Goal: Task Accomplishment & Management: Complete application form

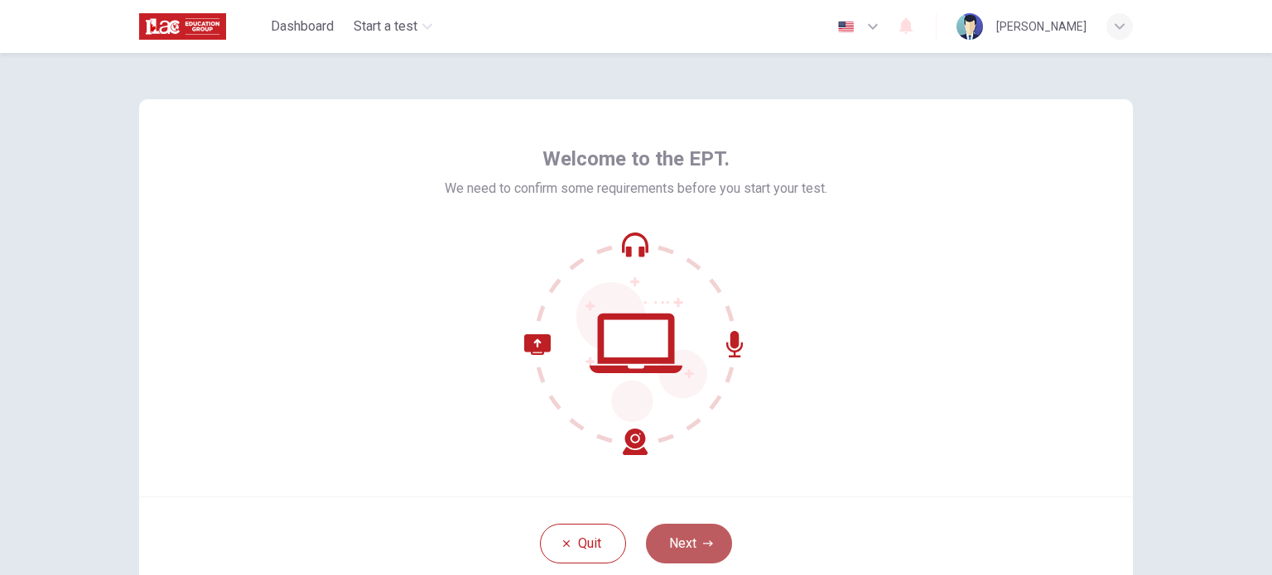
click at [689, 545] on button "Next" at bounding box center [689, 544] width 86 height 40
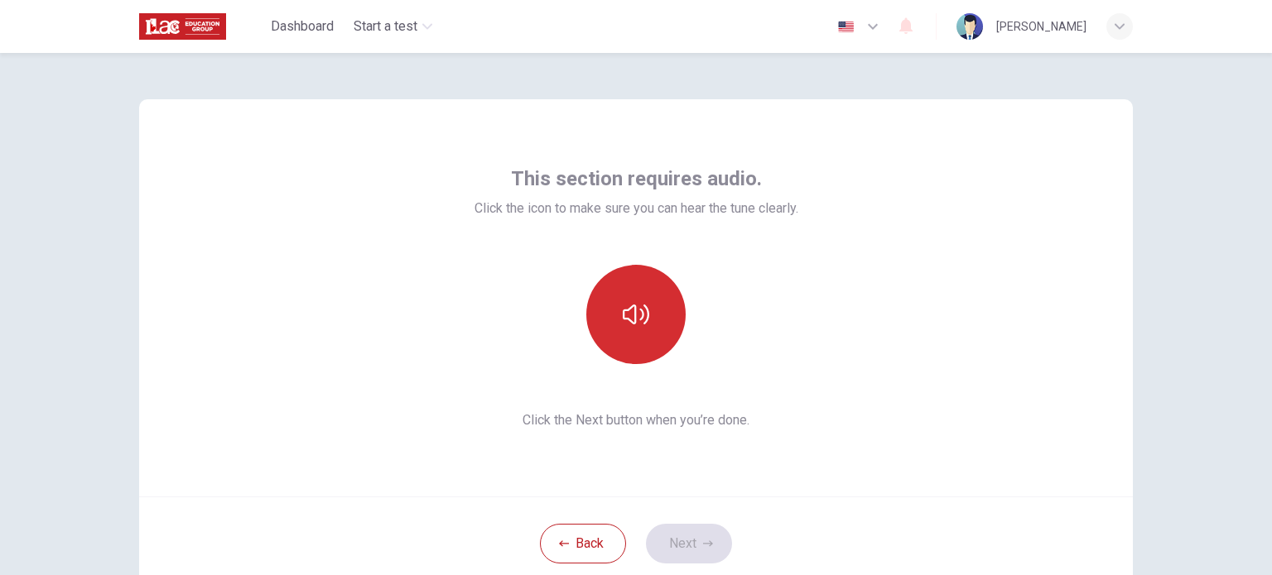
click at [642, 324] on icon "button" at bounding box center [636, 314] width 26 height 26
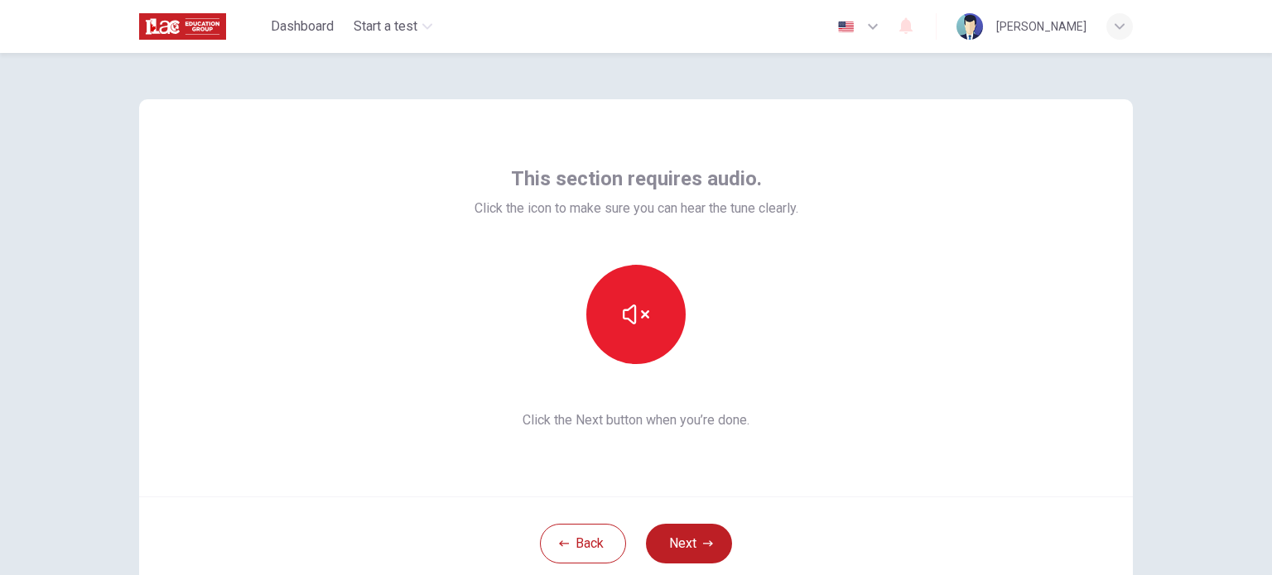
click at [904, 473] on div "This section requires audio. Click the icon to make sure you can hear the tune …" at bounding box center [636, 297] width 994 height 397
click at [626, 321] on icon "button" at bounding box center [636, 315] width 26 height 20
click at [642, 320] on icon "button" at bounding box center [636, 315] width 26 height 20
click at [629, 319] on icon "button" at bounding box center [636, 315] width 26 height 20
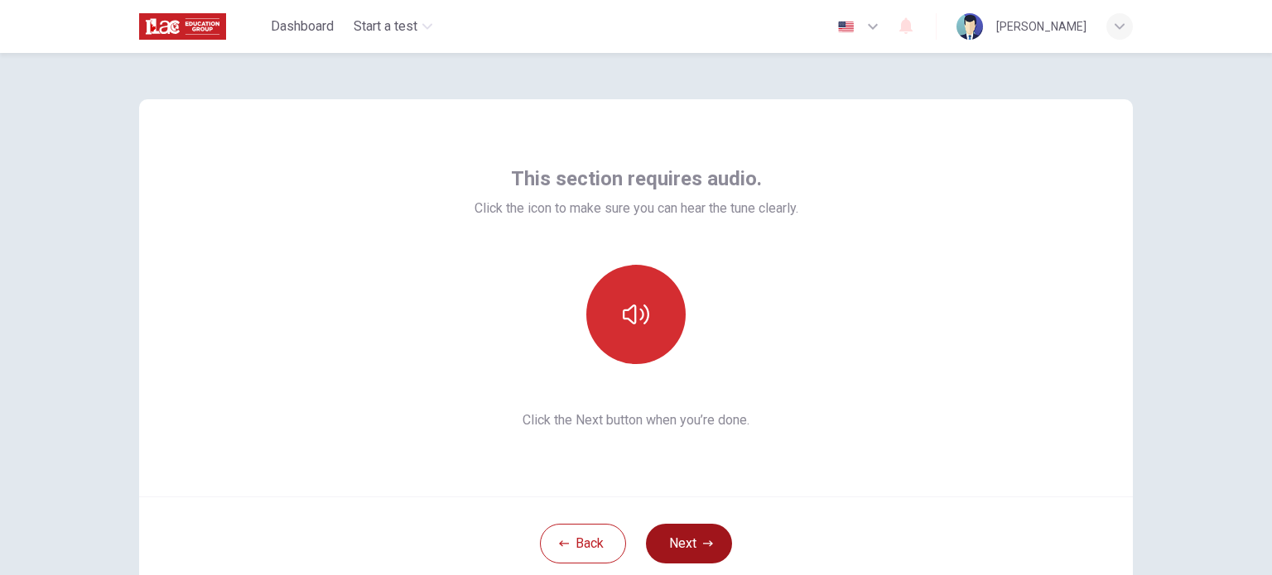
click at [676, 549] on button "Next" at bounding box center [689, 544] width 86 height 40
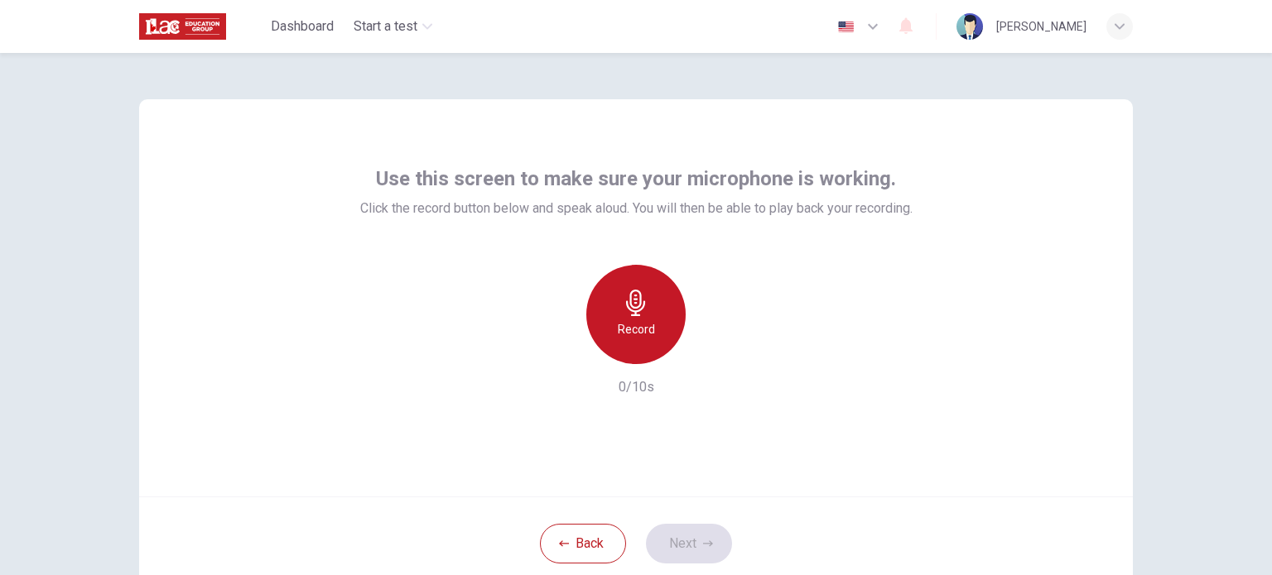
click at [632, 310] on icon "button" at bounding box center [636, 303] width 26 height 26
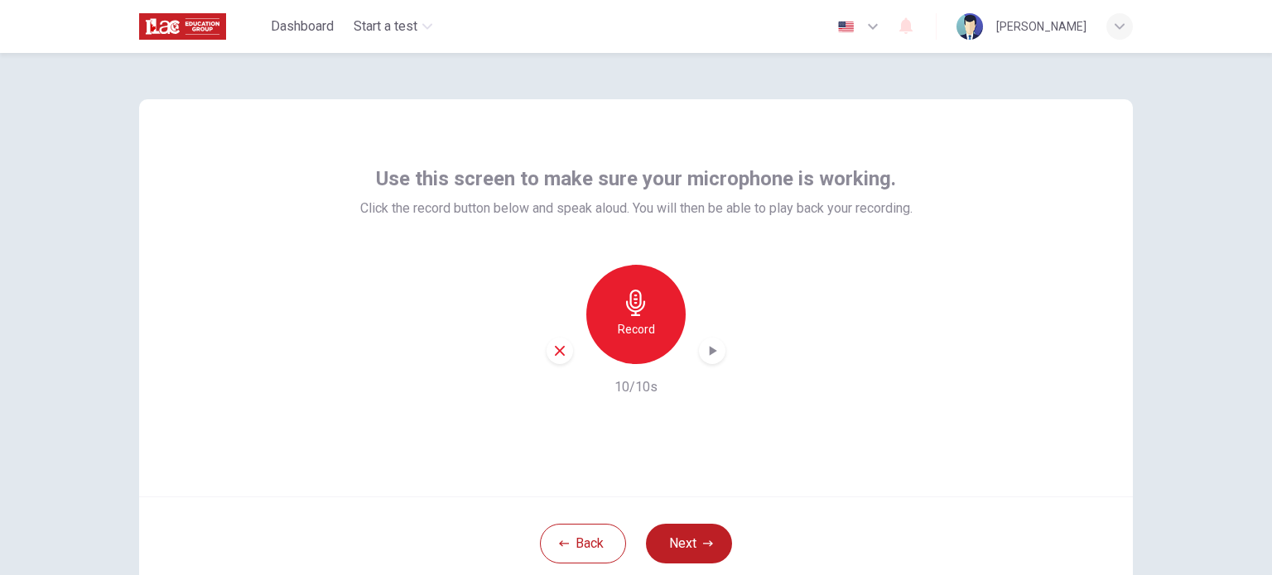
click at [713, 349] on icon "button" at bounding box center [712, 351] width 17 height 17
click at [695, 540] on button "Next" at bounding box center [689, 544] width 86 height 40
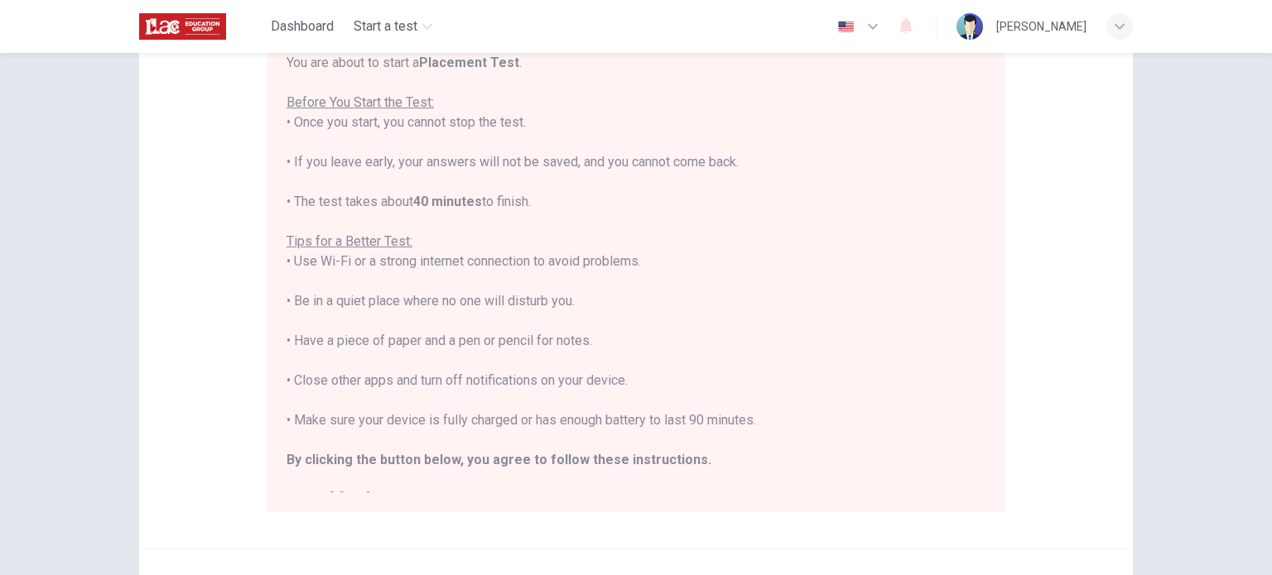
scroll to position [19, 0]
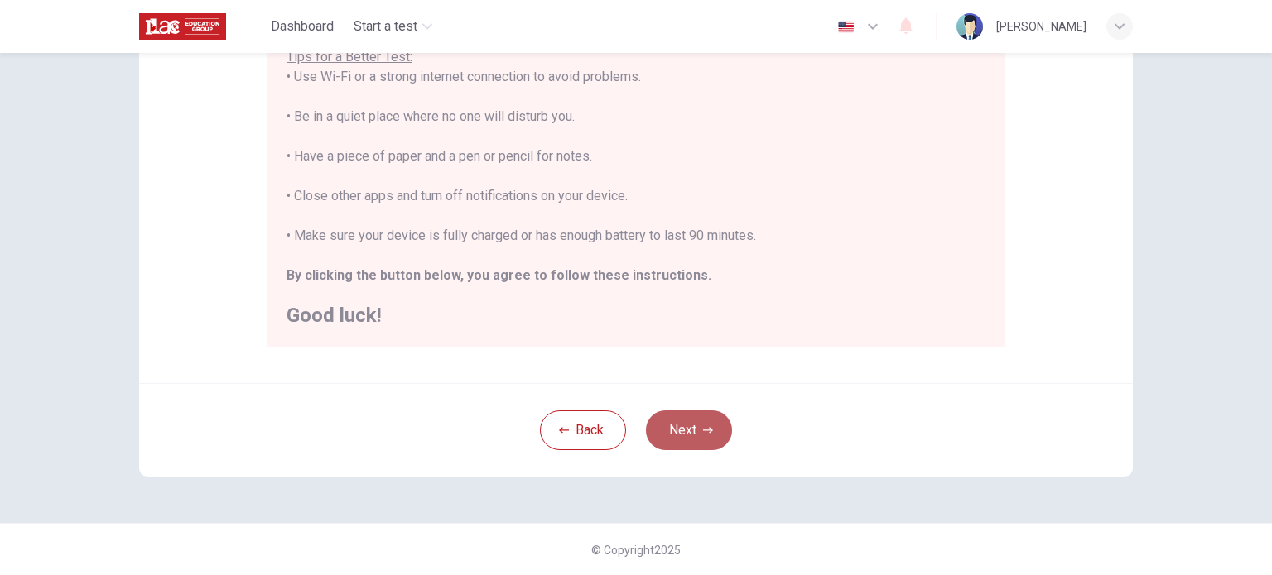
click at [677, 430] on button "Next" at bounding box center [689, 431] width 86 height 40
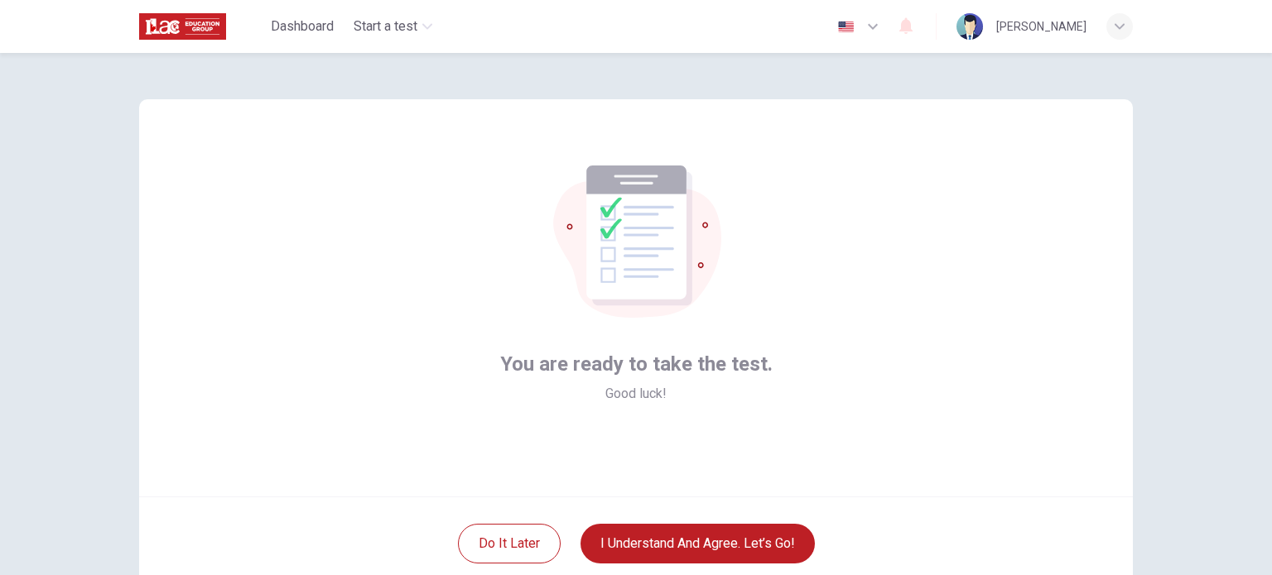
scroll to position [83, 0]
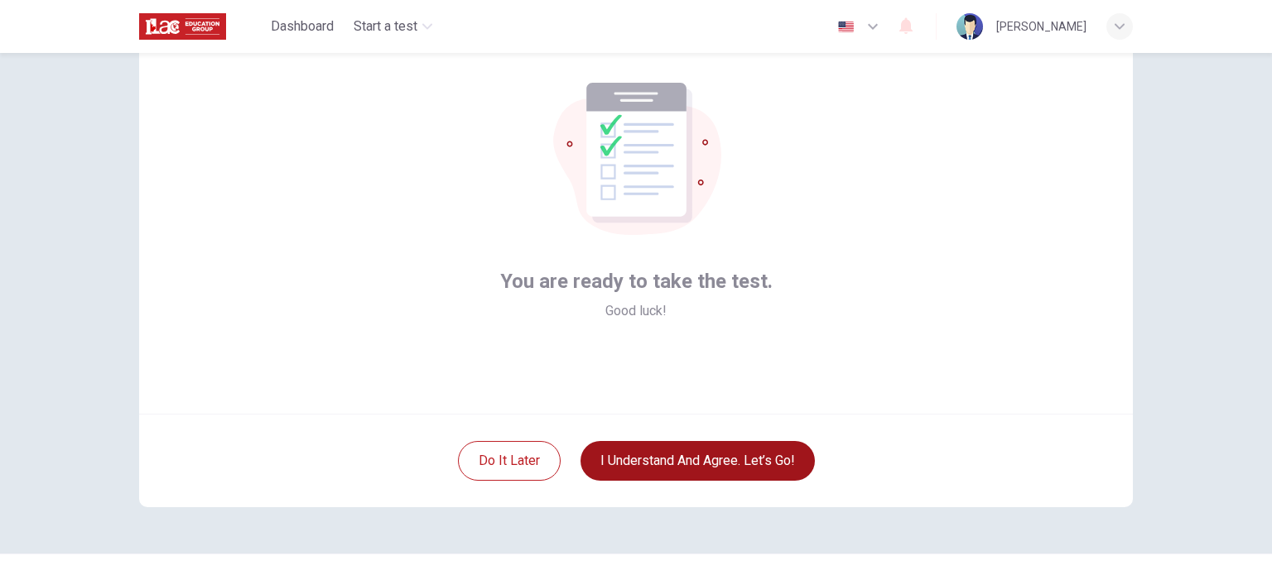
click at [725, 462] on button "I understand and agree. Let’s go!" at bounding box center [697, 461] width 234 height 40
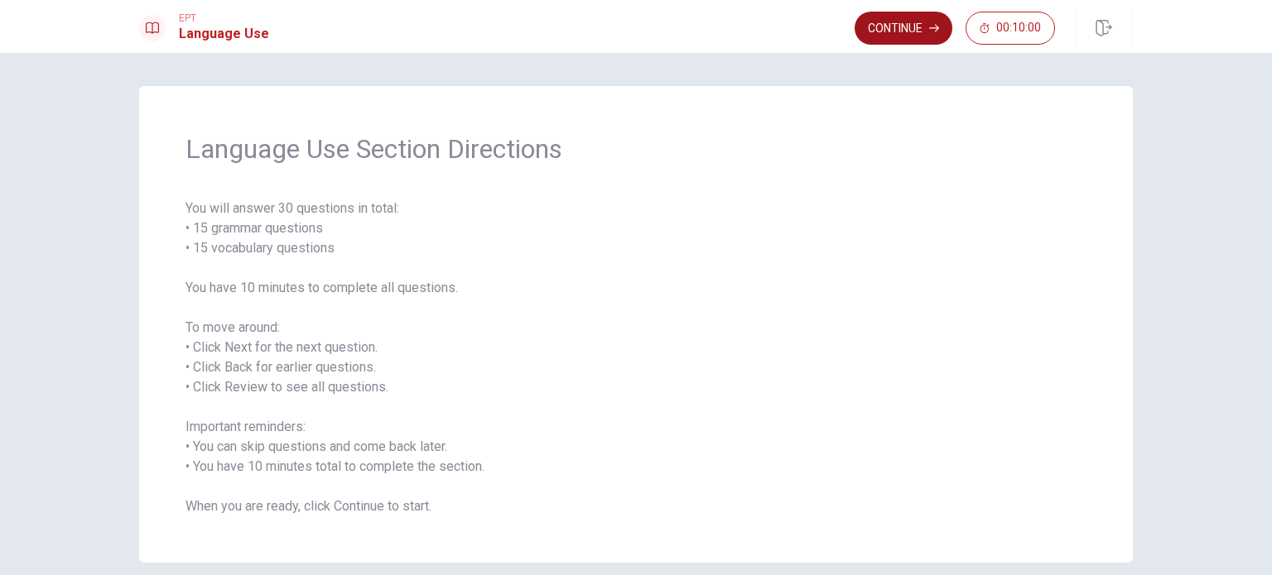
click at [893, 26] on button "Continue" at bounding box center [903, 28] width 98 height 33
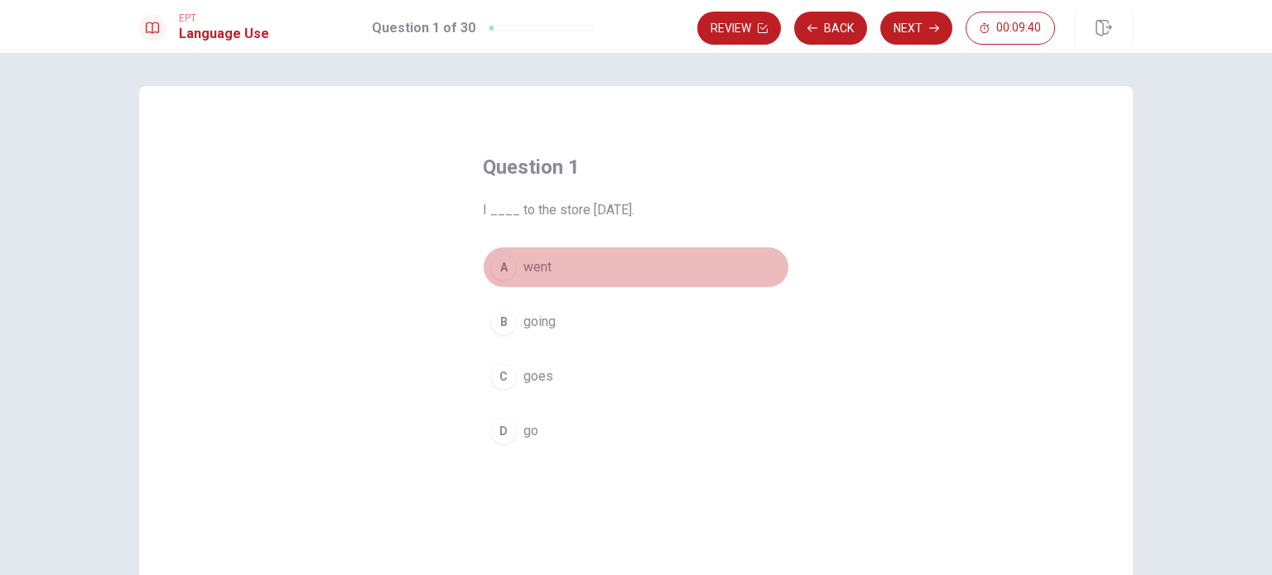
click at [528, 269] on span "went" at bounding box center [537, 267] width 28 height 20
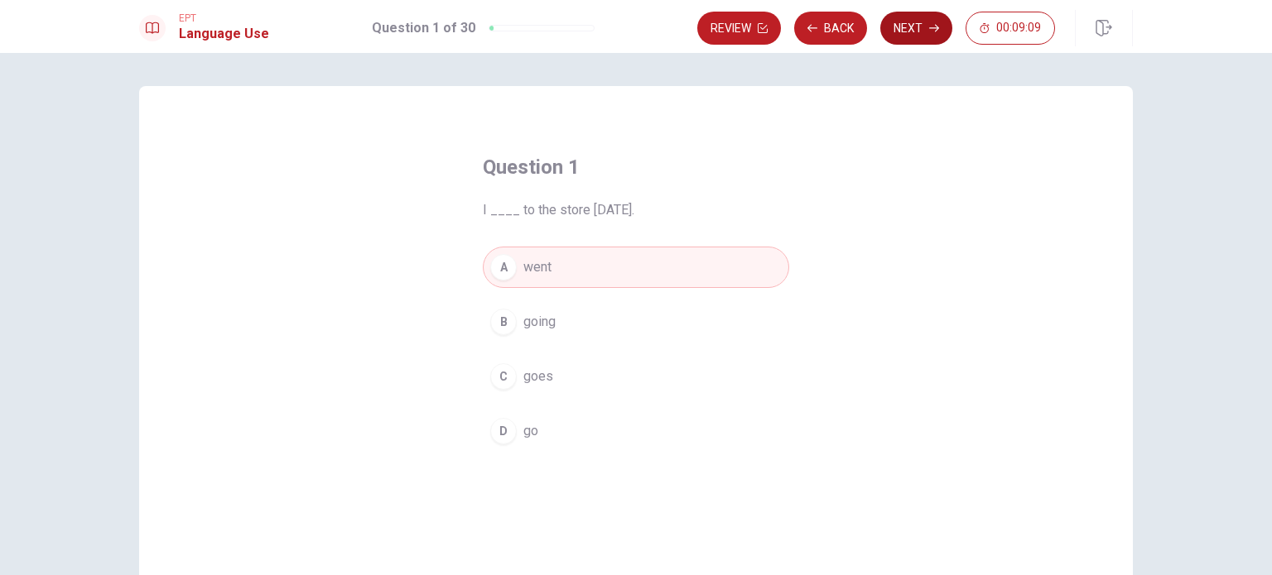
click at [898, 37] on button "Next" at bounding box center [916, 28] width 72 height 33
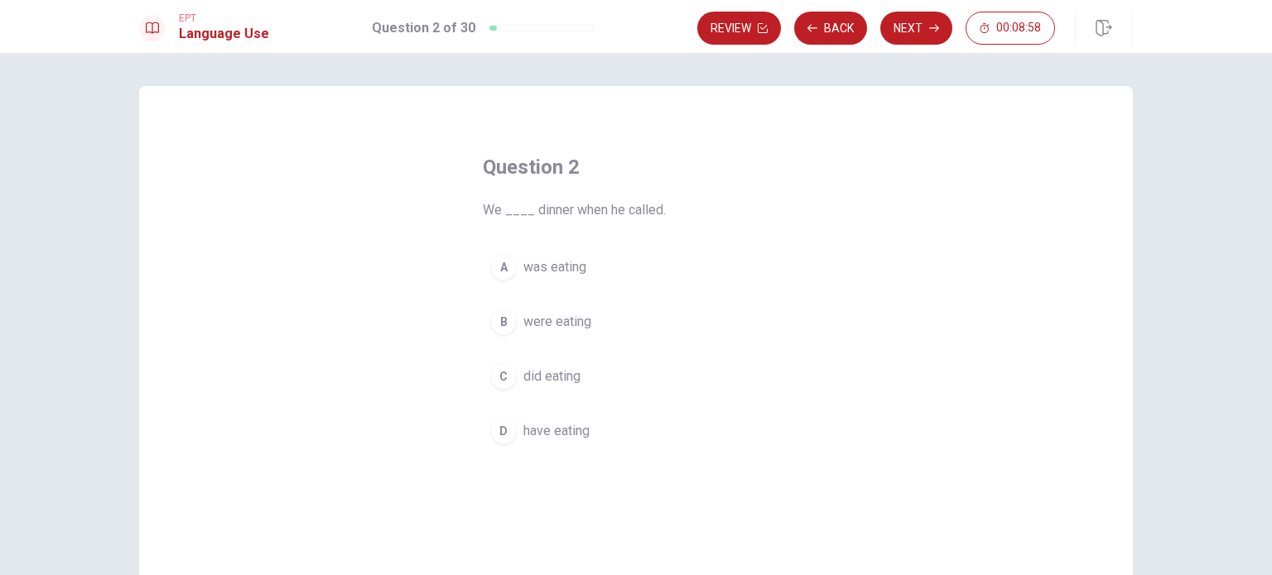
click at [502, 272] on div "A" at bounding box center [503, 267] width 26 height 26
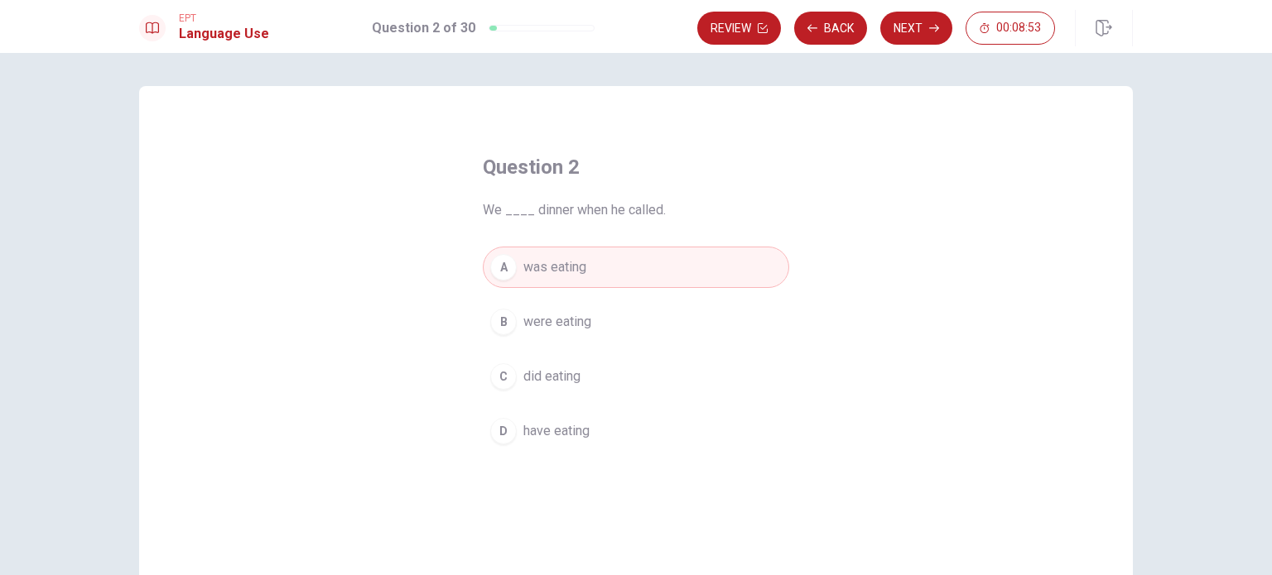
click at [538, 320] on span "were eating" at bounding box center [557, 322] width 68 height 20
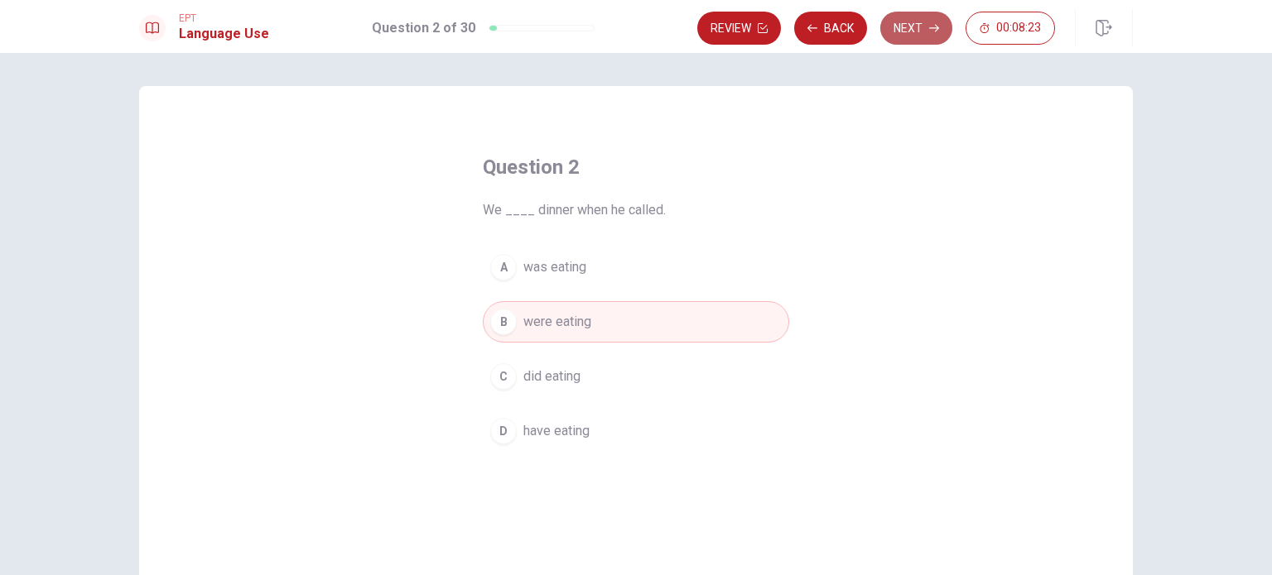
click at [926, 37] on button "Next" at bounding box center [916, 28] width 72 height 33
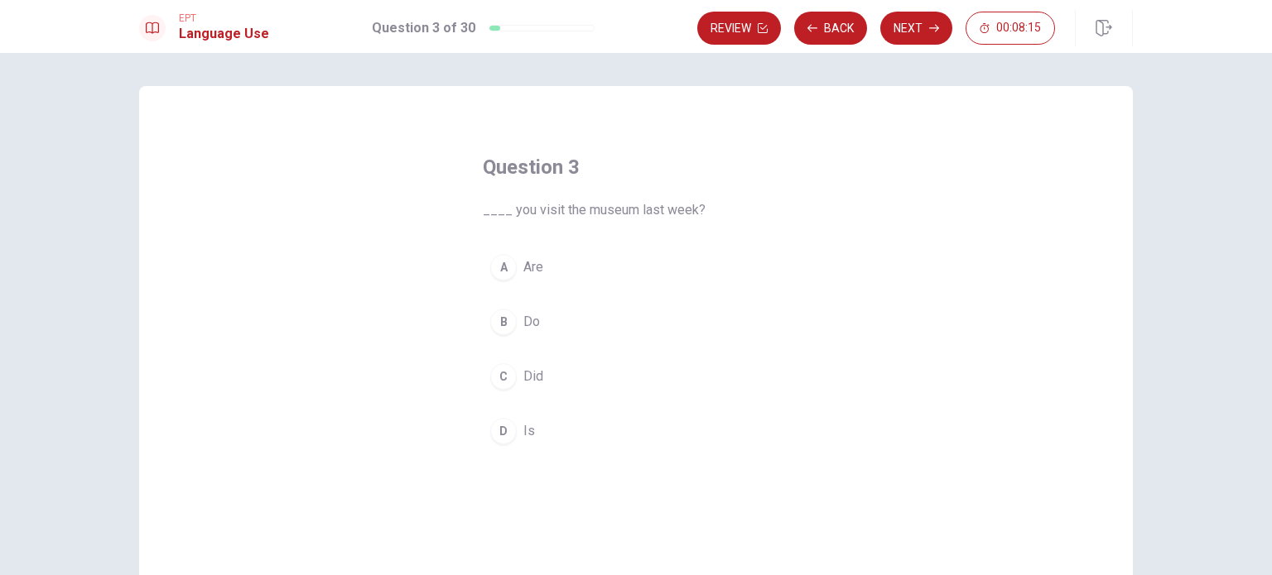
click at [503, 377] on div "C" at bounding box center [503, 376] width 26 height 26
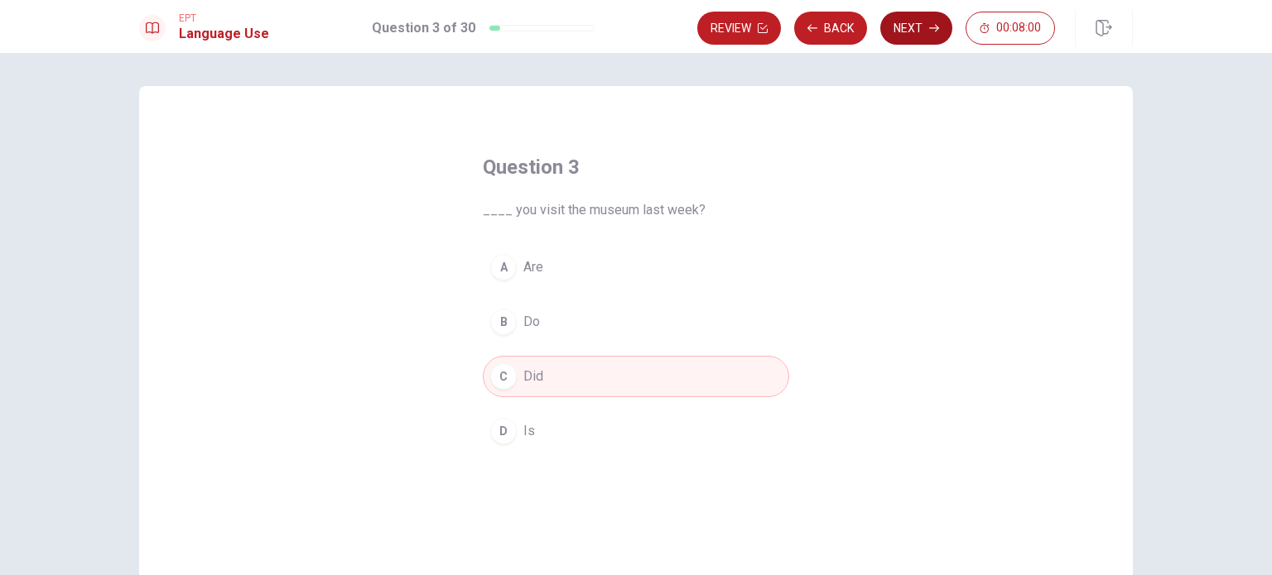
click at [925, 31] on button "Next" at bounding box center [916, 28] width 72 height 33
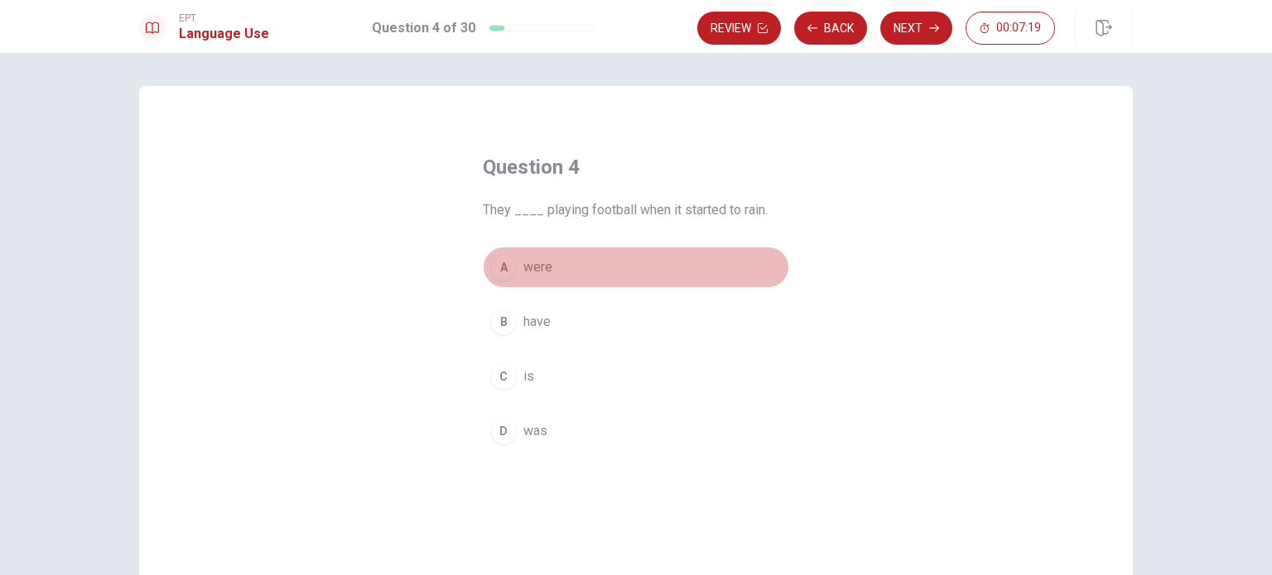
click at [537, 264] on span "were" at bounding box center [537, 267] width 29 height 20
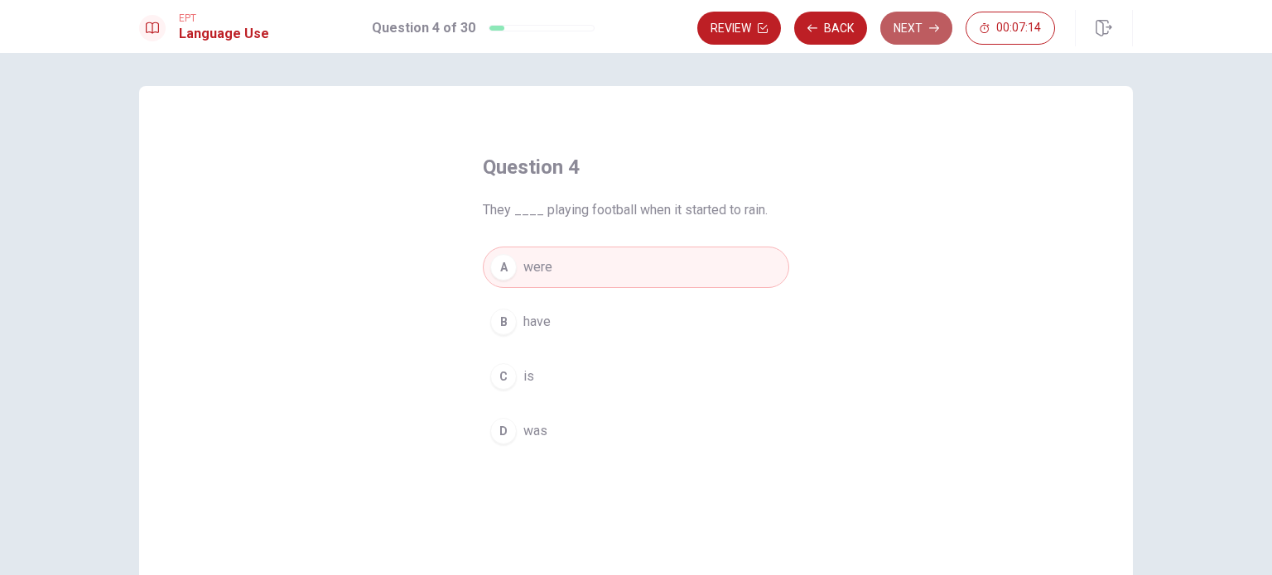
click at [916, 25] on button "Next" at bounding box center [916, 28] width 72 height 33
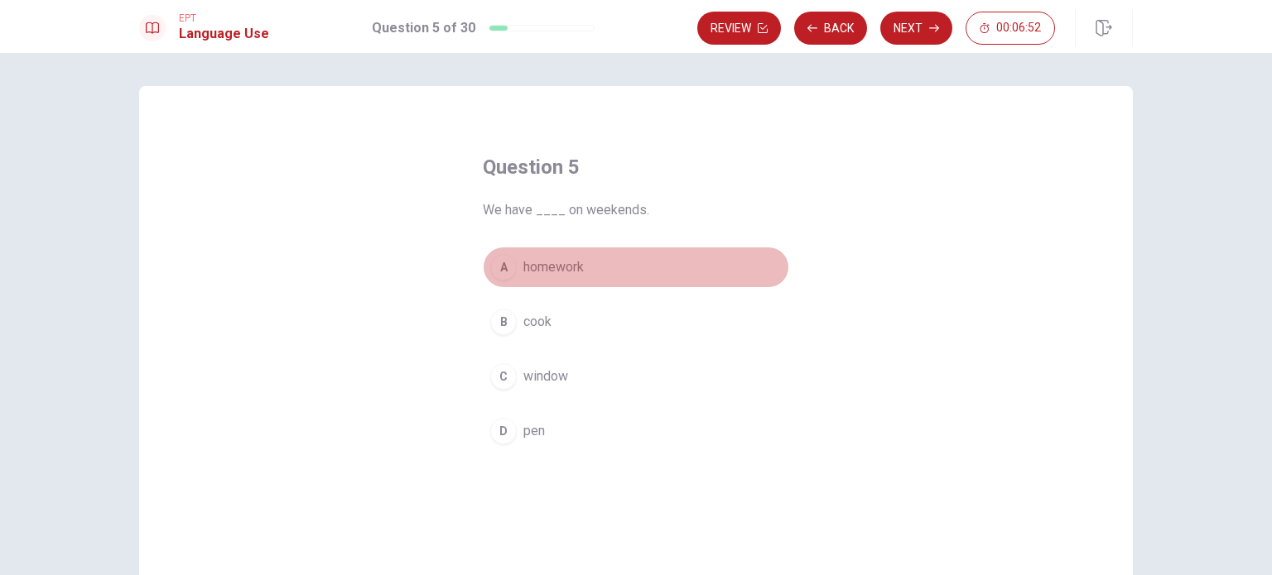
click at [530, 269] on span "homework" at bounding box center [553, 267] width 60 height 20
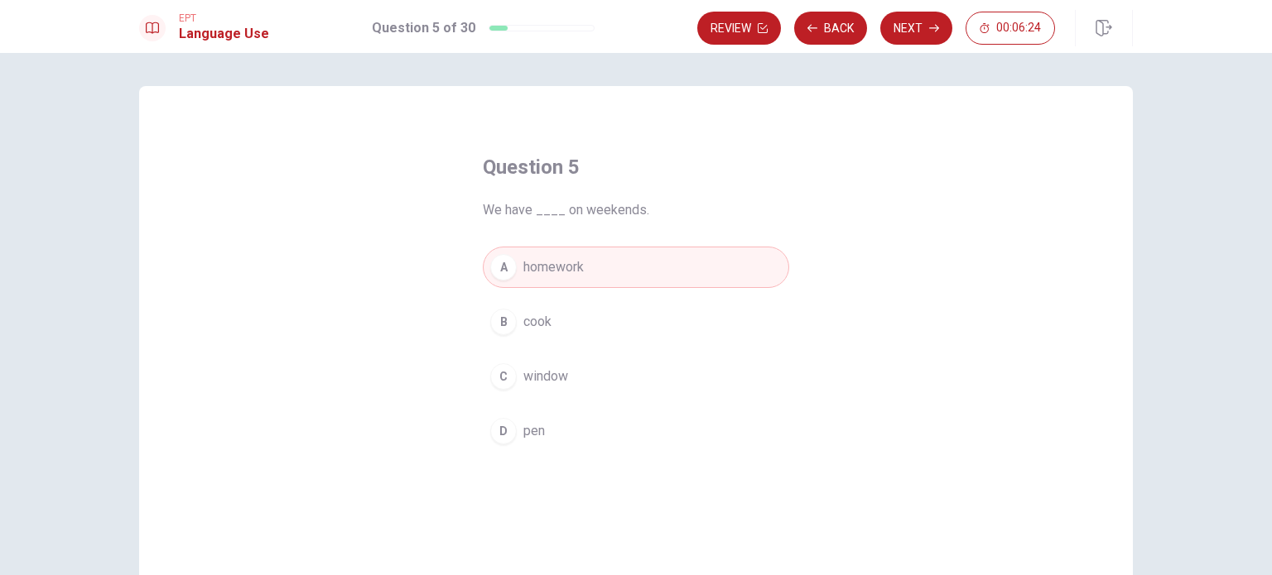
click at [703, 276] on button "A homework" at bounding box center [636, 267] width 306 height 41
click at [538, 262] on span "homework" at bounding box center [553, 267] width 60 height 20
click at [900, 35] on button "Next" at bounding box center [916, 28] width 72 height 33
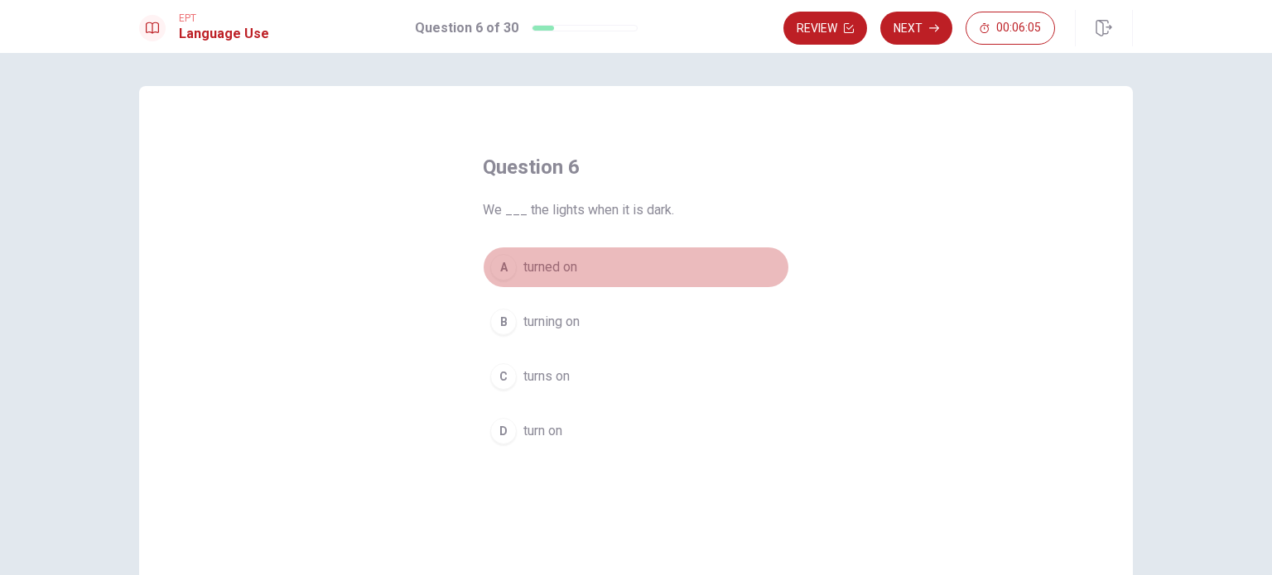
click at [535, 272] on span "turned on" at bounding box center [550, 267] width 54 height 20
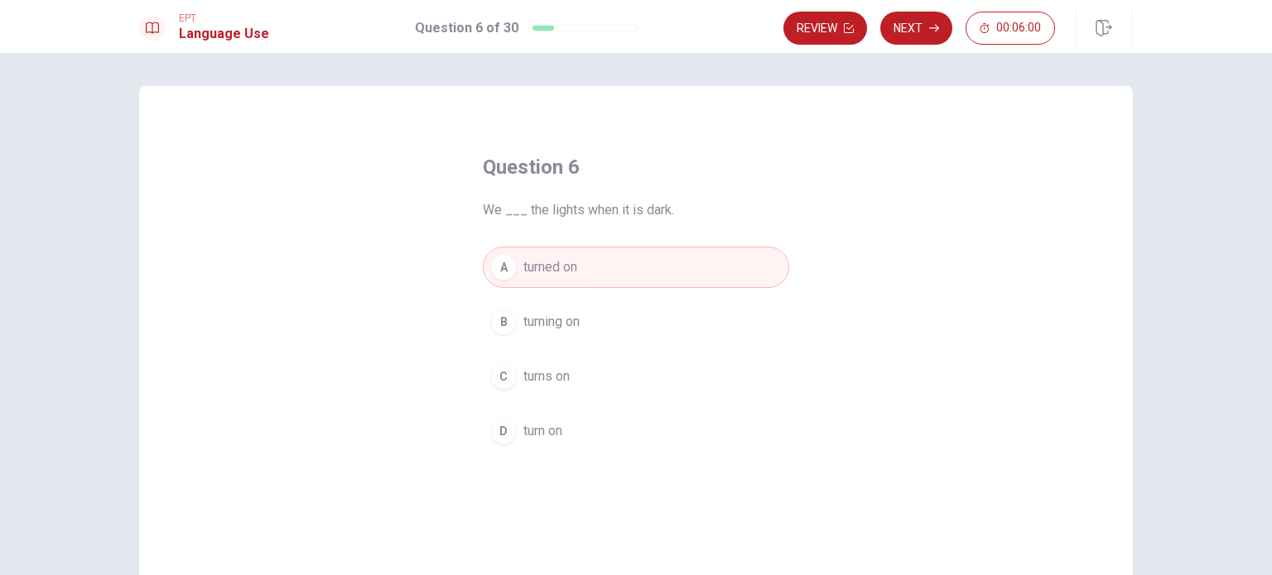
click at [551, 375] on span "turns on" at bounding box center [546, 377] width 46 height 20
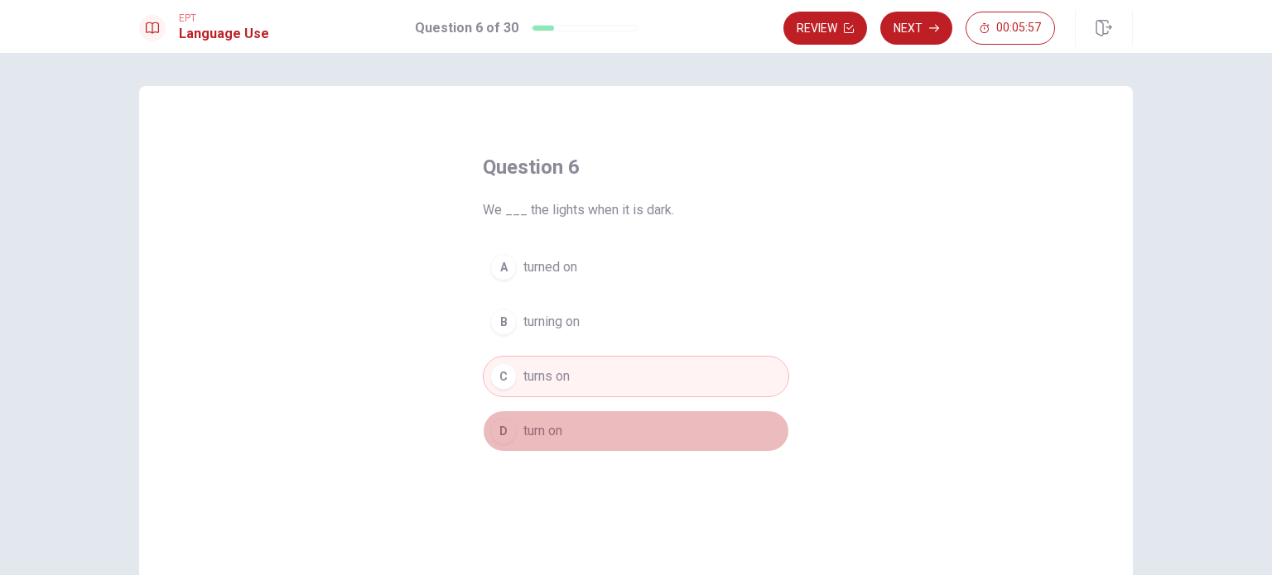
click at [533, 433] on span "turn on" at bounding box center [542, 431] width 39 height 20
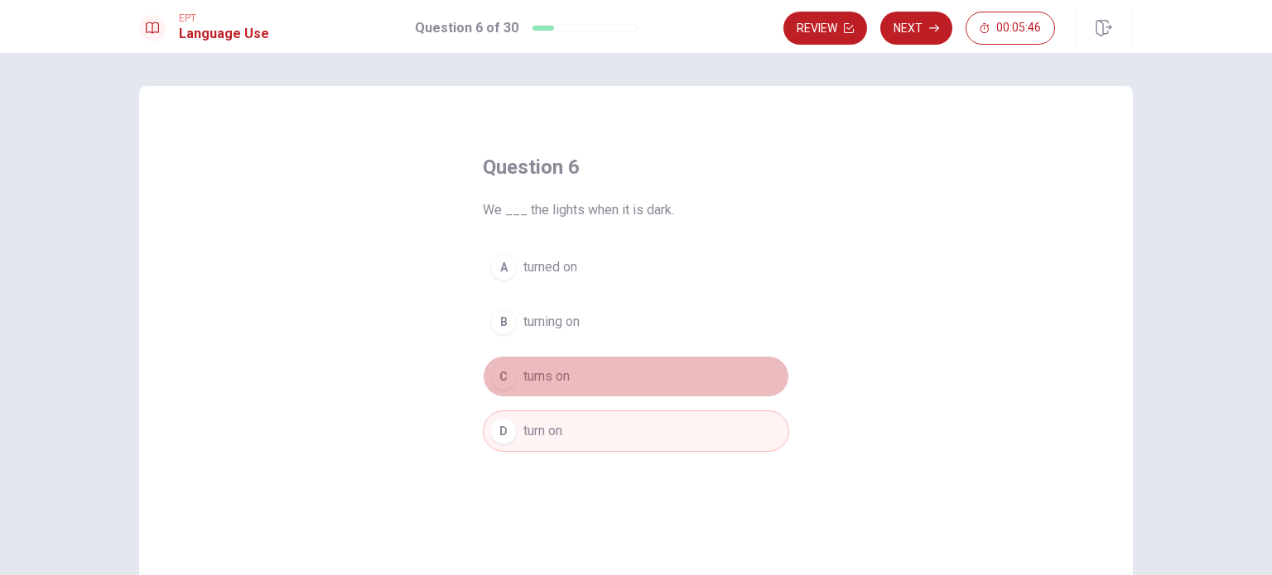
click at [542, 380] on span "turns on" at bounding box center [546, 377] width 46 height 20
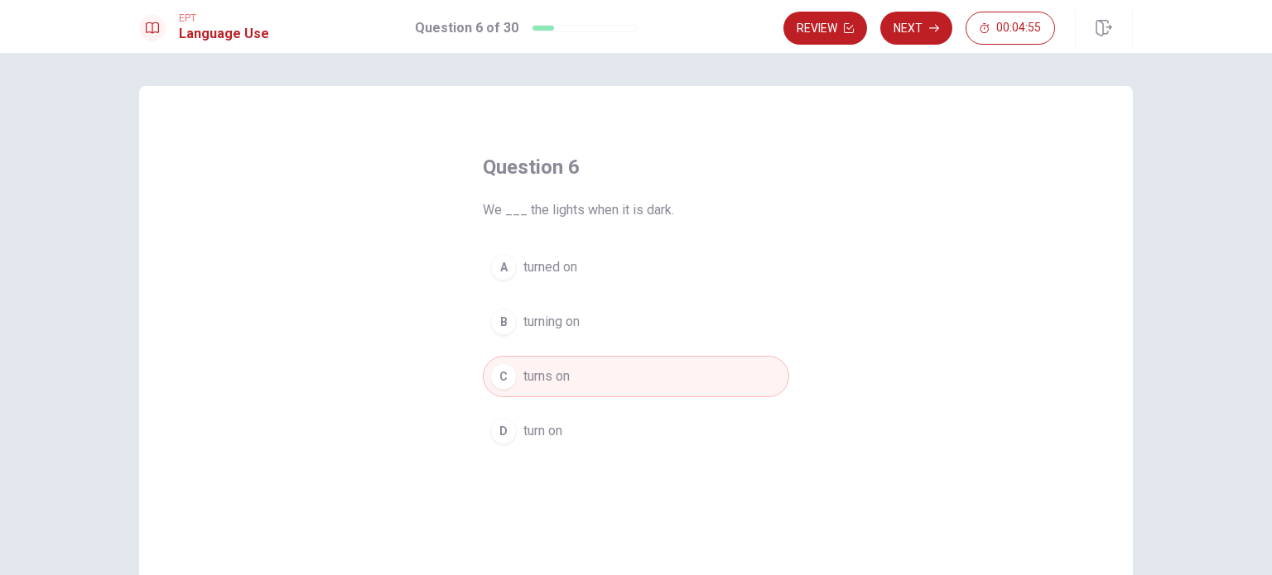
click at [529, 431] on span "turn on" at bounding box center [542, 431] width 39 height 20
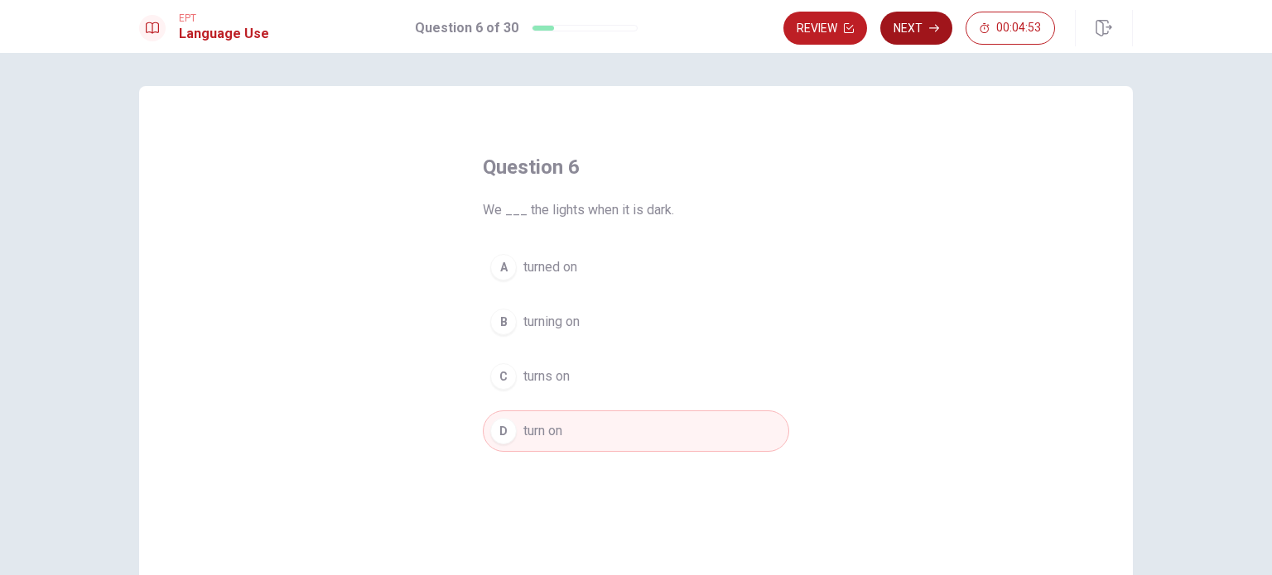
click at [911, 30] on button "Next" at bounding box center [916, 28] width 72 height 33
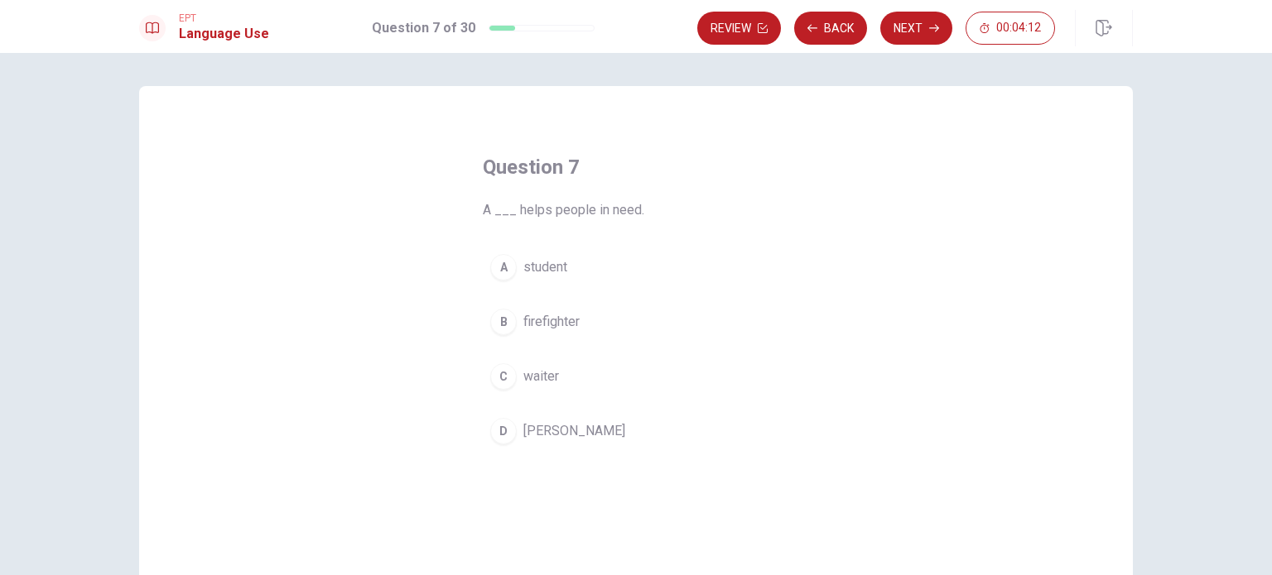
click at [523, 327] on span "firefighter" at bounding box center [551, 322] width 56 height 20
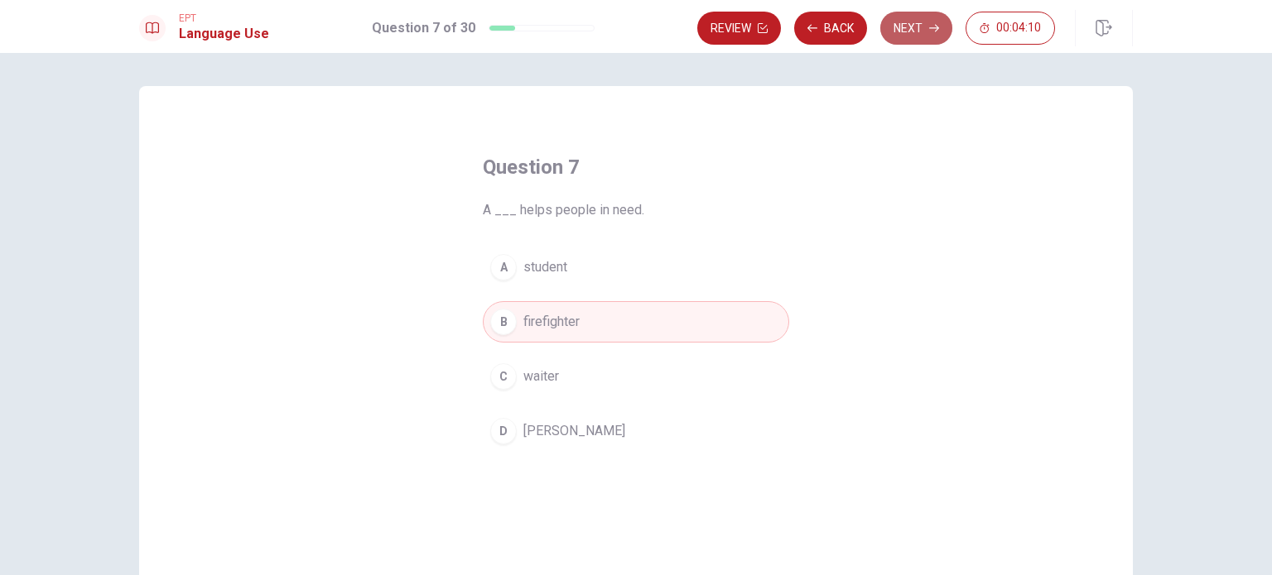
click at [919, 33] on button "Next" at bounding box center [916, 28] width 72 height 33
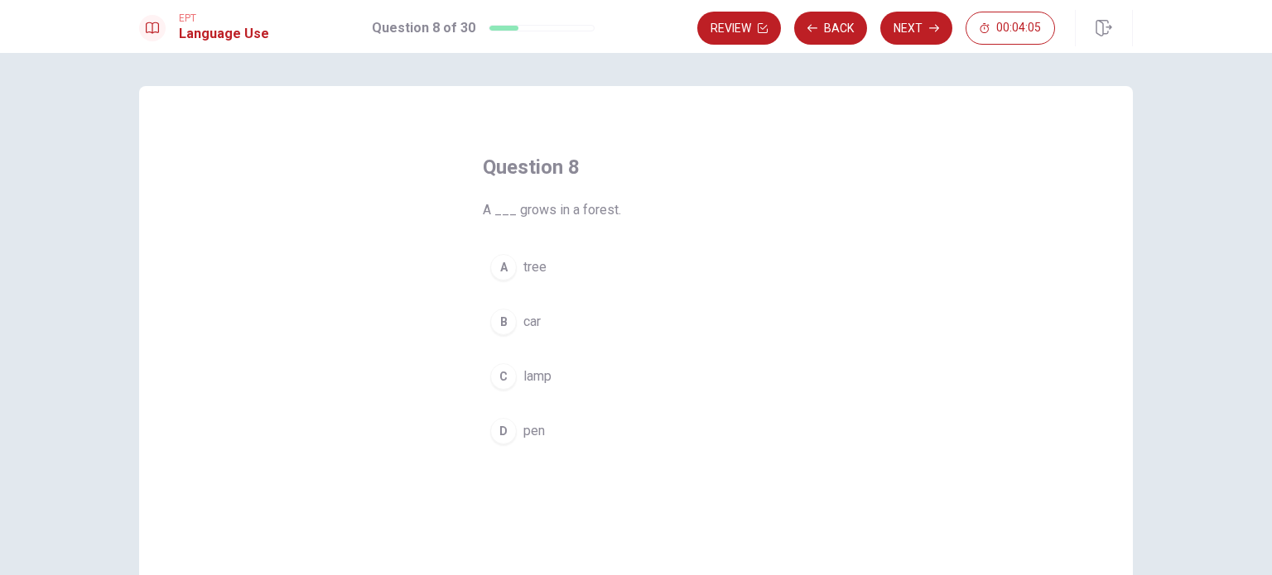
click at [527, 270] on span "tree" at bounding box center [534, 267] width 23 height 20
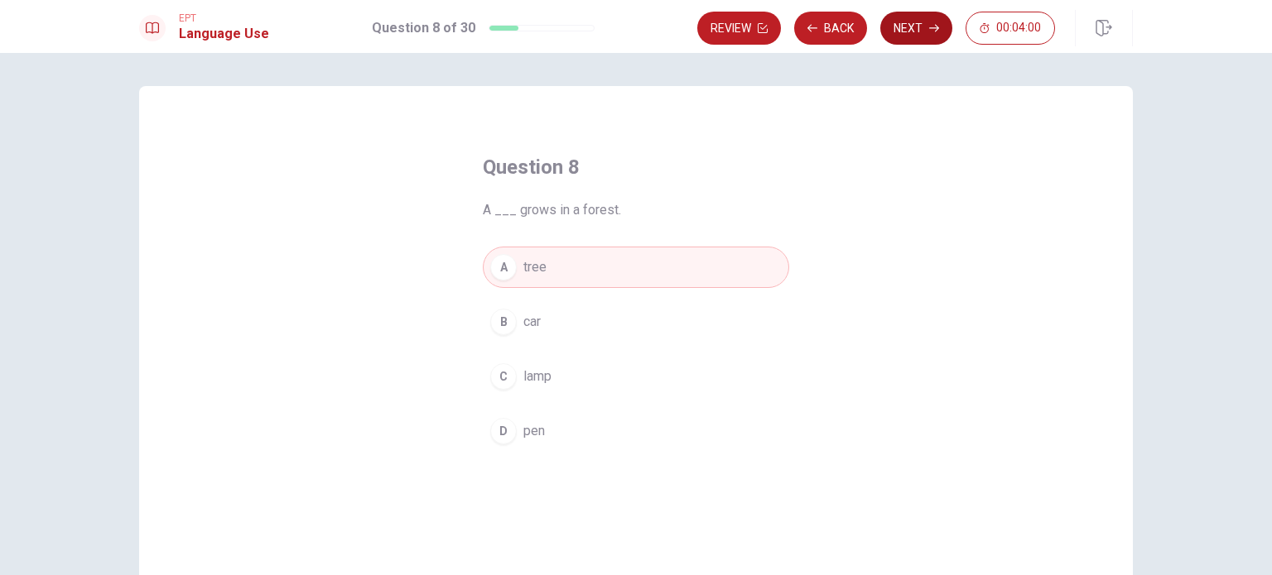
click at [912, 33] on button "Next" at bounding box center [916, 28] width 72 height 33
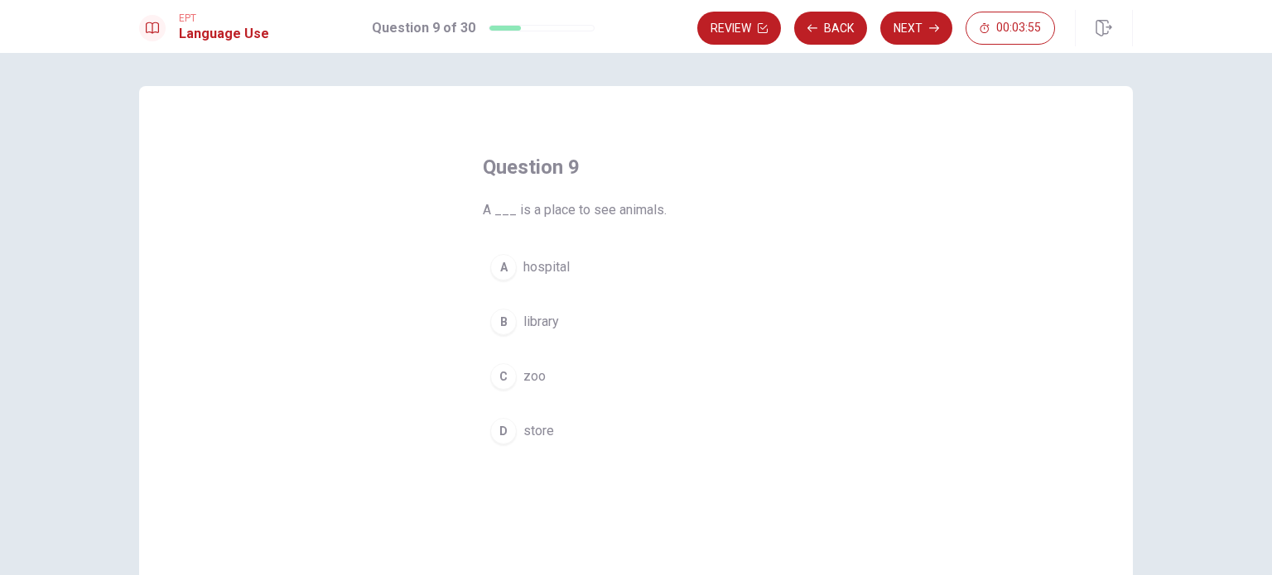
click at [527, 379] on span "zoo" at bounding box center [534, 377] width 22 height 20
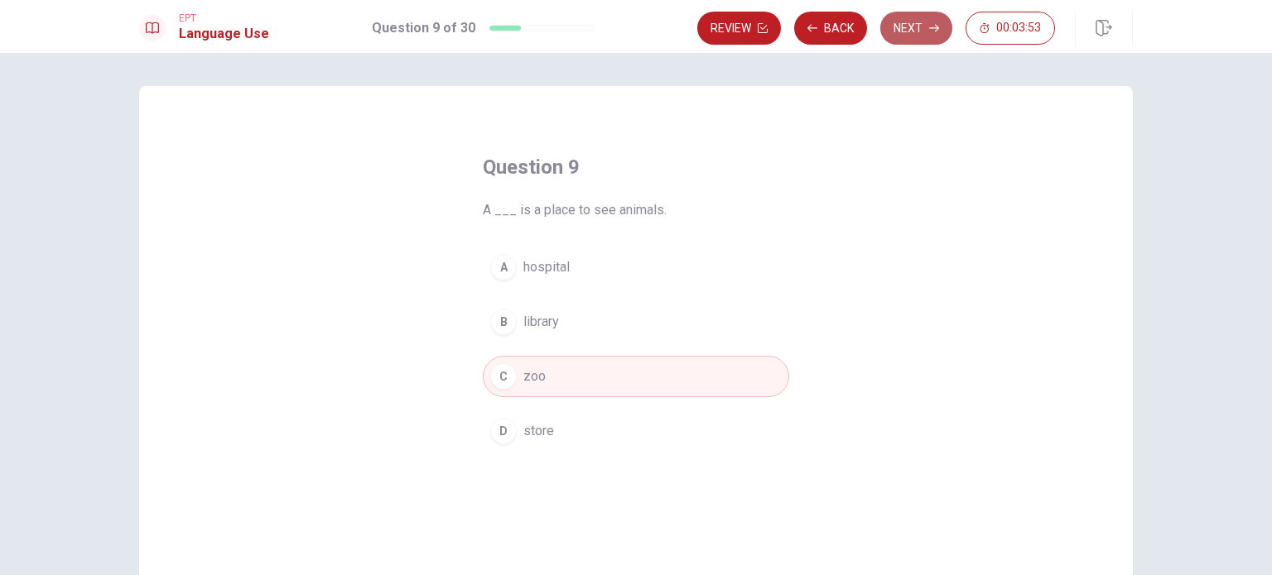
click at [919, 28] on button "Next" at bounding box center [916, 28] width 72 height 33
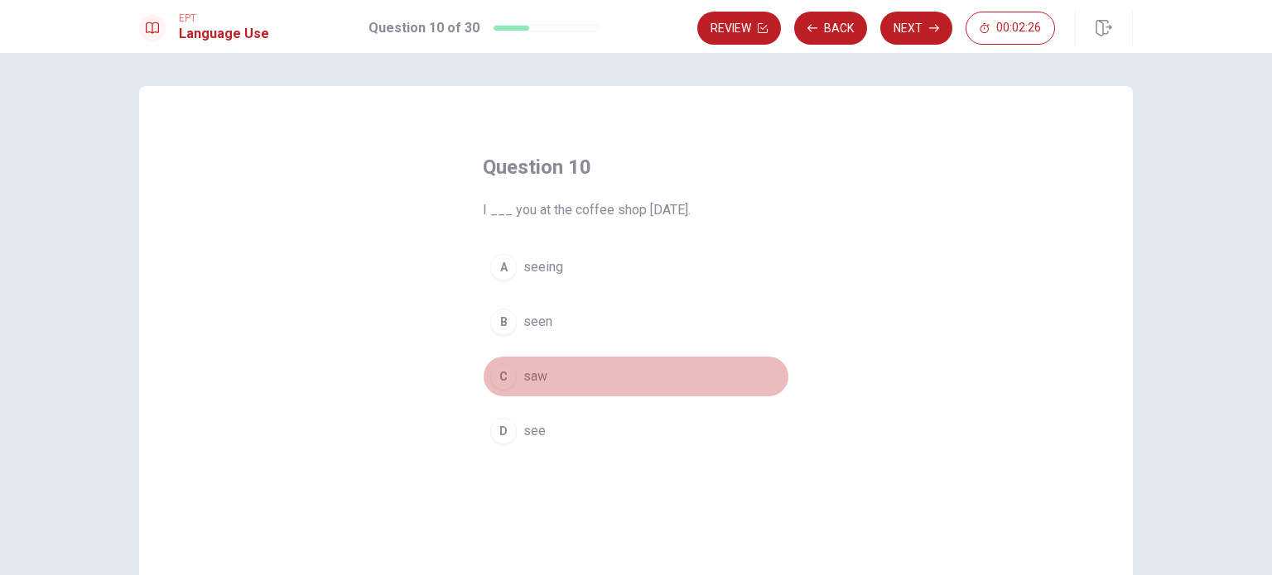
click at [527, 359] on button "C saw" at bounding box center [636, 376] width 306 height 41
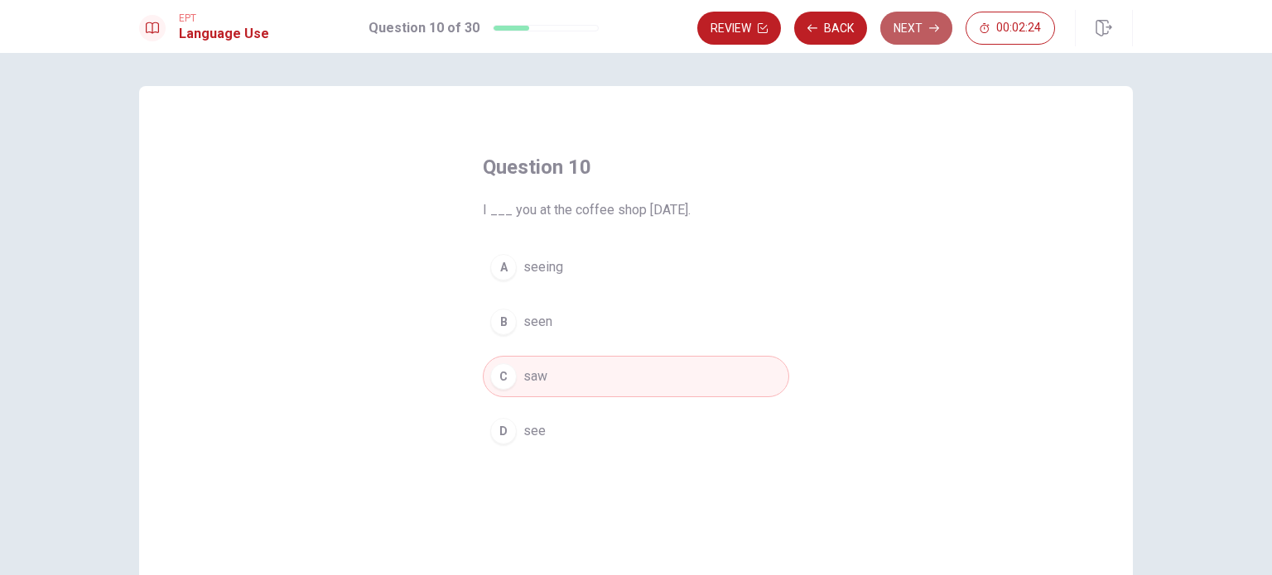
click at [901, 27] on button "Next" at bounding box center [916, 28] width 72 height 33
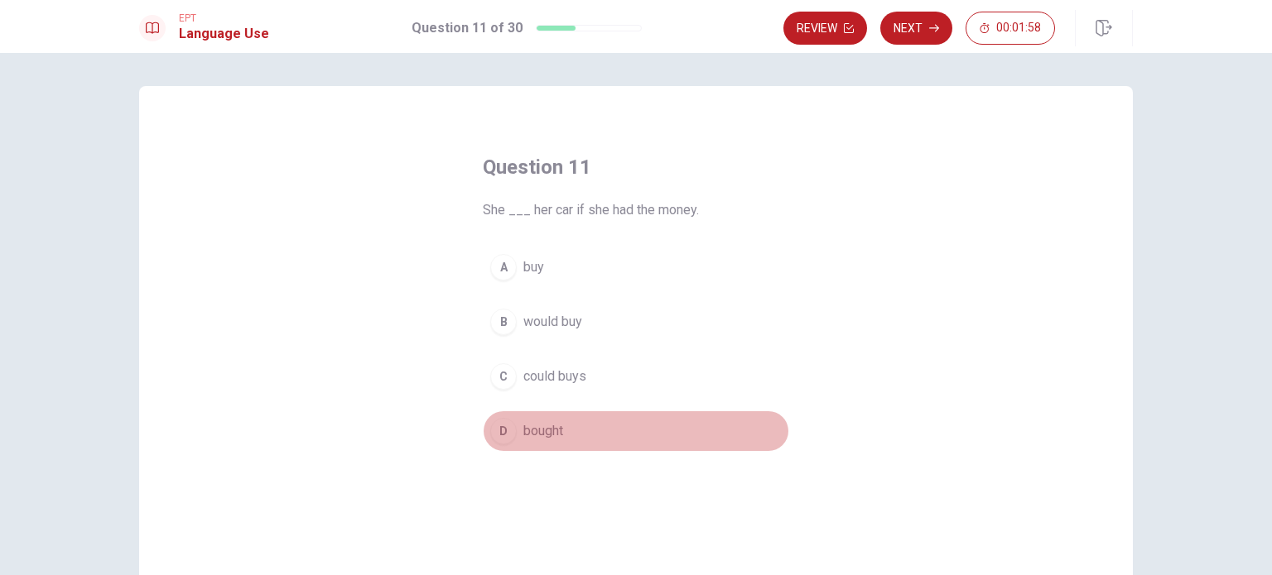
click at [537, 435] on span "bought" at bounding box center [543, 431] width 40 height 20
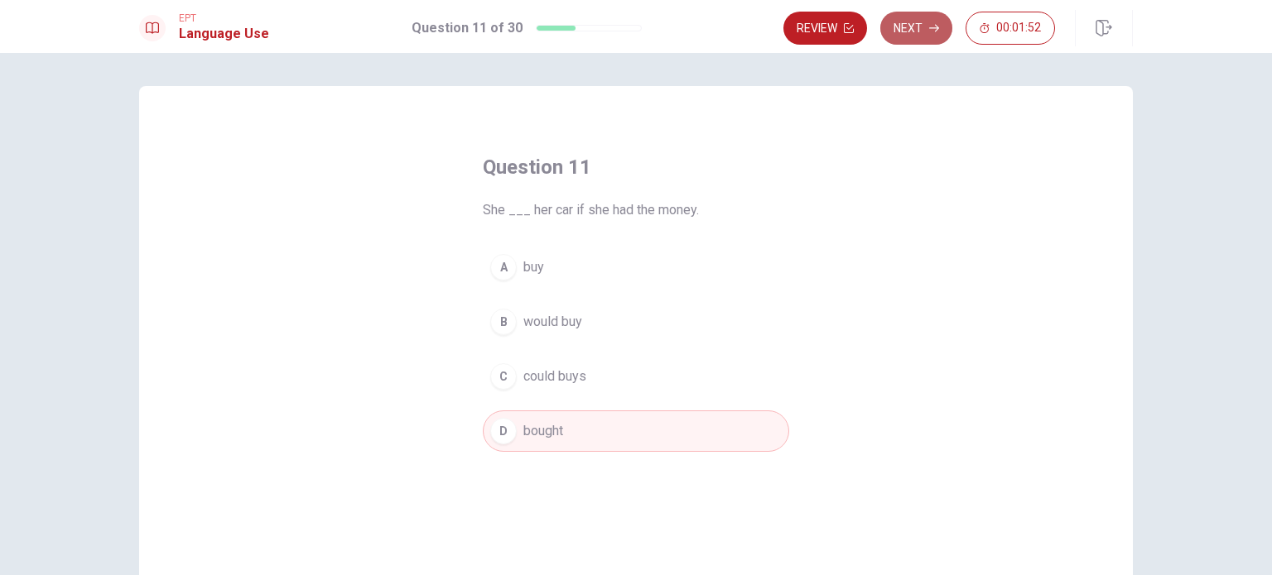
click at [910, 29] on button "Next" at bounding box center [916, 28] width 72 height 33
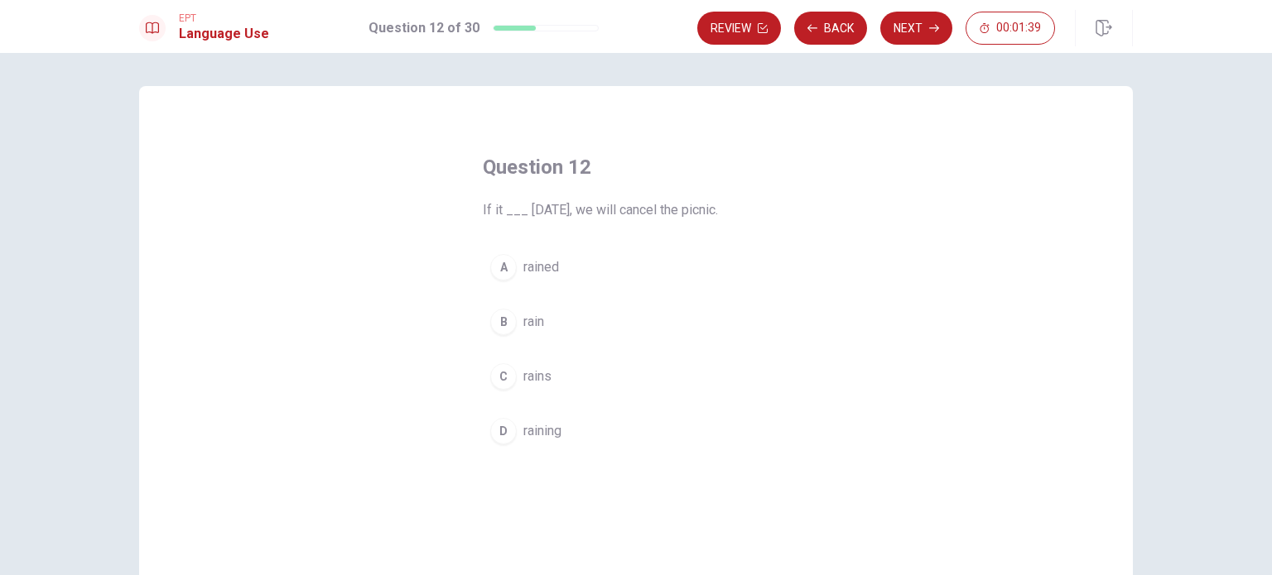
click at [541, 431] on span "raining" at bounding box center [542, 431] width 38 height 20
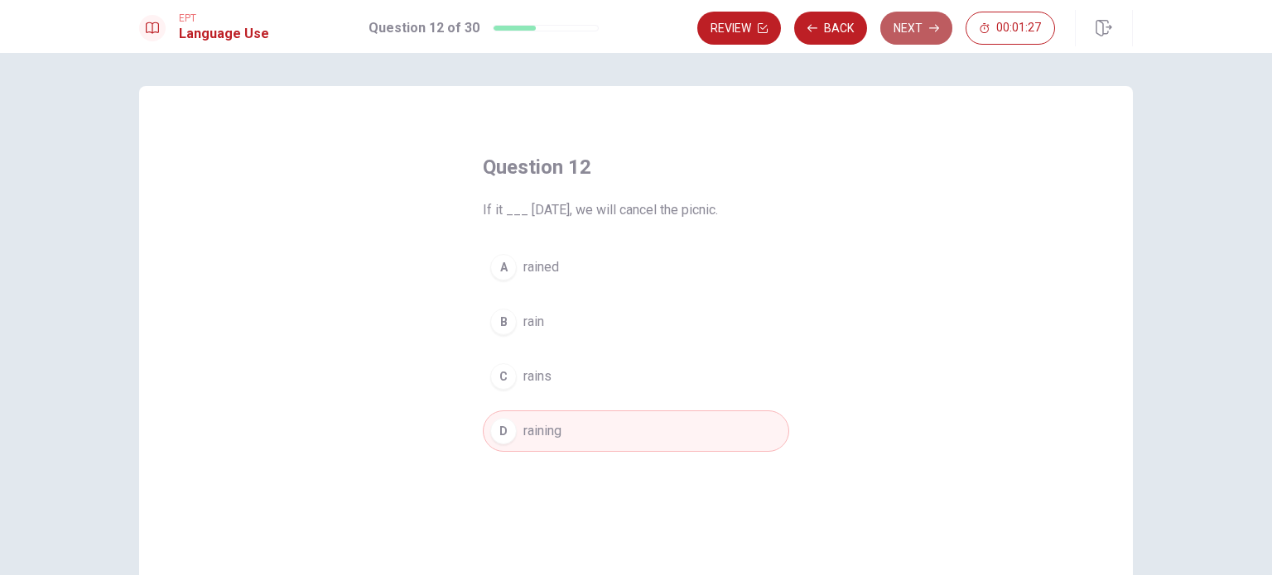
click at [914, 26] on button "Next" at bounding box center [916, 28] width 72 height 33
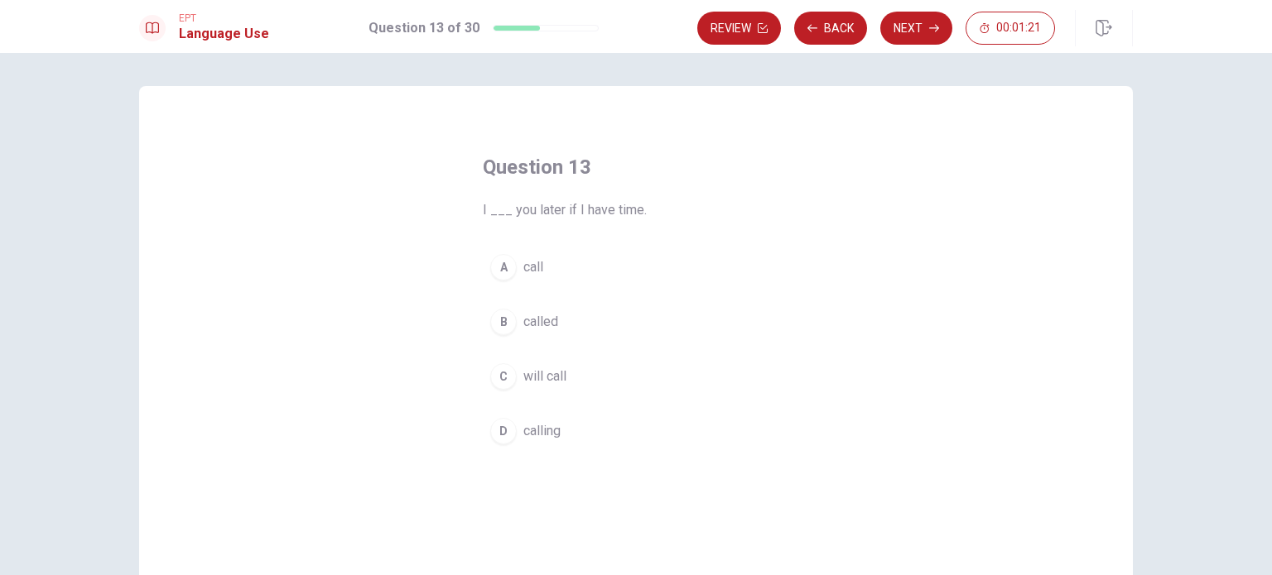
click at [533, 433] on span "calling" at bounding box center [541, 431] width 37 height 20
click at [531, 271] on span "call" at bounding box center [533, 267] width 20 height 20
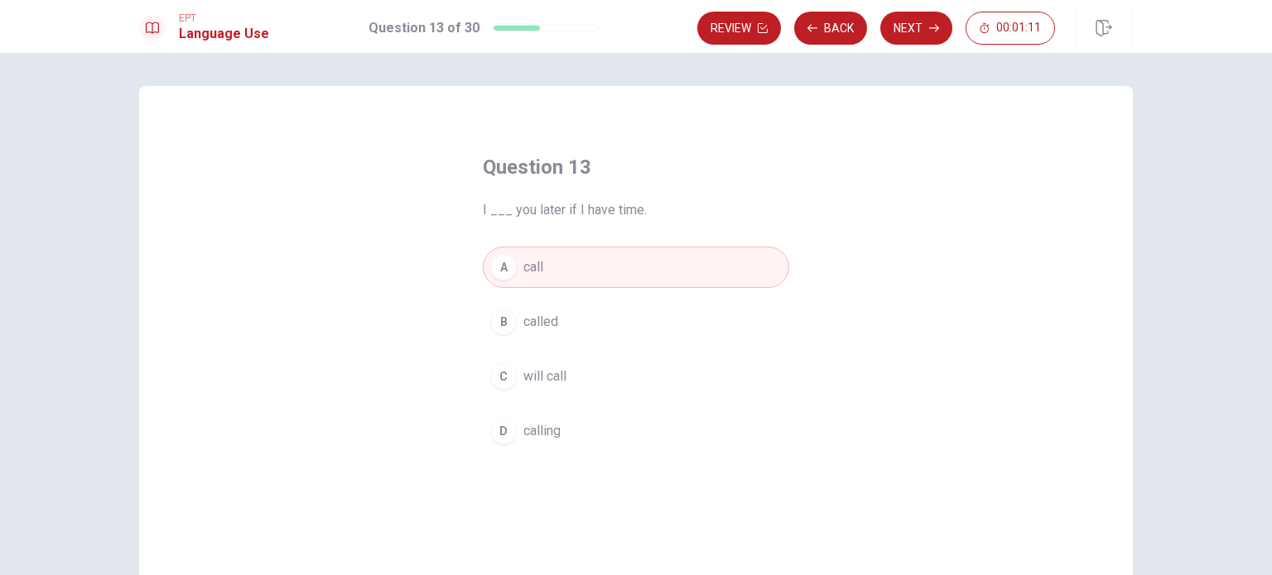
click at [527, 433] on span "calling" at bounding box center [541, 431] width 37 height 20
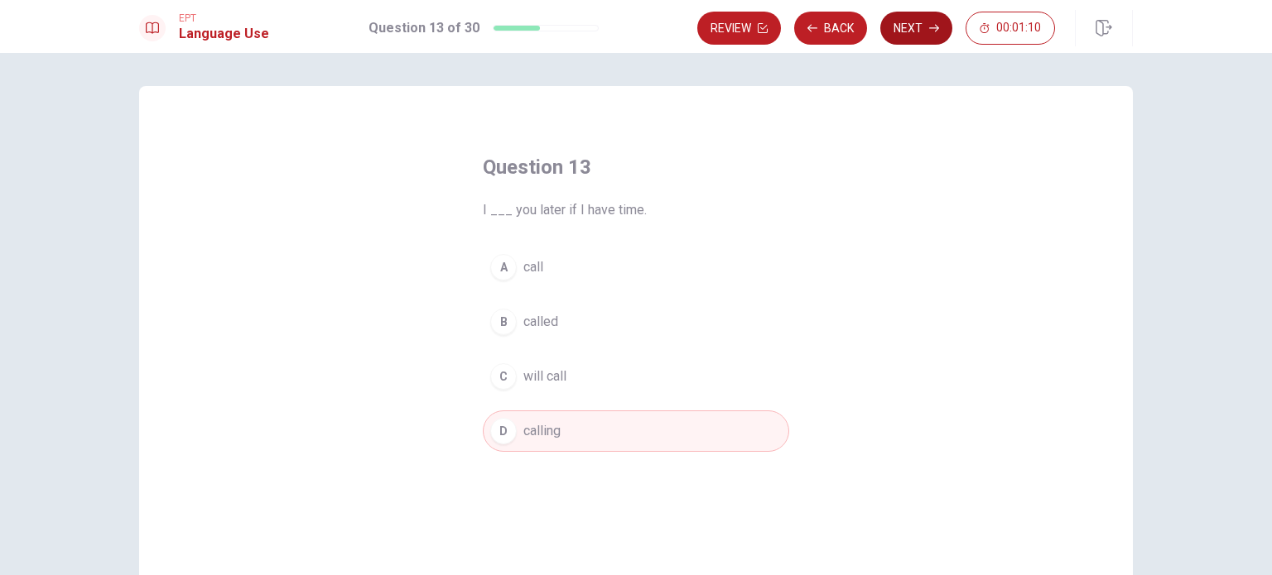
click at [929, 36] on button "Next" at bounding box center [916, 28] width 72 height 33
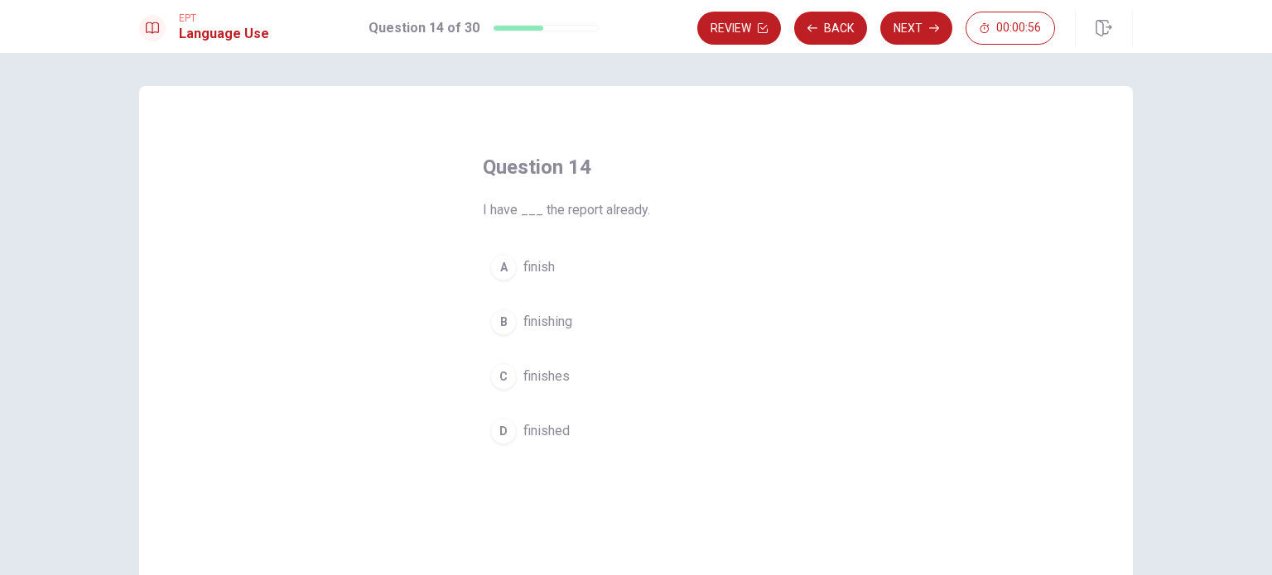
click at [537, 431] on span "finished" at bounding box center [546, 431] width 46 height 20
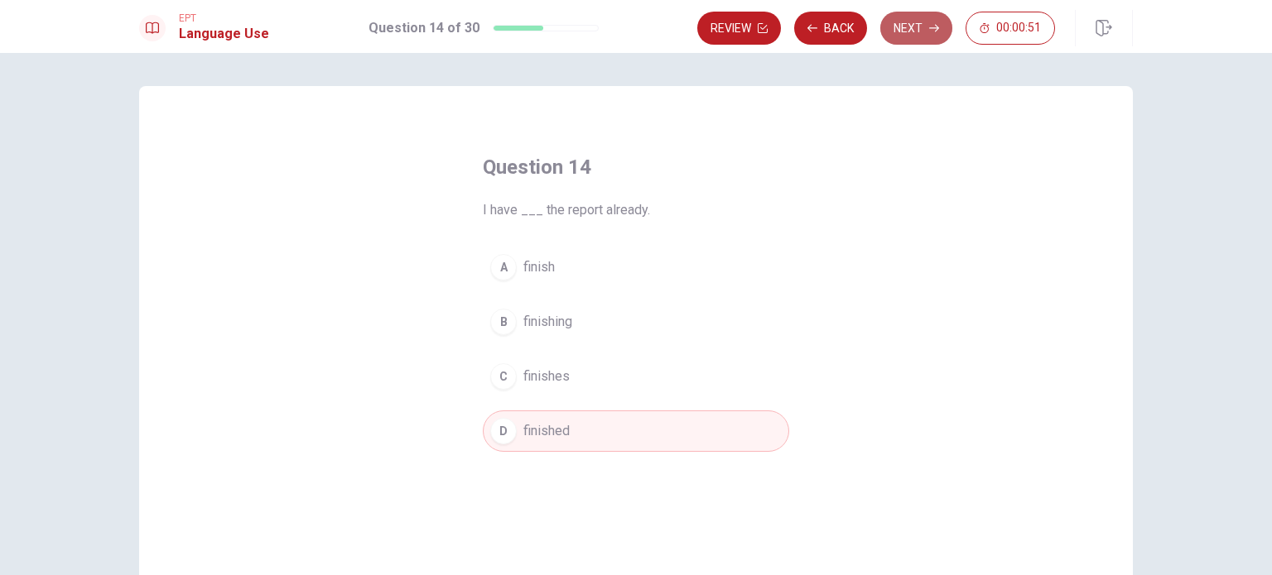
click at [924, 29] on button "Next" at bounding box center [916, 28] width 72 height 33
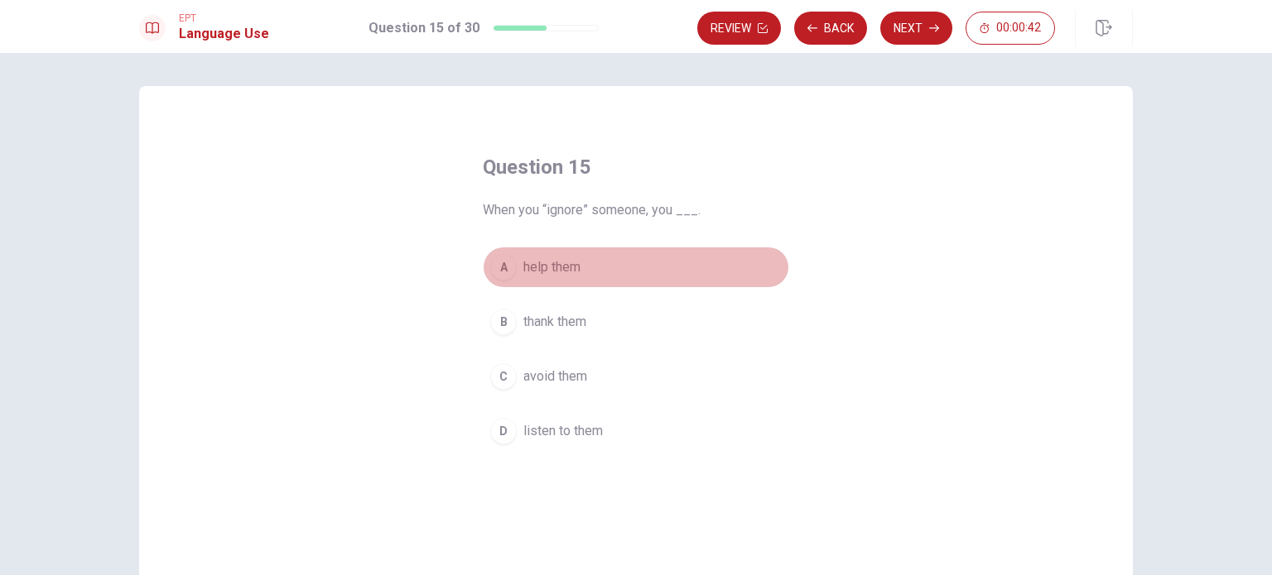
click at [547, 269] on span "help them" at bounding box center [551, 267] width 57 height 20
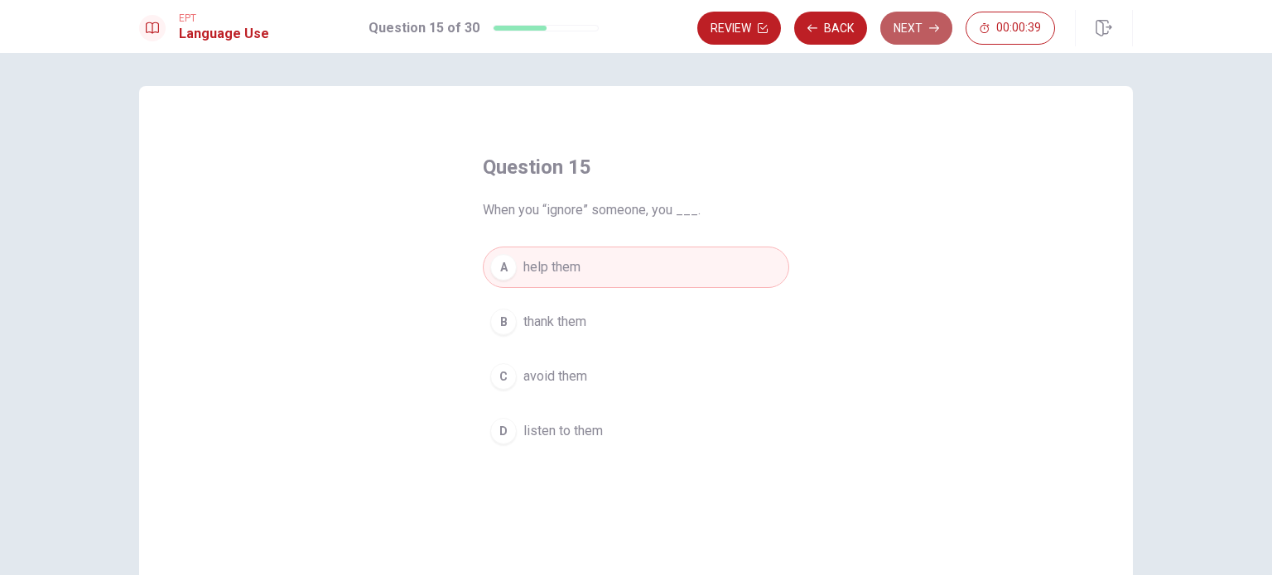
click at [916, 34] on button "Next" at bounding box center [916, 28] width 72 height 33
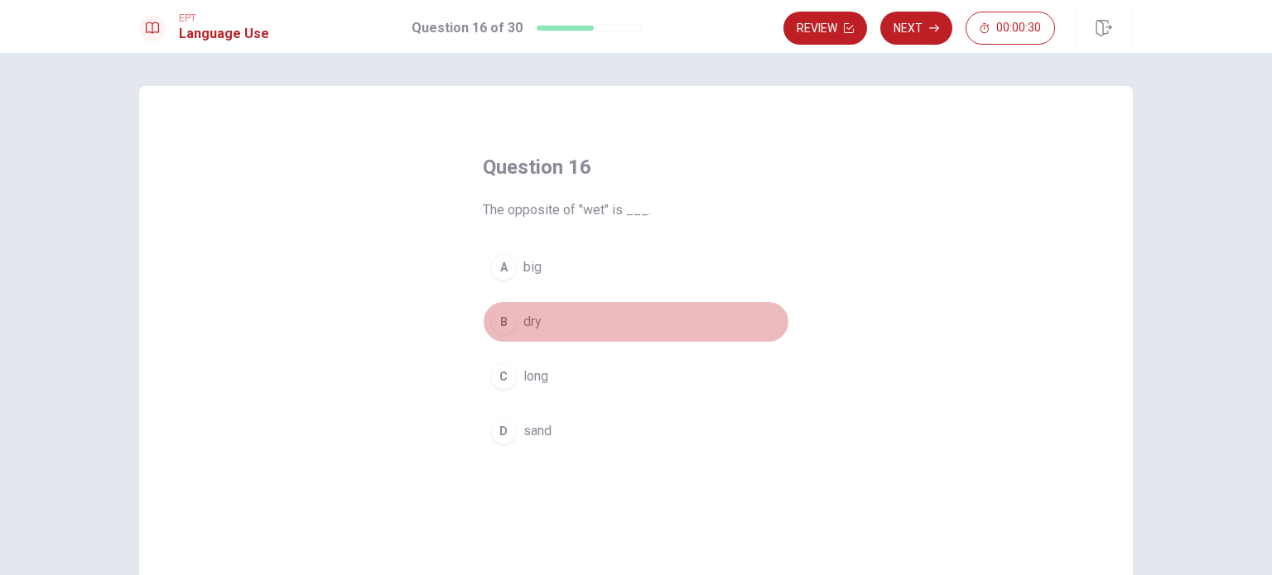
click at [529, 325] on span "dry" at bounding box center [532, 322] width 18 height 20
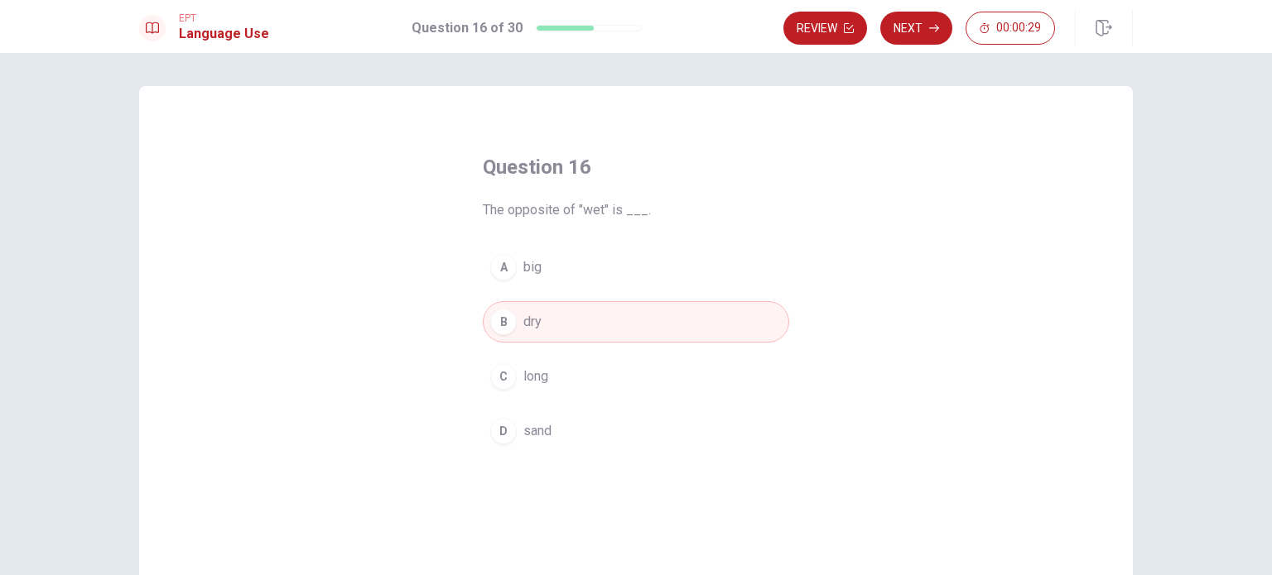
click at [935, 36] on button "Next" at bounding box center [916, 28] width 72 height 33
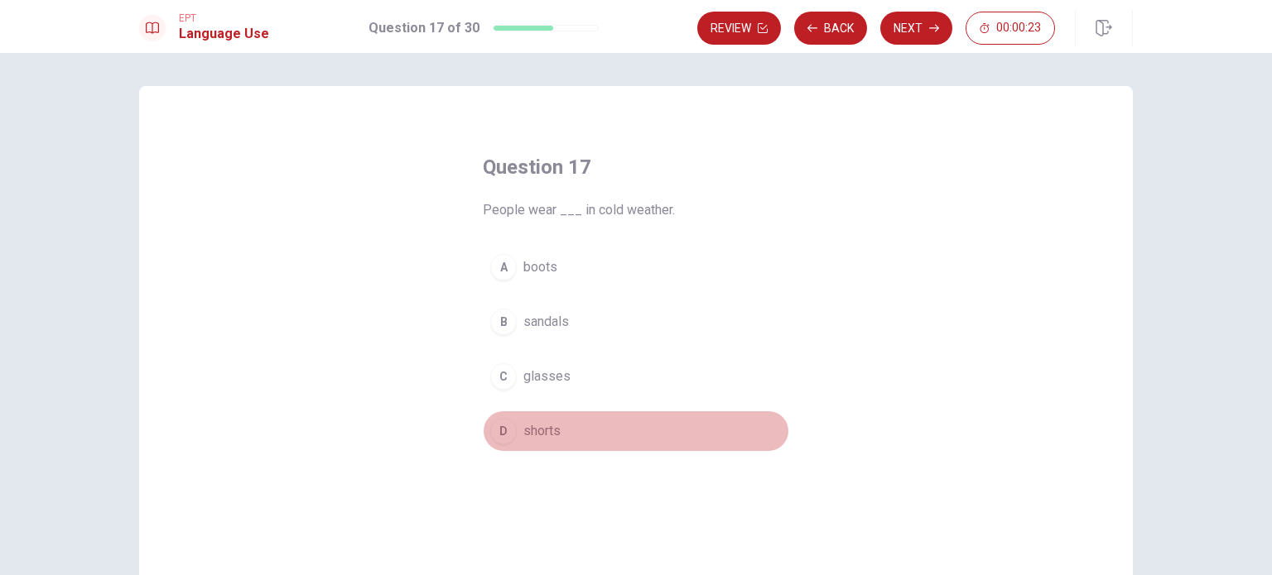
click at [530, 432] on span "shorts" at bounding box center [541, 431] width 37 height 20
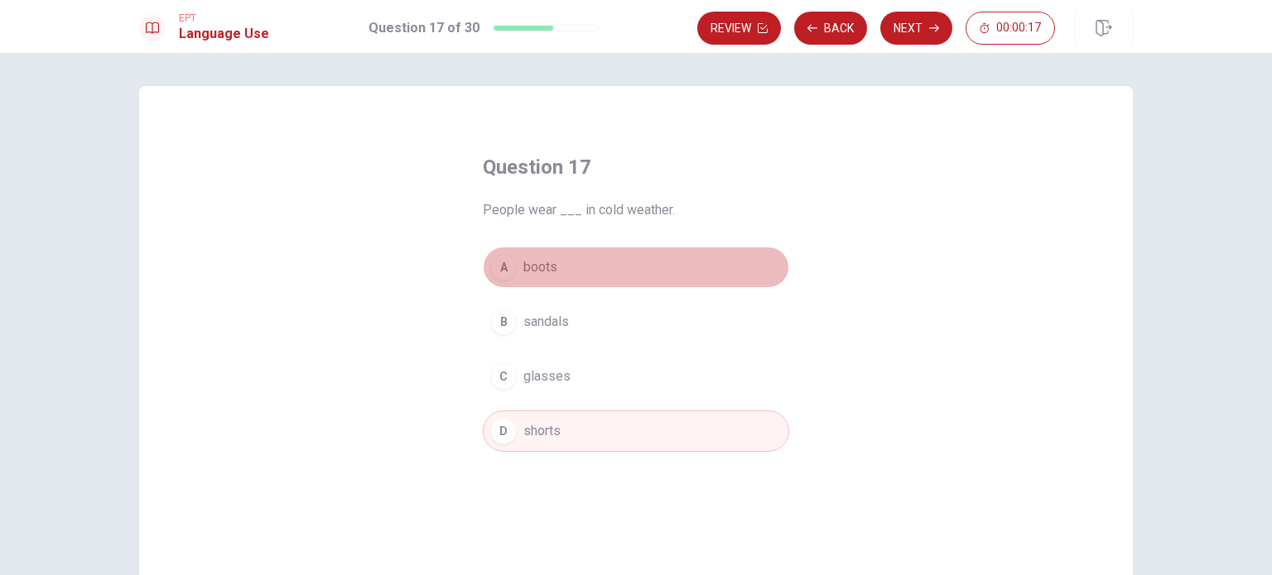
click at [529, 269] on span "boots" at bounding box center [540, 267] width 34 height 20
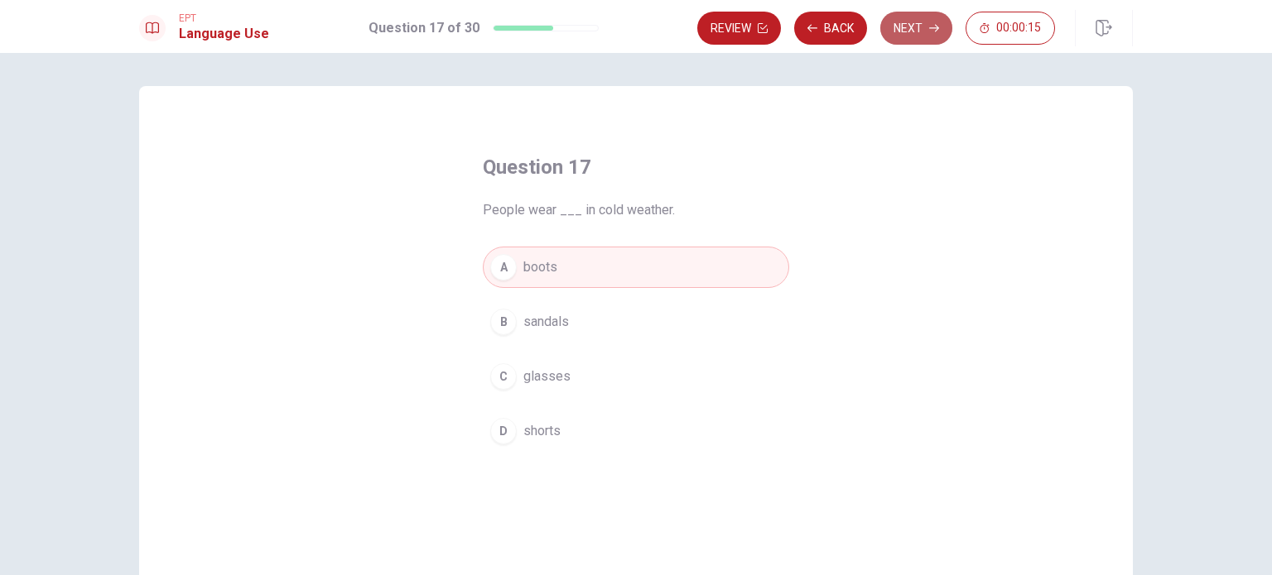
click at [912, 31] on button "Next" at bounding box center [916, 28] width 72 height 33
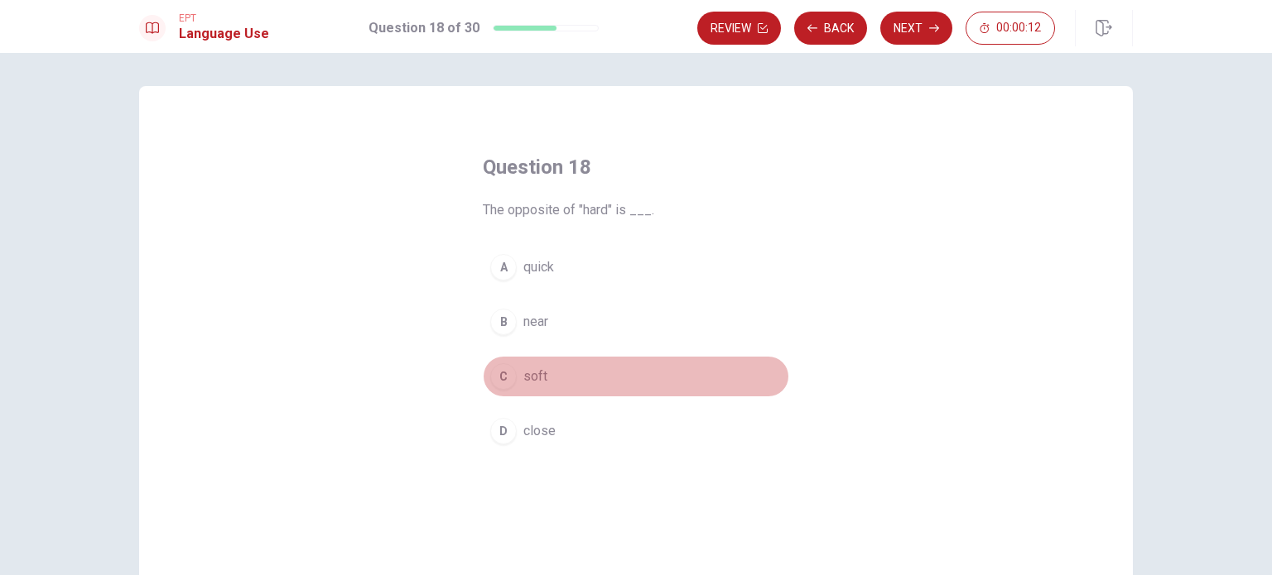
drag, startPoint x: 502, startPoint y: 387, endPoint x: 556, endPoint y: 356, distance: 63.1
click at [502, 387] on div "C" at bounding box center [503, 376] width 26 height 26
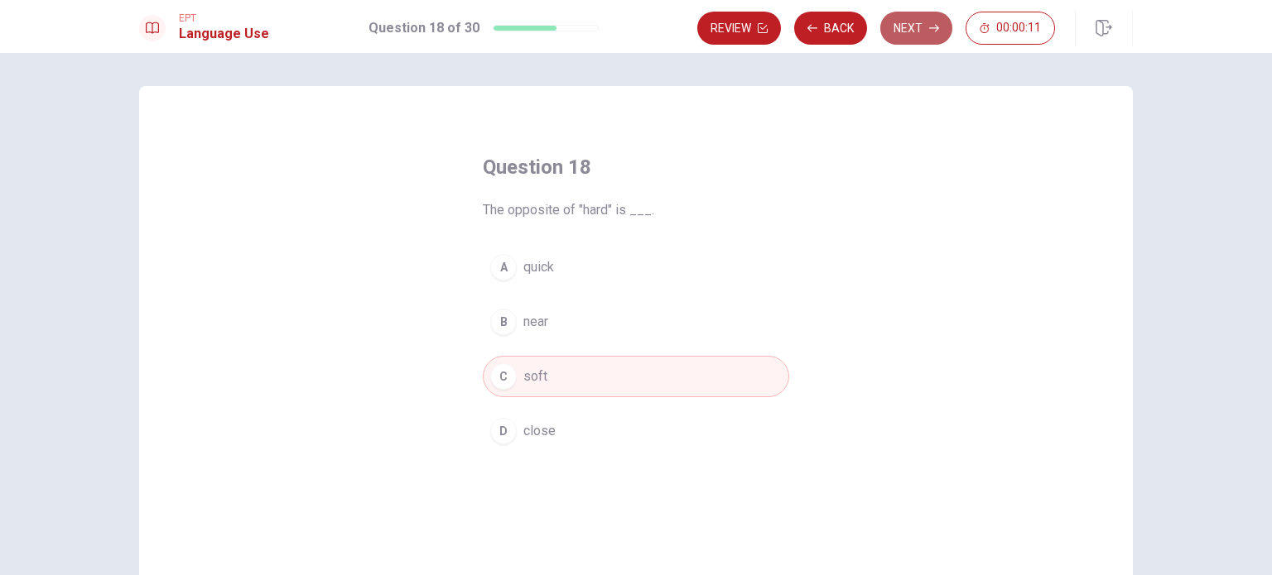
click at [915, 28] on button "Next" at bounding box center [916, 28] width 72 height 33
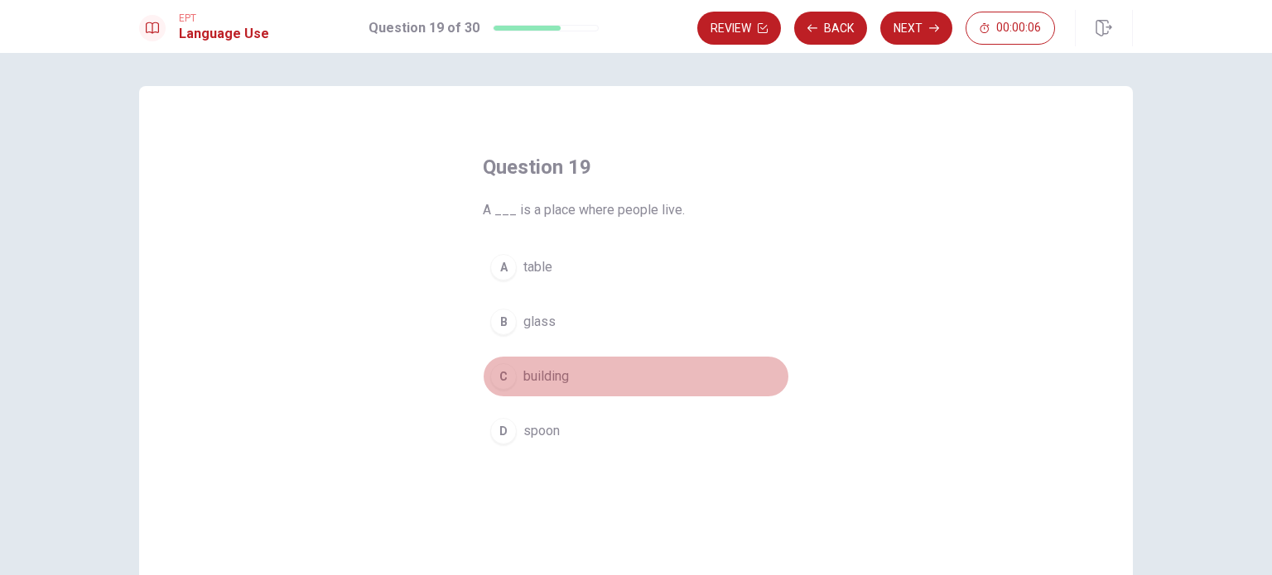
click at [537, 380] on span "building" at bounding box center [546, 377] width 46 height 20
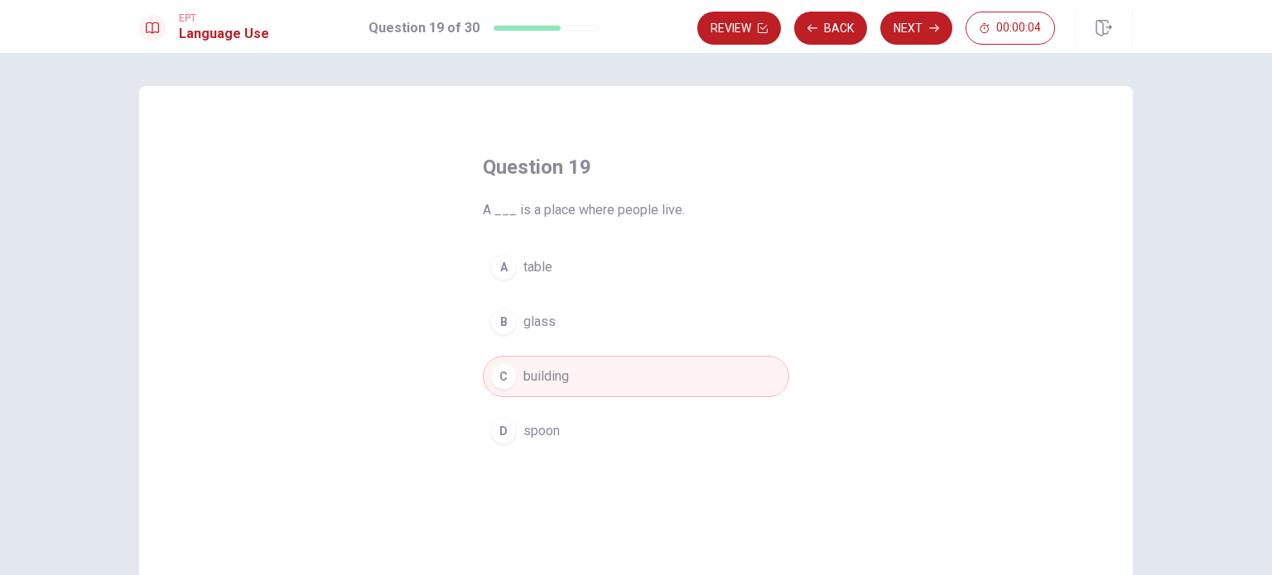
click at [907, 36] on button "Next" at bounding box center [916, 28] width 72 height 33
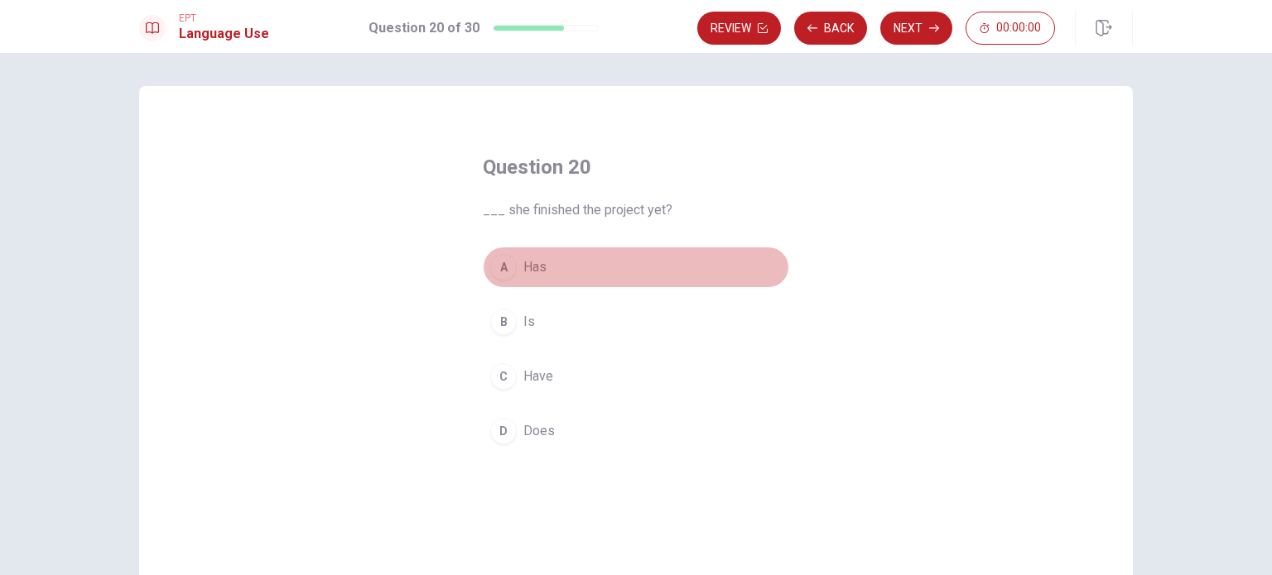
click at [529, 278] on button "A Has" at bounding box center [636, 267] width 306 height 41
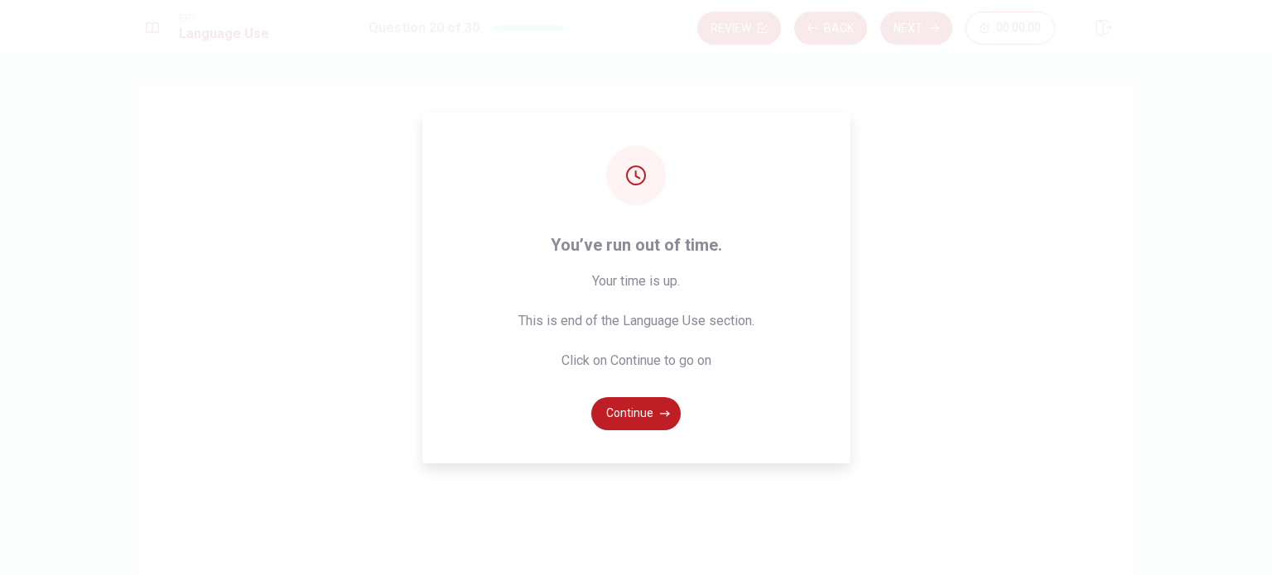
click at [912, 38] on div "You’ve run out of time. Your time is up. This is end of the Language Use sectio…" at bounding box center [636, 287] width 1272 height 575
click at [636, 410] on button "Continue" at bounding box center [635, 413] width 89 height 33
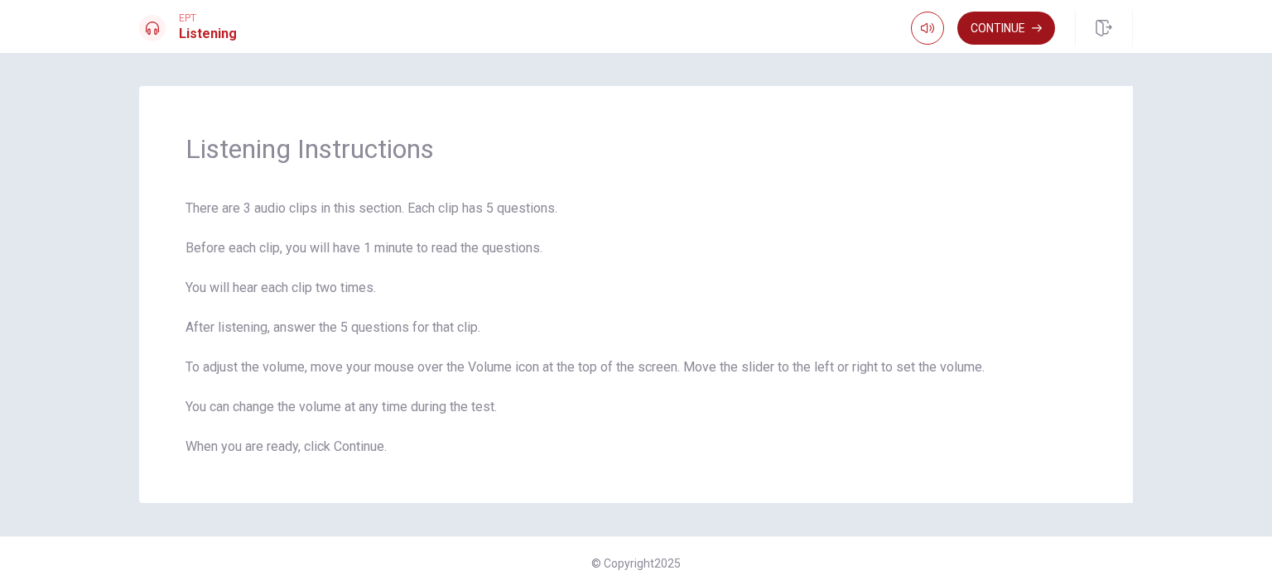
click at [1016, 22] on button "Continue" at bounding box center [1006, 28] width 98 height 33
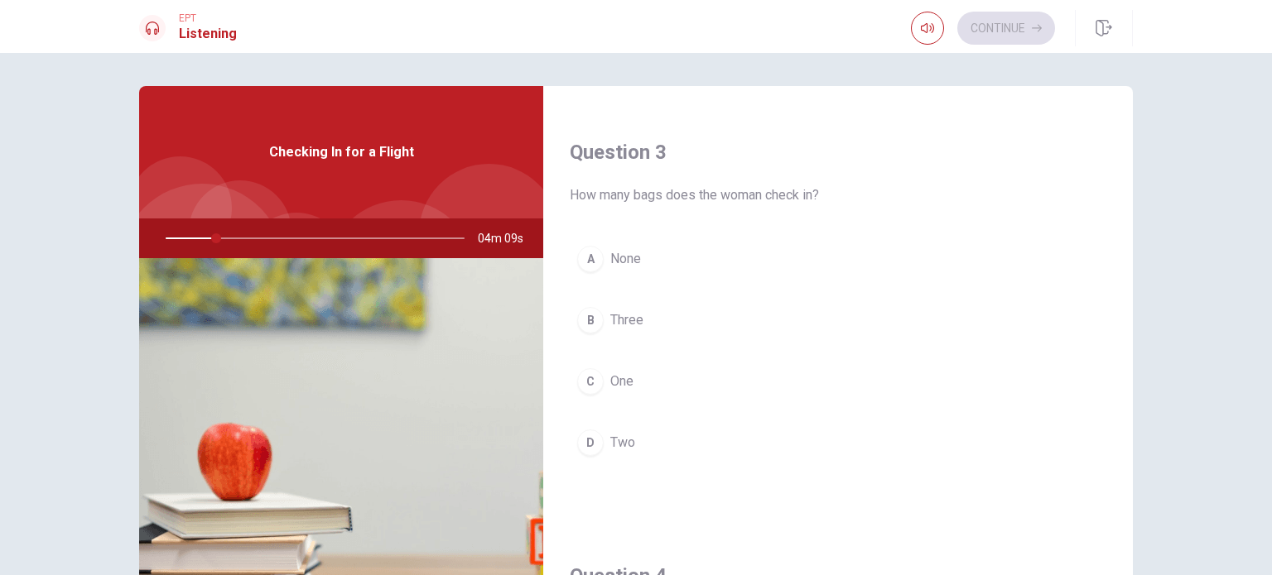
scroll to position [911, 0]
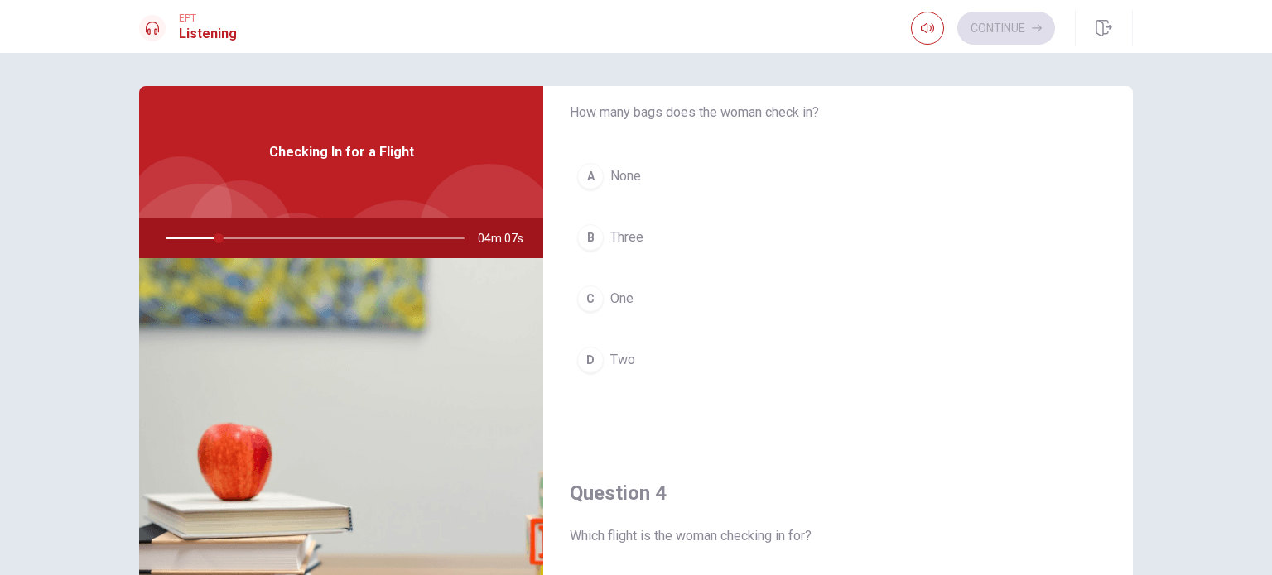
click at [214, 240] on div at bounding box center [312, 239] width 332 height 40
drag, startPoint x: 214, startPoint y: 240, endPoint x: 202, endPoint y: 239, distance: 11.6
click at [202, 239] on div at bounding box center [312, 239] width 332 height 40
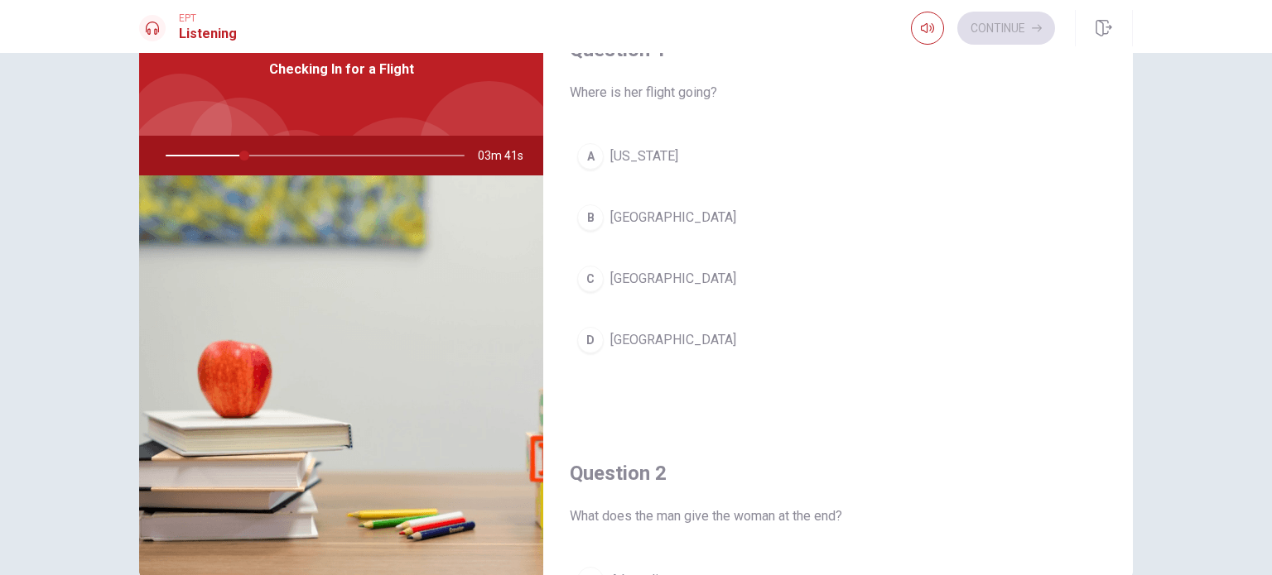
scroll to position [0, 0]
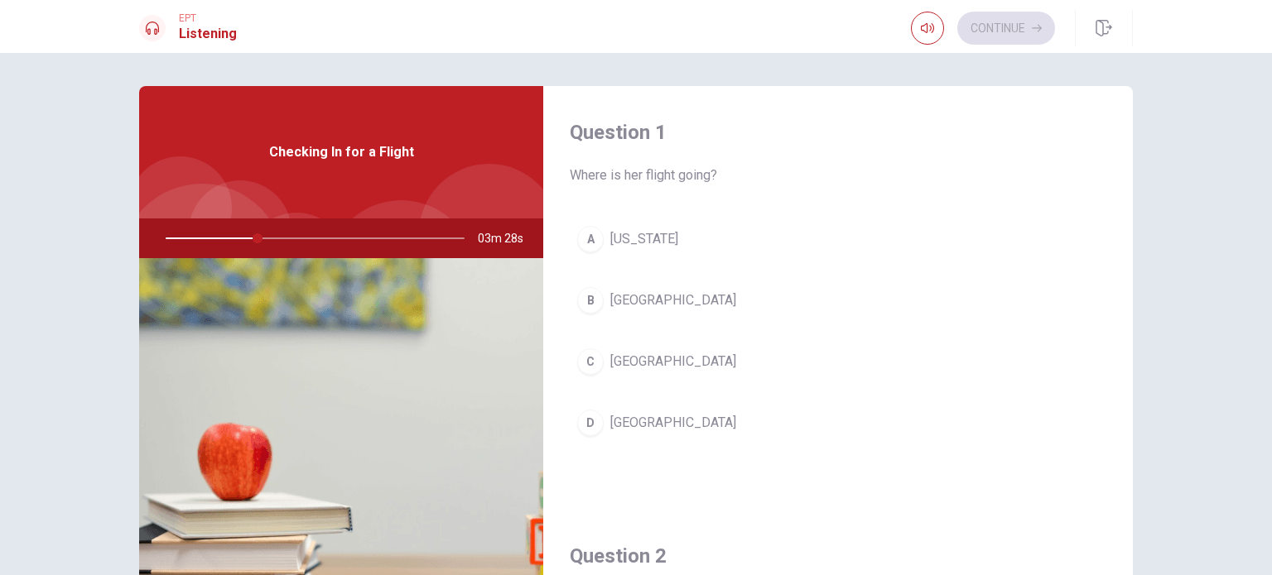
click at [589, 361] on div "C" at bounding box center [590, 362] width 26 height 26
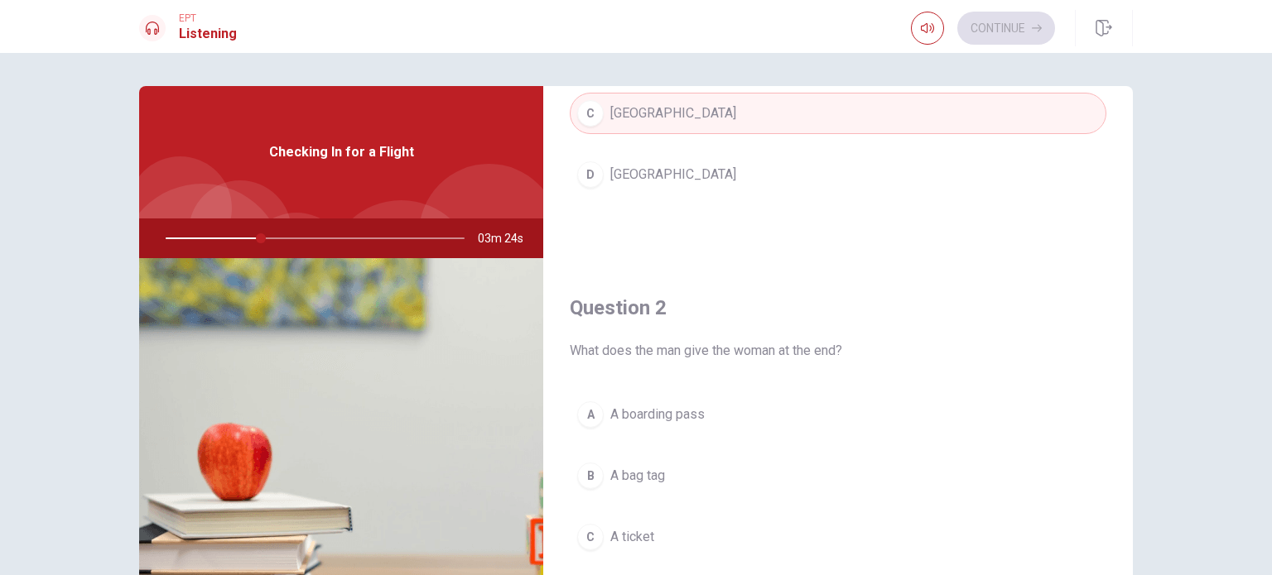
scroll to position [331, 0]
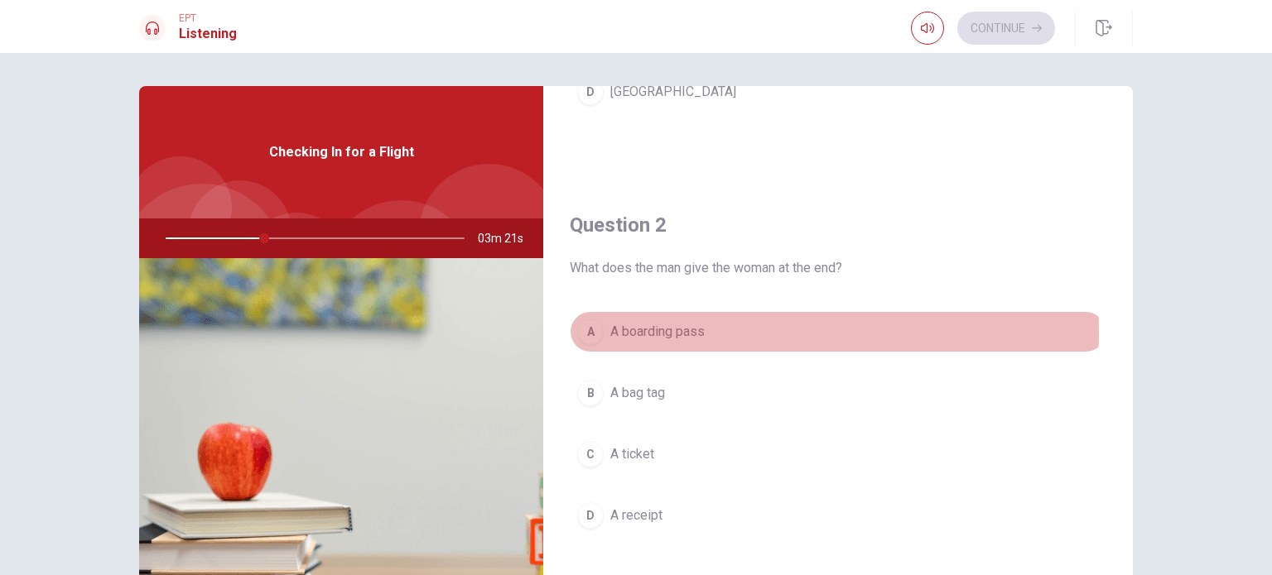
drag, startPoint x: 583, startPoint y: 330, endPoint x: 623, endPoint y: 335, distance: 40.9
click at [583, 330] on div "A" at bounding box center [590, 332] width 26 height 26
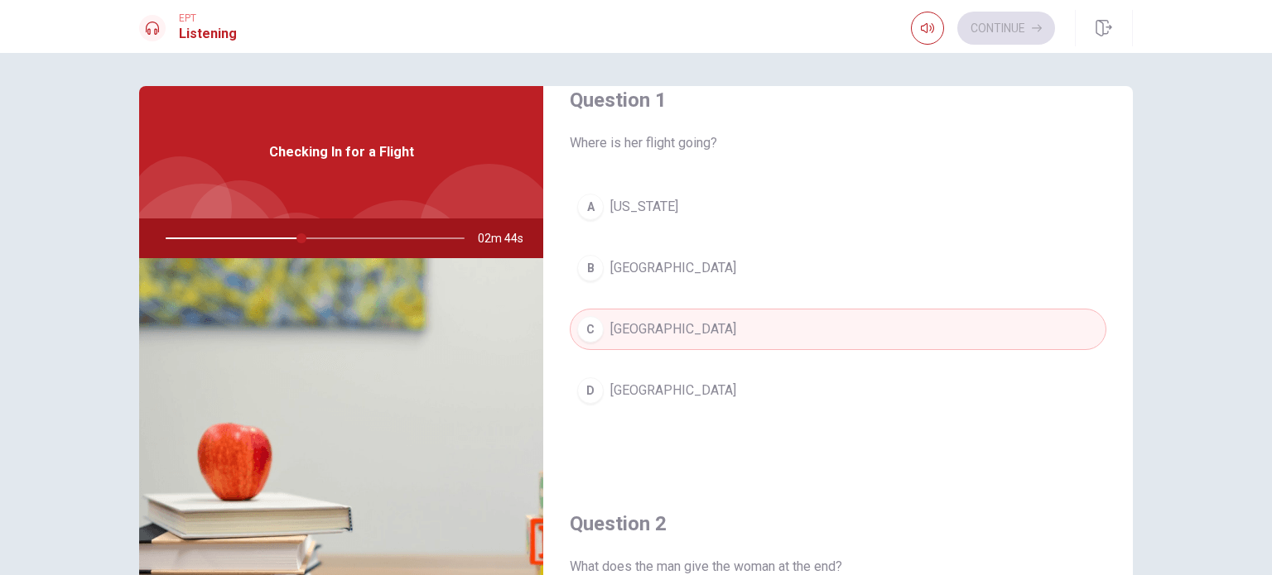
scroll to position [0, 0]
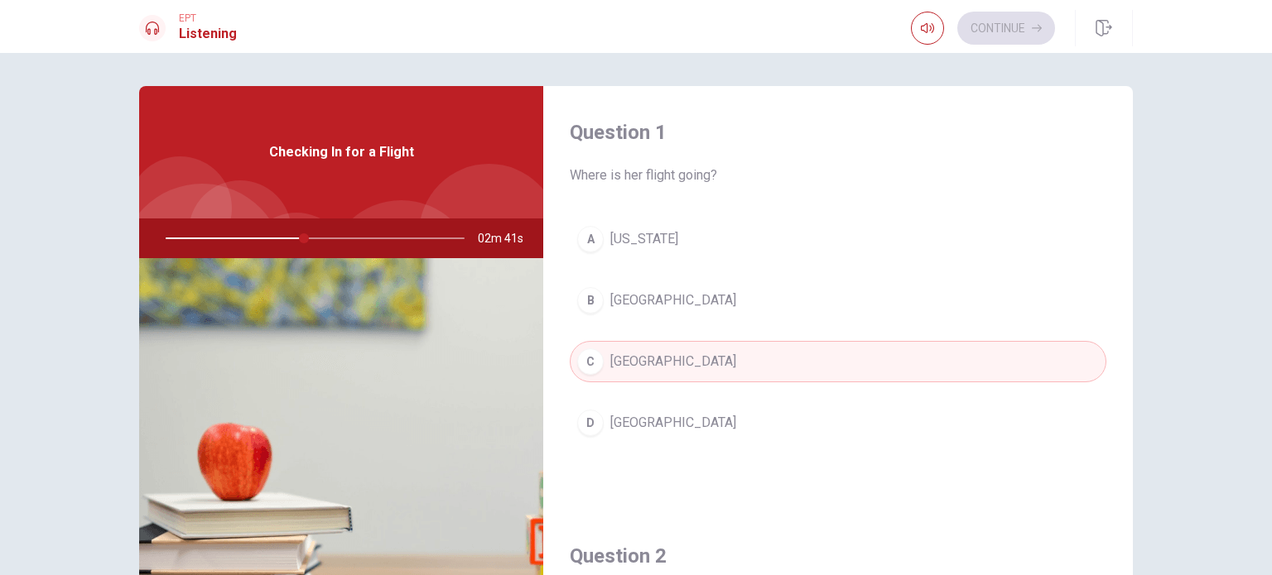
click at [644, 363] on span "[GEOGRAPHIC_DATA]" at bounding box center [673, 362] width 126 height 20
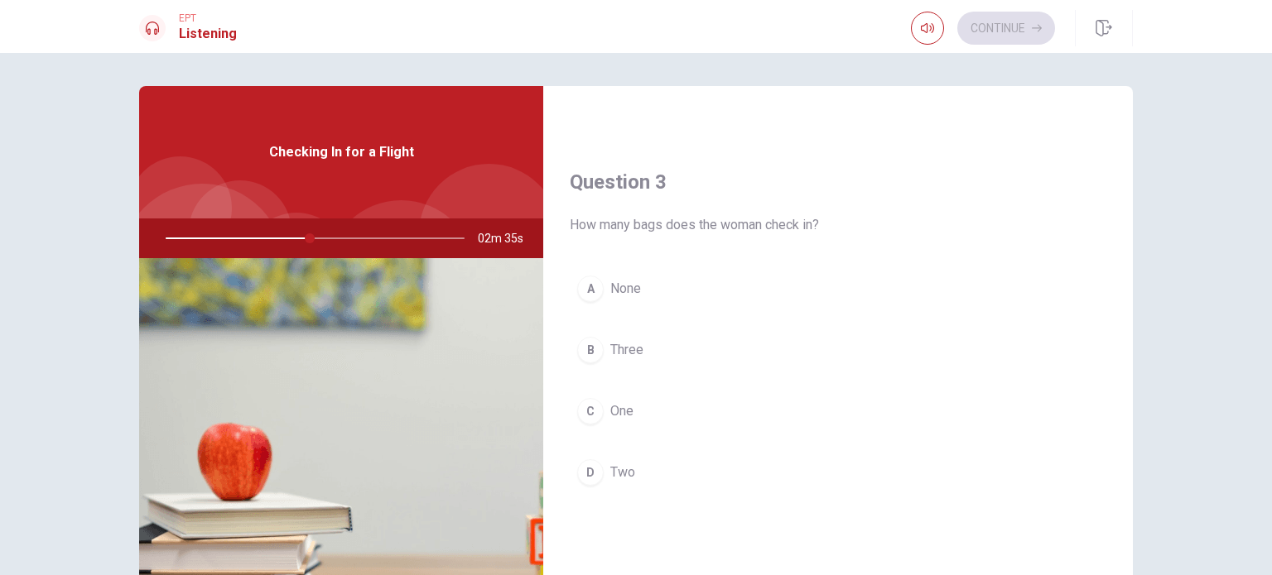
scroll to position [828, 0]
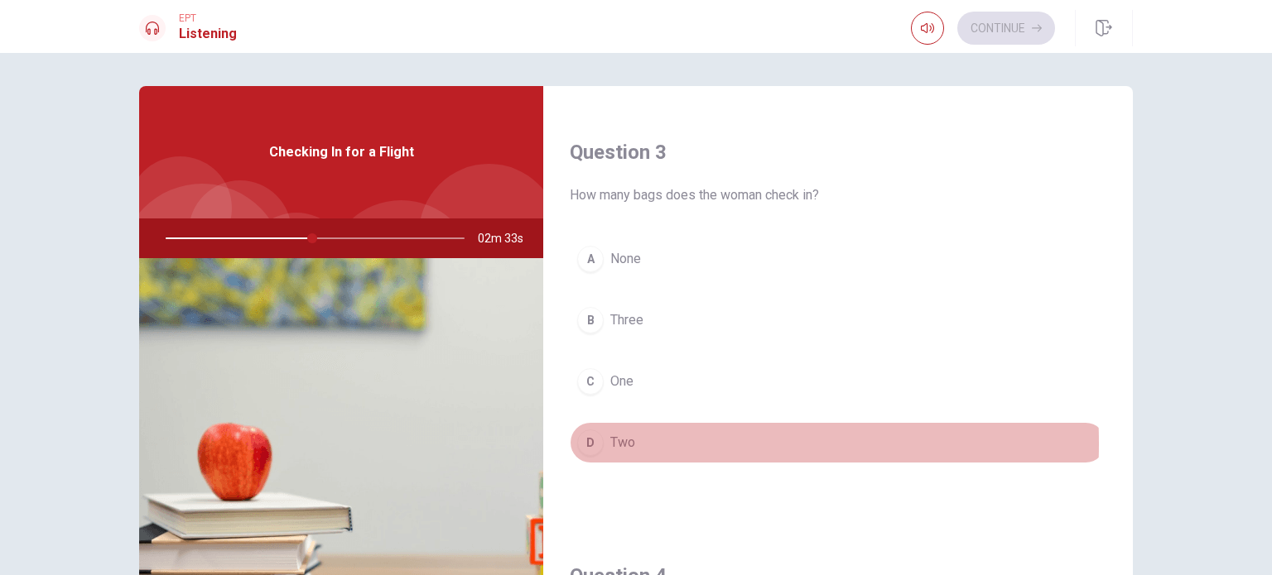
click at [589, 440] on div "D" at bounding box center [590, 443] width 26 height 26
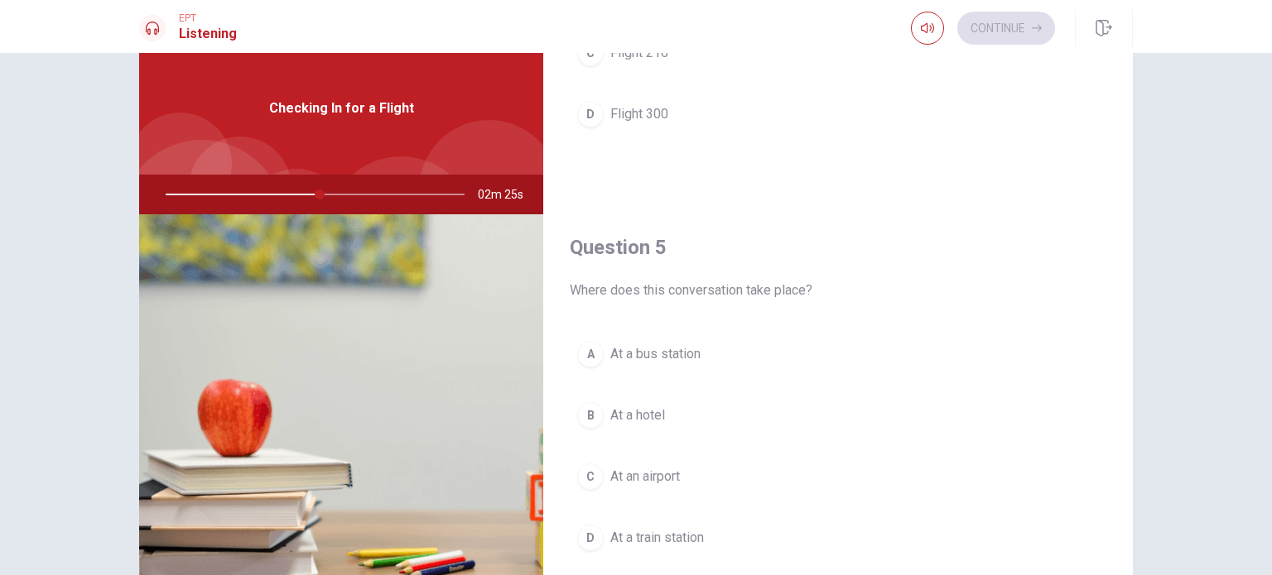
scroll to position [83, 0]
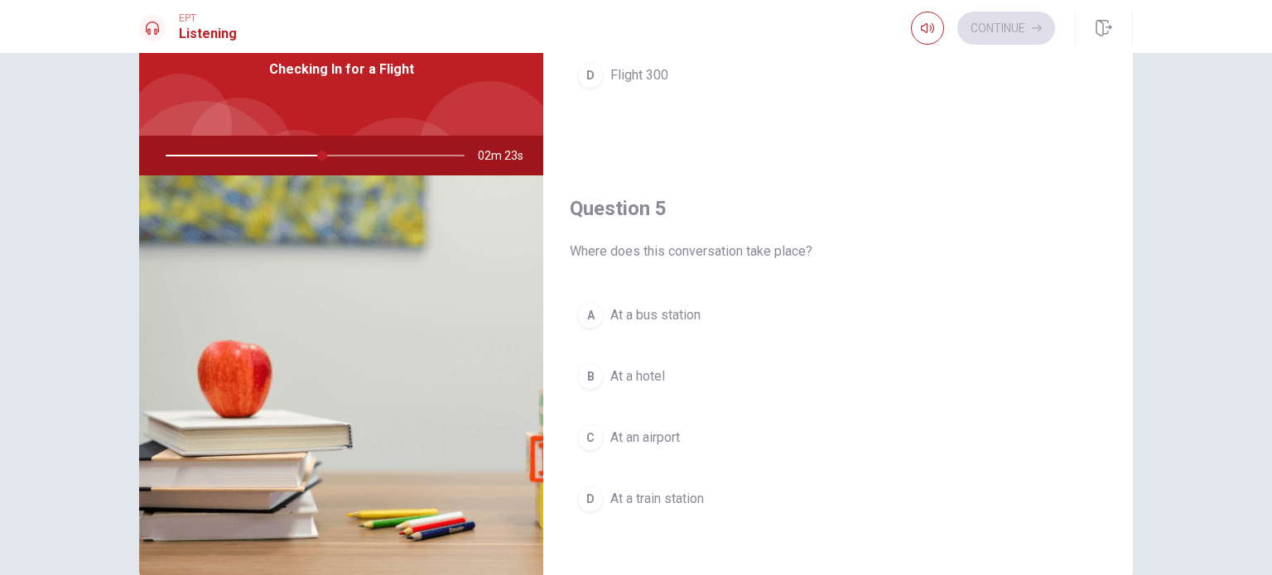
click at [589, 431] on div "C" at bounding box center [590, 438] width 26 height 26
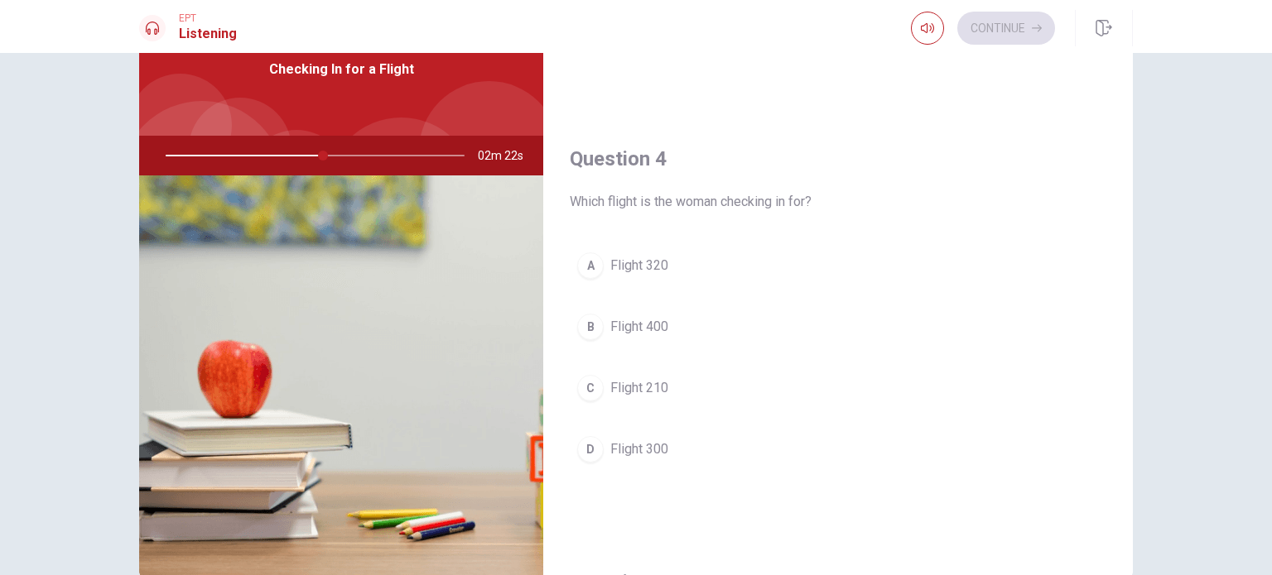
scroll to position [1123, 0]
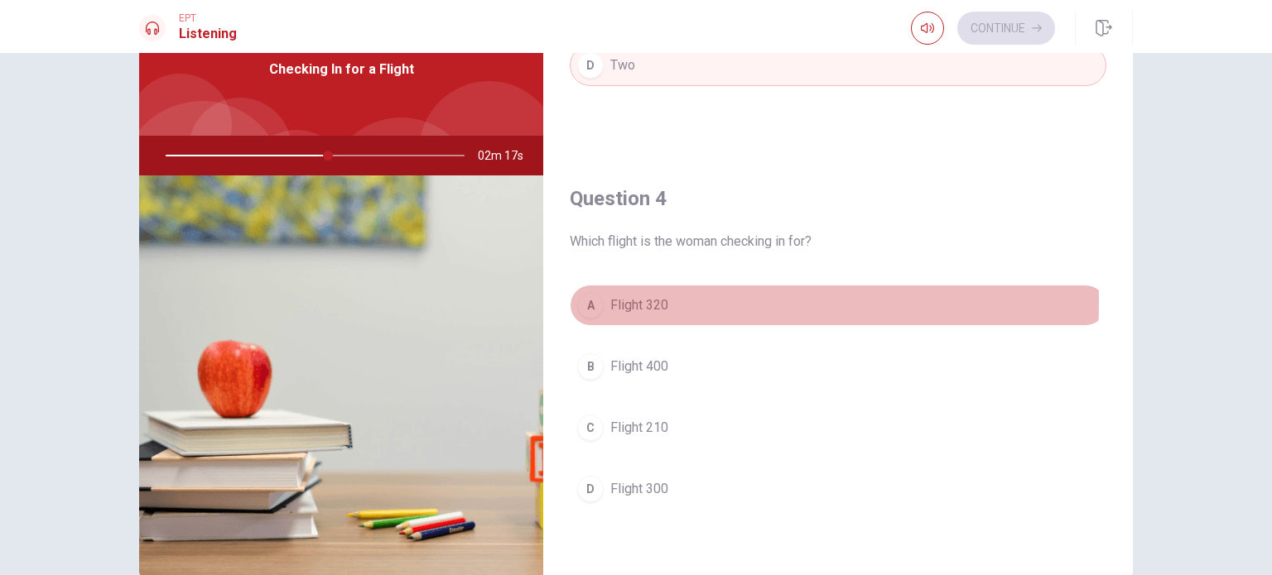
click at [589, 296] on div "A" at bounding box center [590, 305] width 26 height 26
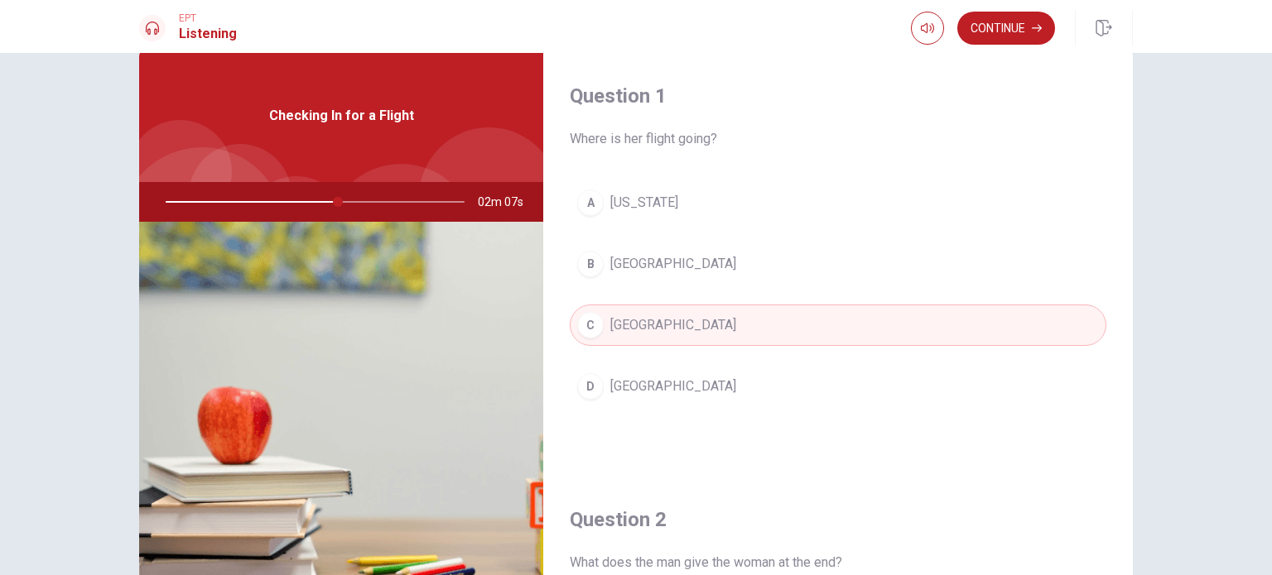
scroll to position [0, 0]
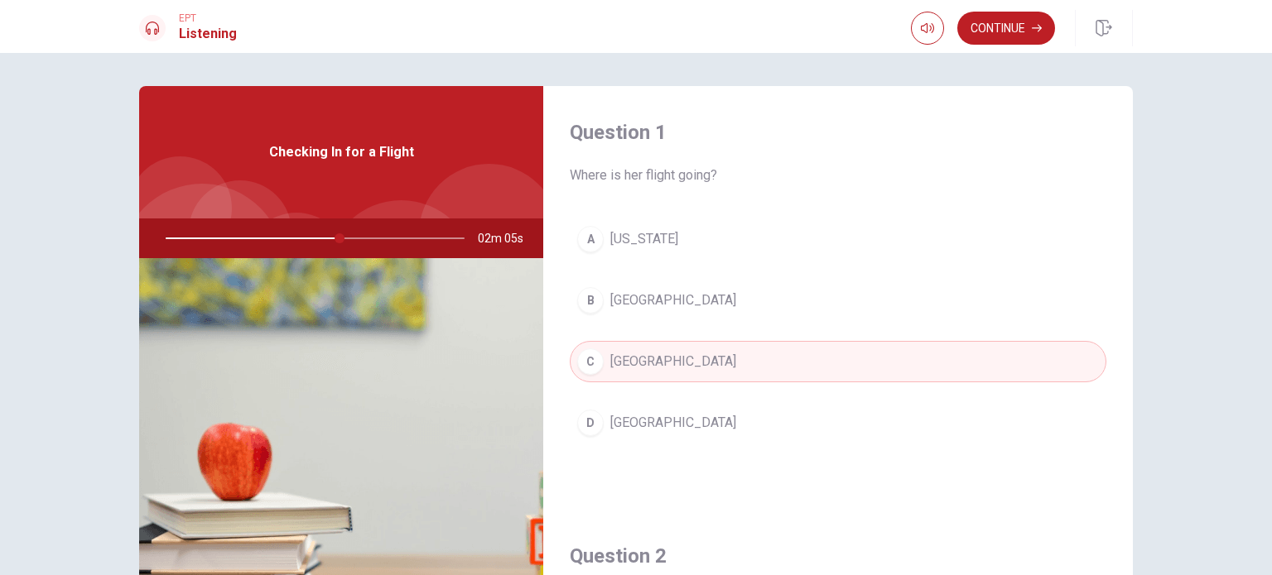
drag, startPoint x: 331, startPoint y: 238, endPoint x: 308, endPoint y: 238, distance: 23.2
click at [308, 238] on div at bounding box center [312, 239] width 332 height 40
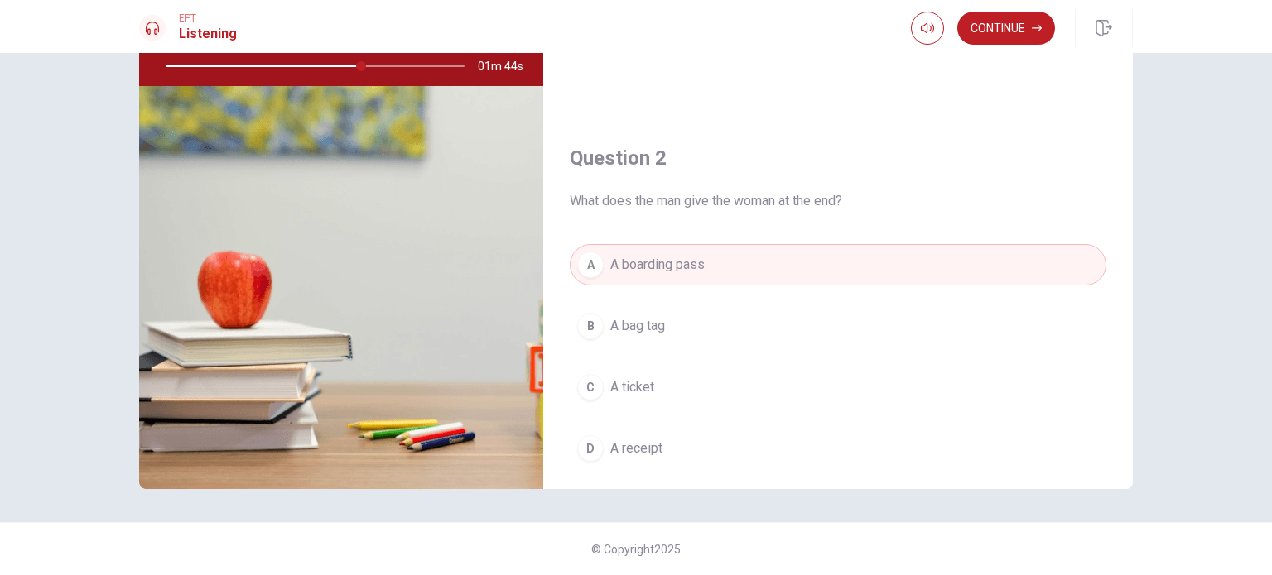
scroll to position [212, 0]
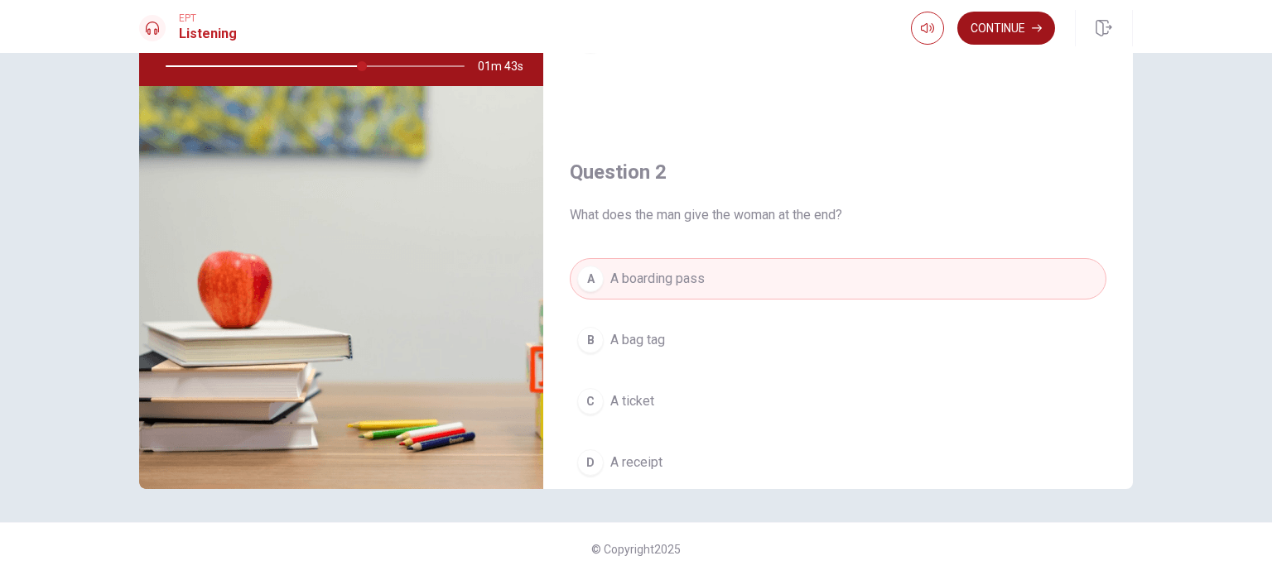
click at [980, 38] on button "Continue" at bounding box center [1006, 28] width 98 height 33
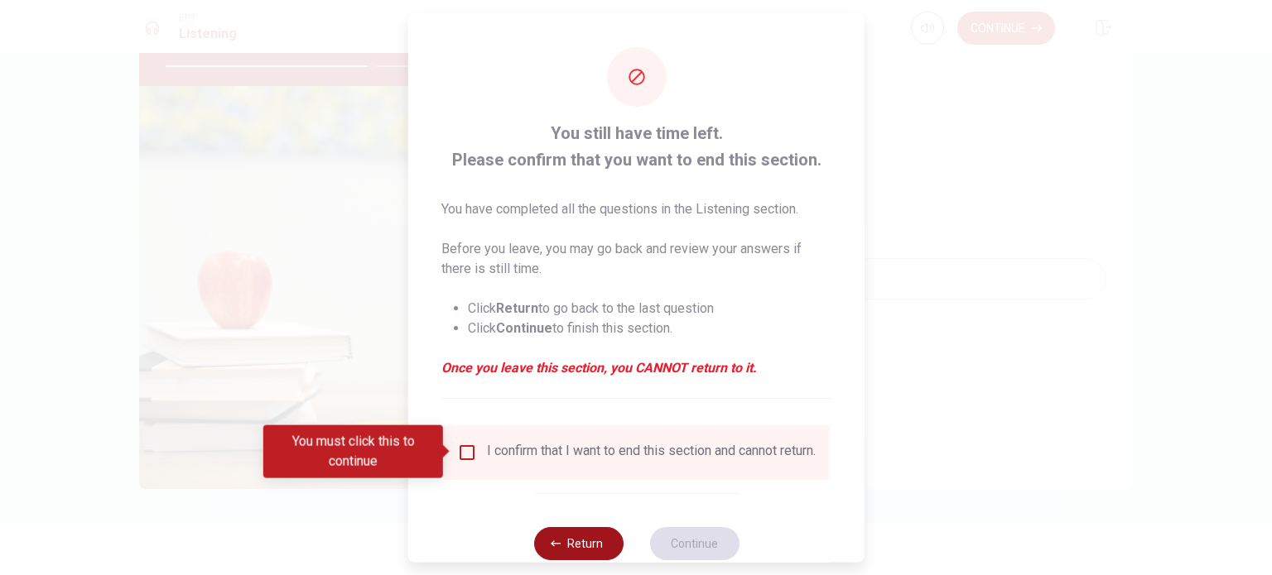
click at [570, 551] on button "Return" at bounding box center [577, 543] width 89 height 33
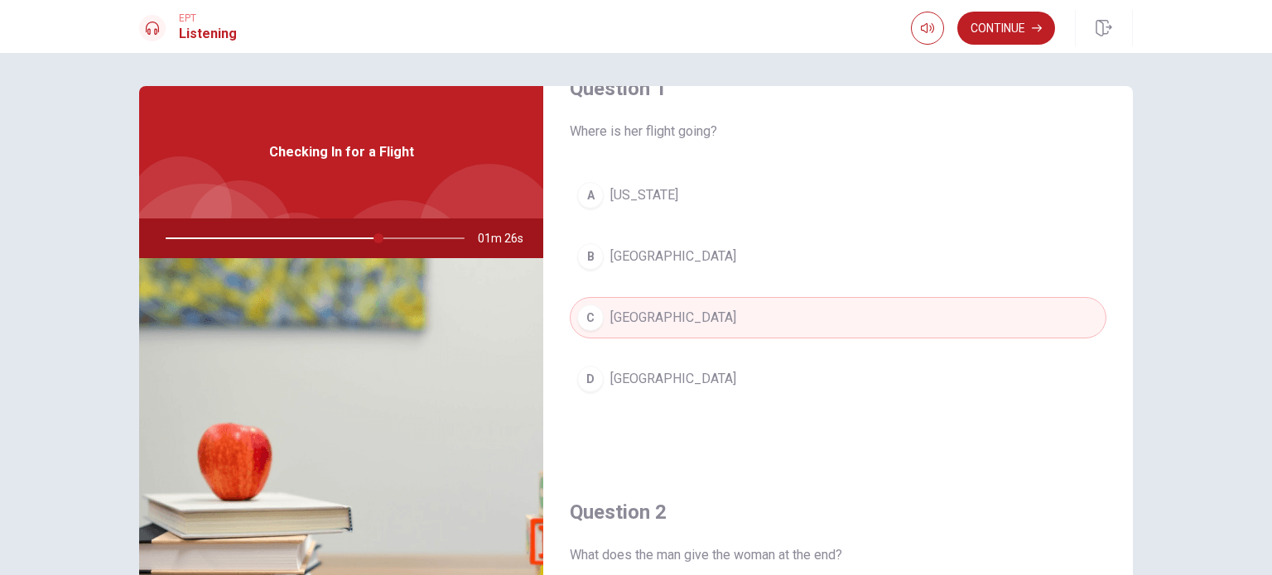
scroll to position [83, 0]
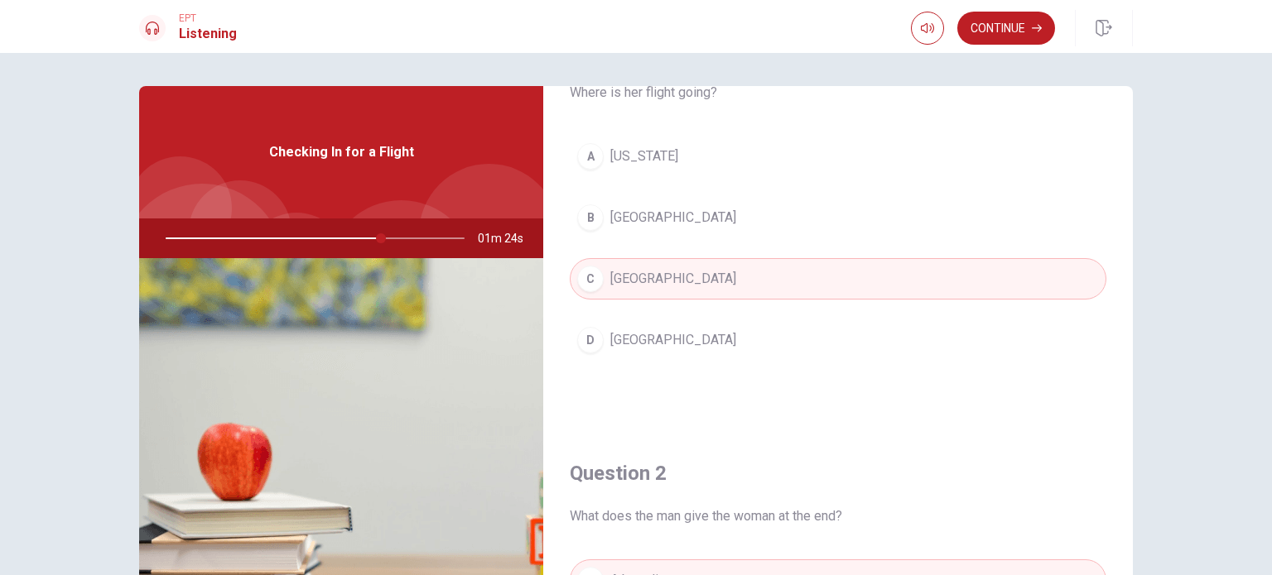
drag, startPoint x: 375, startPoint y: 237, endPoint x: 291, endPoint y: 241, distance: 83.7
click at [291, 241] on div at bounding box center [312, 239] width 332 height 40
click at [291, 238] on div at bounding box center [312, 239] width 332 height 40
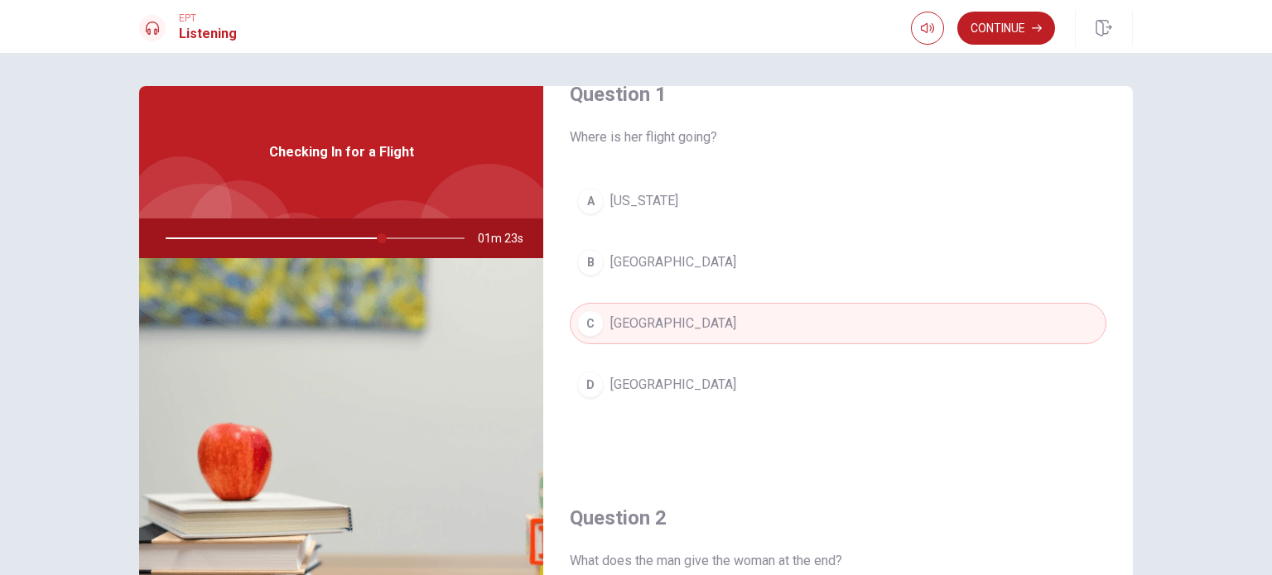
scroll to position [0, 0]
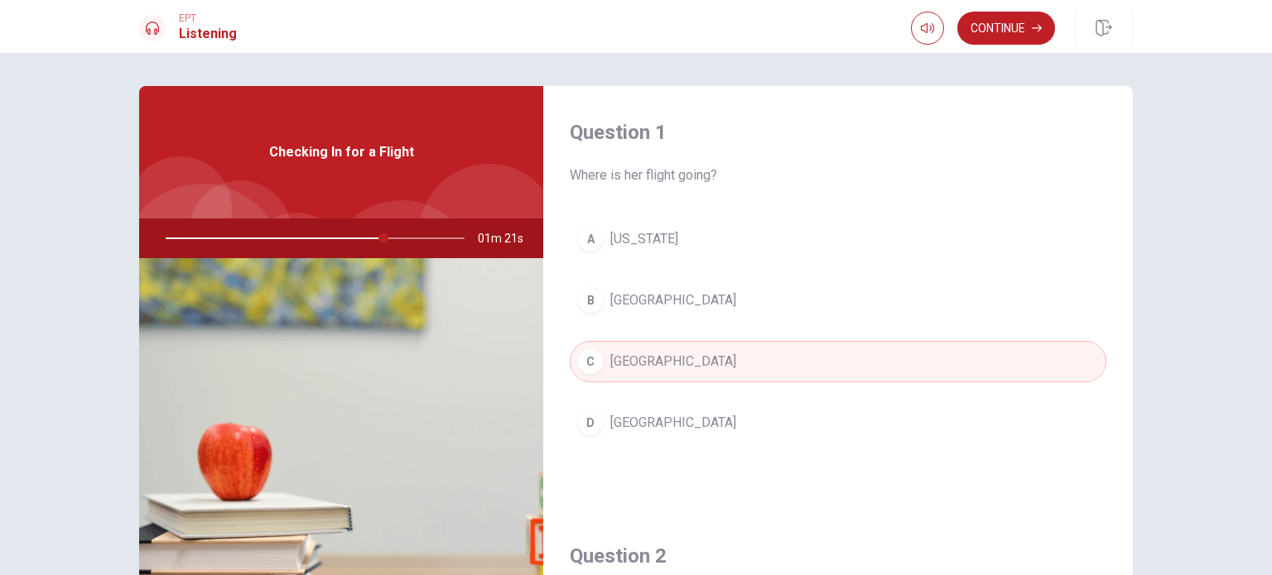
click at [384, 158] on span "Checking In for a Flight" at bounding box center [341, 152] width 145 height 20
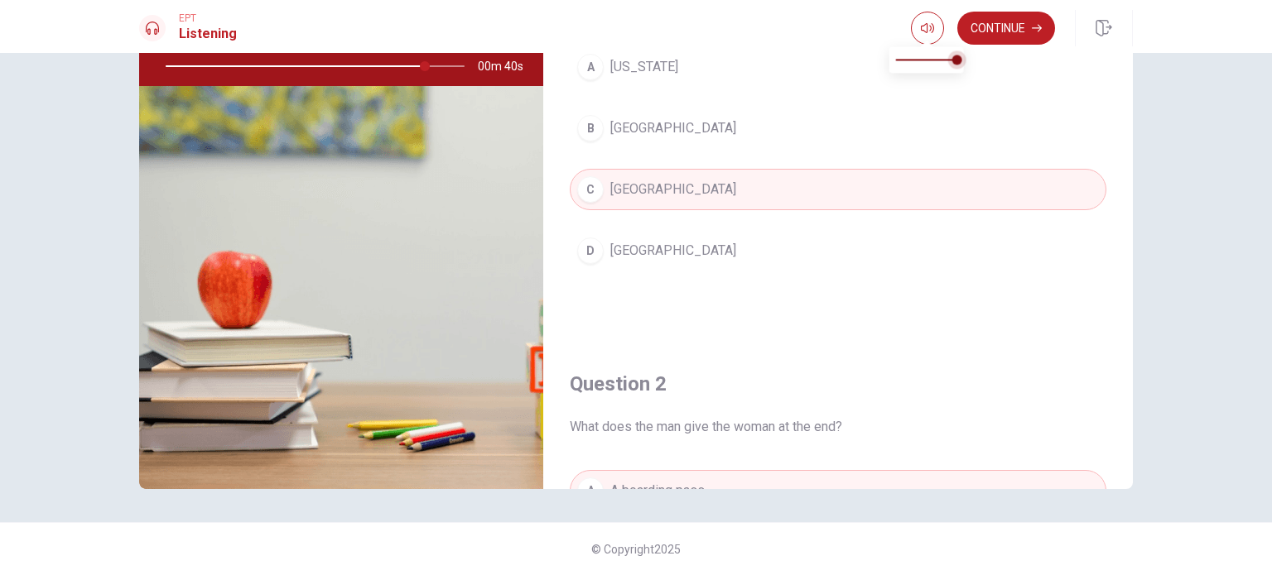
type input "87"
type input "0.9"
type input "87"
type input "0.8"
click at [945, 59] on span at bounding box center [945, 60] width 10 height 10
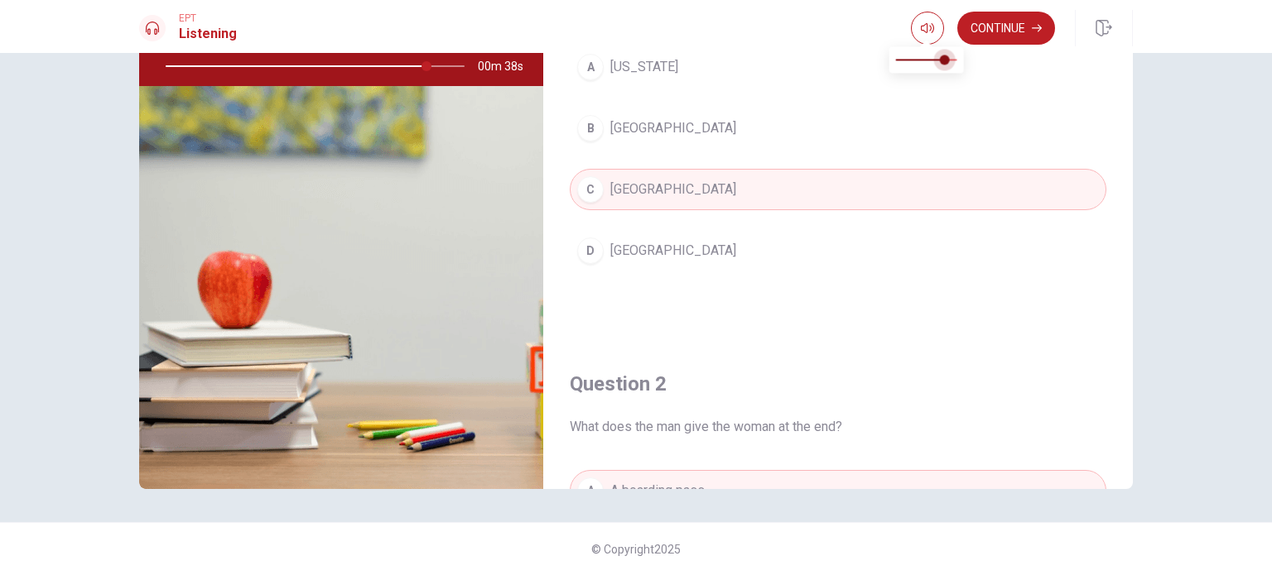
type input "87"
type input "0.9"
click at [953, 59] on span at bounding box center [950, 60] width 10 height 10
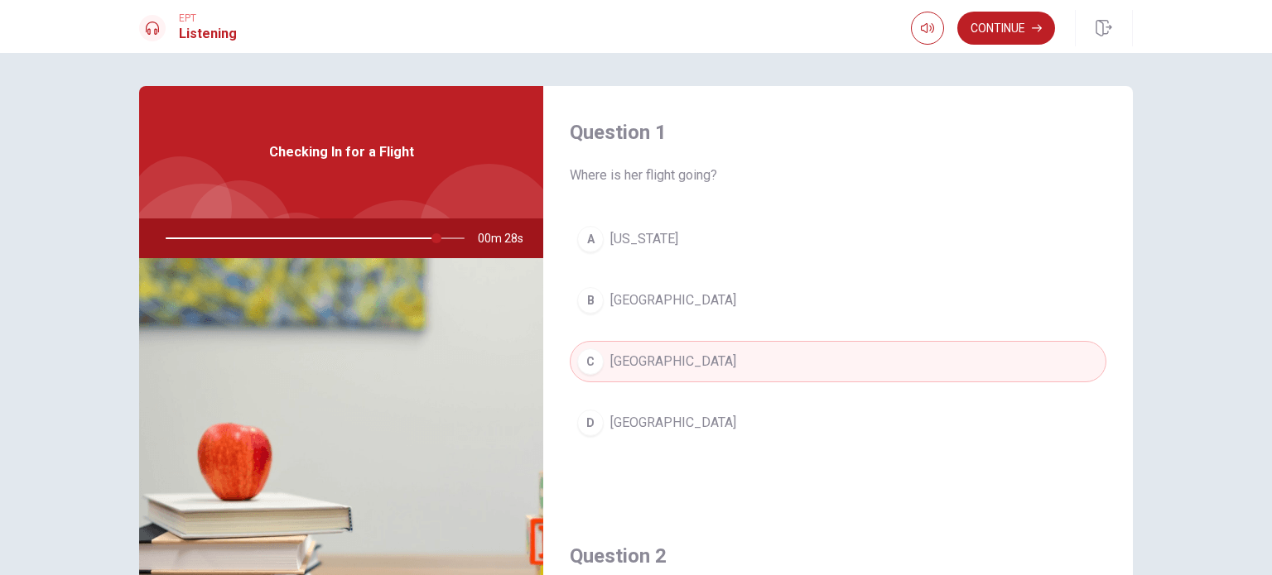
click at [434, 238] on div at bounding box center [312, 239] width 332 height 40
click at [295, 251] on div at bounding box center [312, 239] width 332 height 40
click at [269, 243] on div at bounding box center [312, 239] width 332 height 40
click at [269, 239] on div at bounding box center [312, 239] width 332 height 40
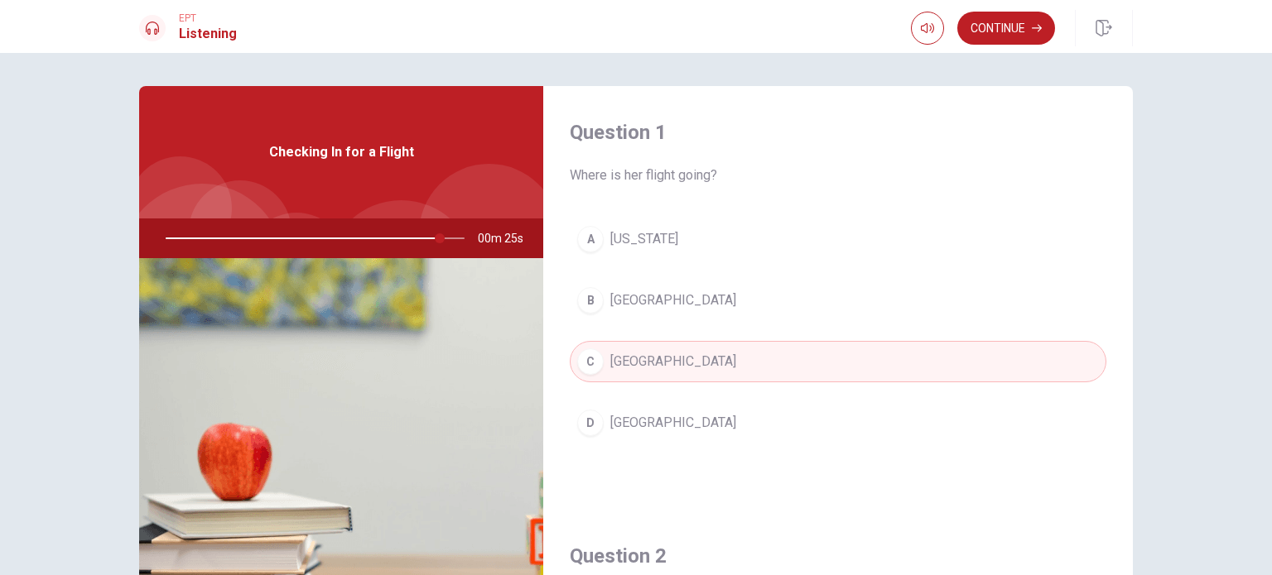
click at [153, 32] on icon at bounding box center [152, 28] width 13 height 13
click at [198, 33] on h1 "Listening" at bounding box center [208, 34] width 58 height 20
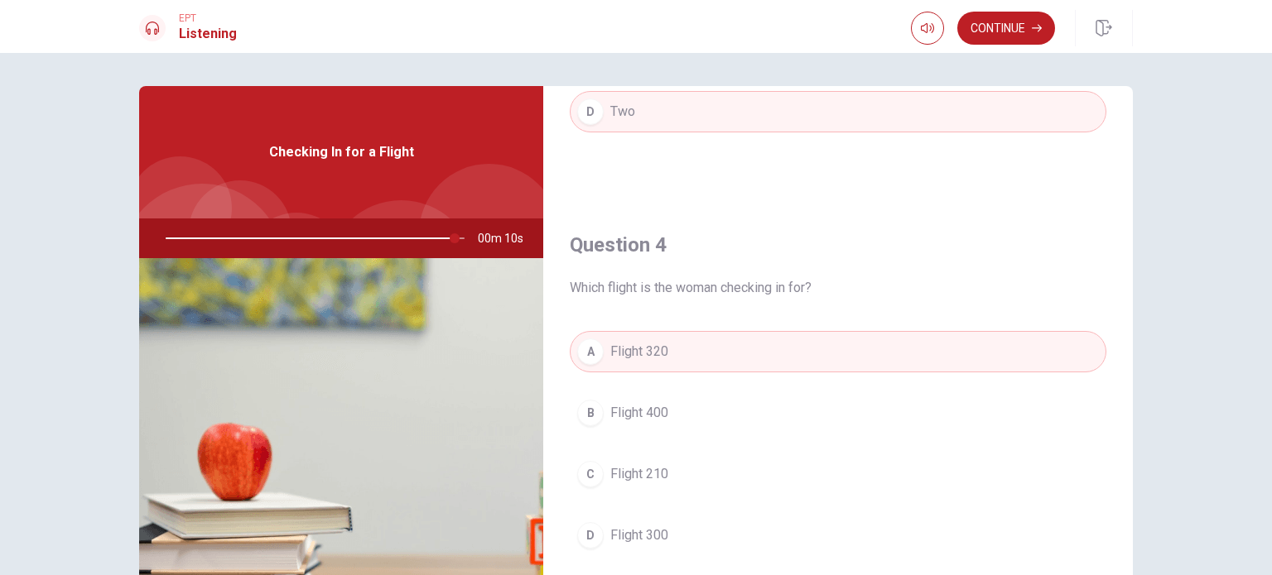
scroll to position [1242, 0]
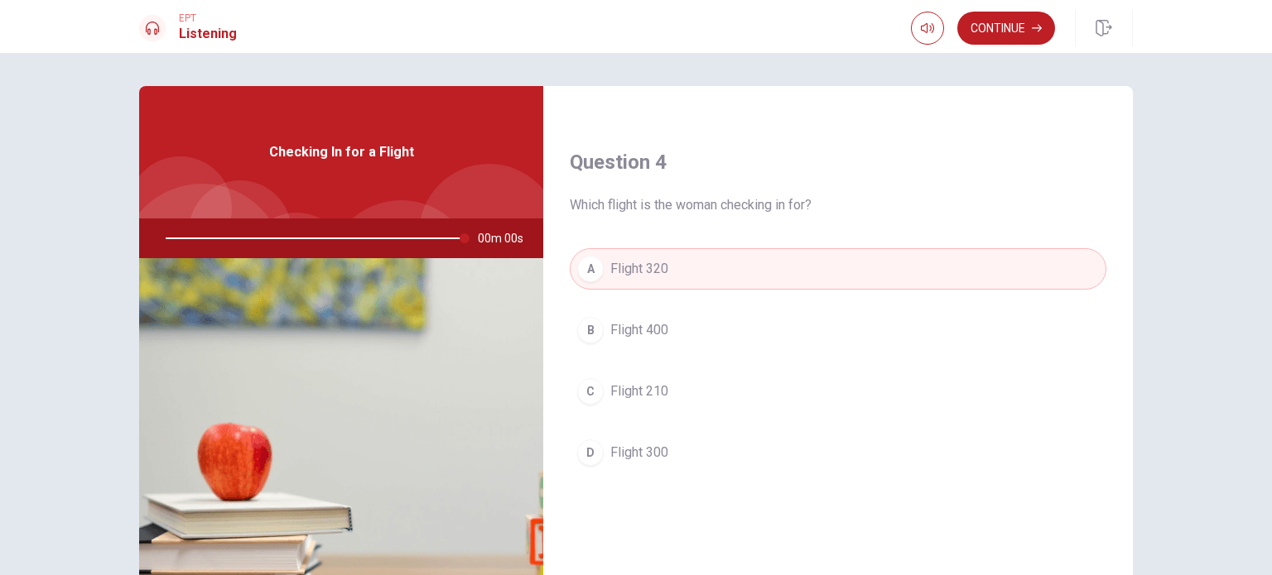
type input "0"
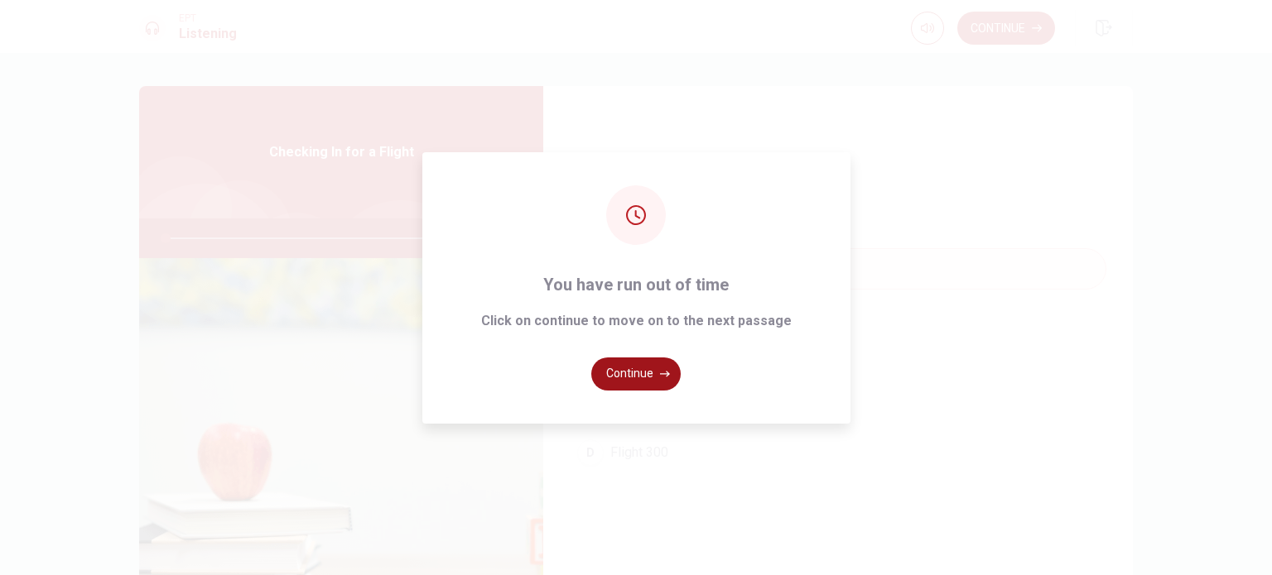
click at [656, 368] on button "Continue" at bounding box center [635, 374] width 89 height 33
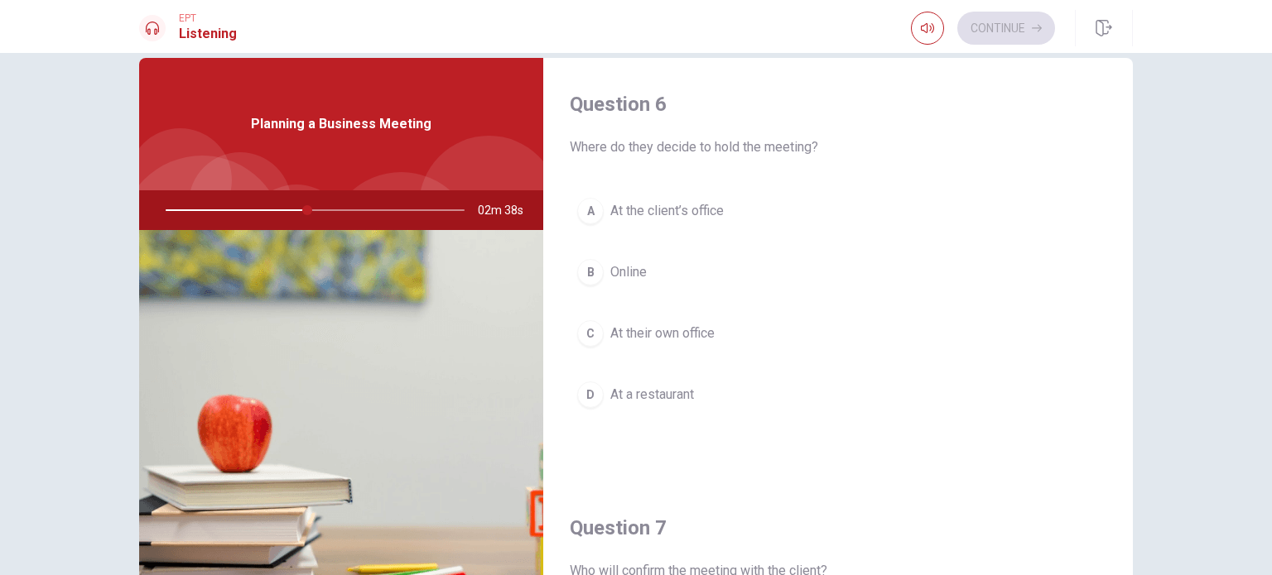
scroll to position [0, 0]
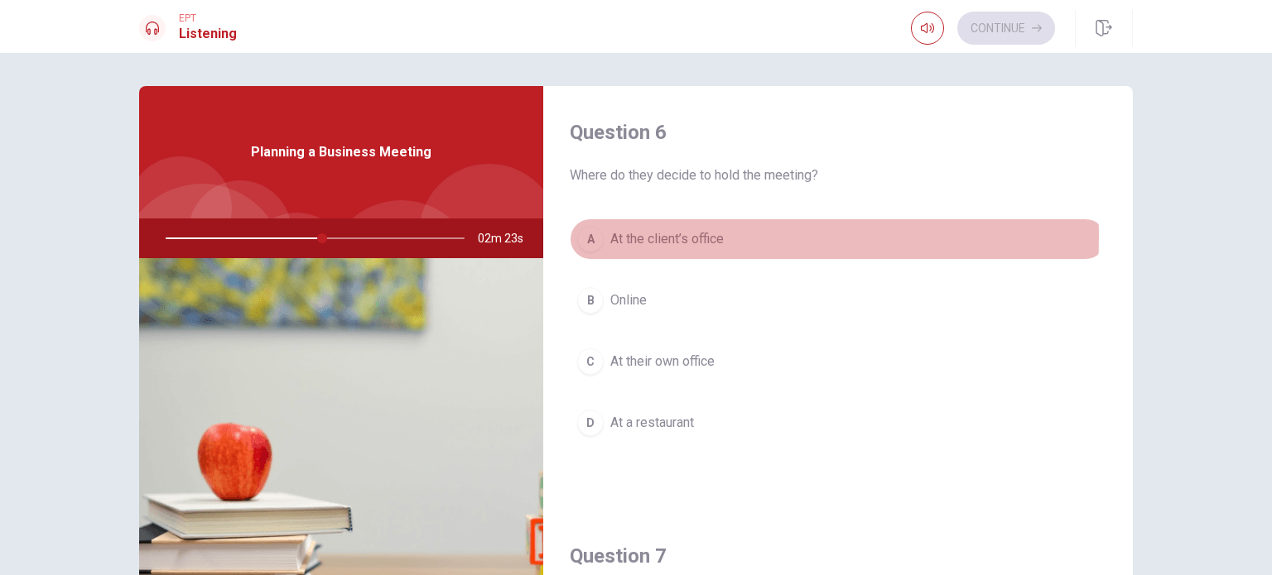
click at [678, 237] on span "At the client’s office" at bounding box center [666, 239] width 113 height 20
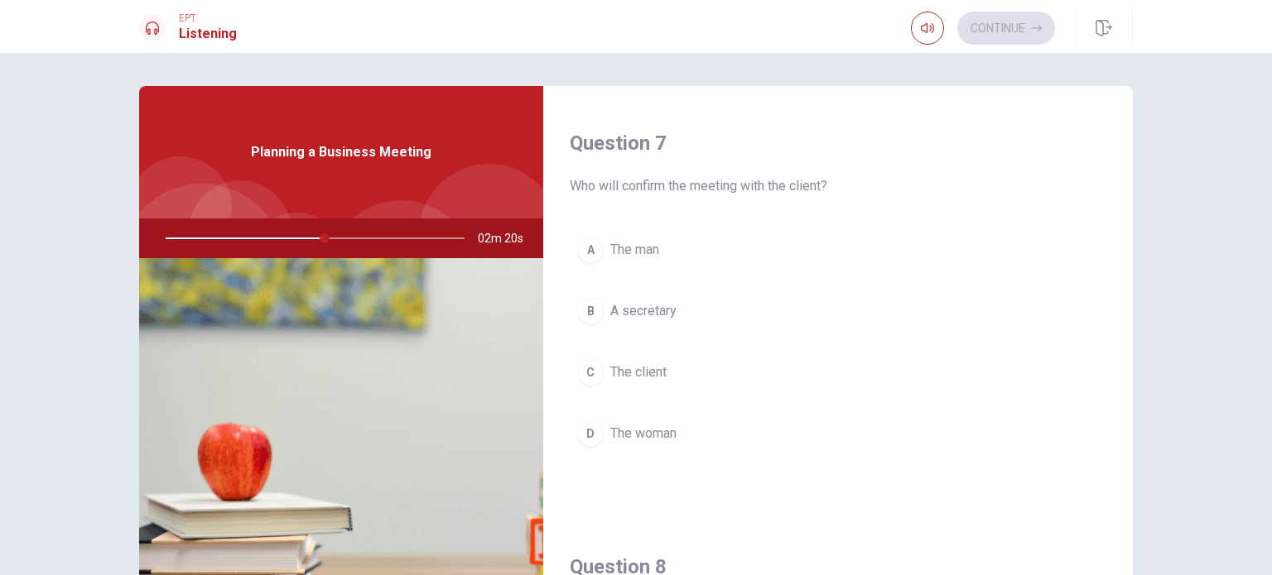
scroll to position [414, 0]
click at [623, 314] on span "A secretary" at bounding box center [643, 311] width 66 height 20
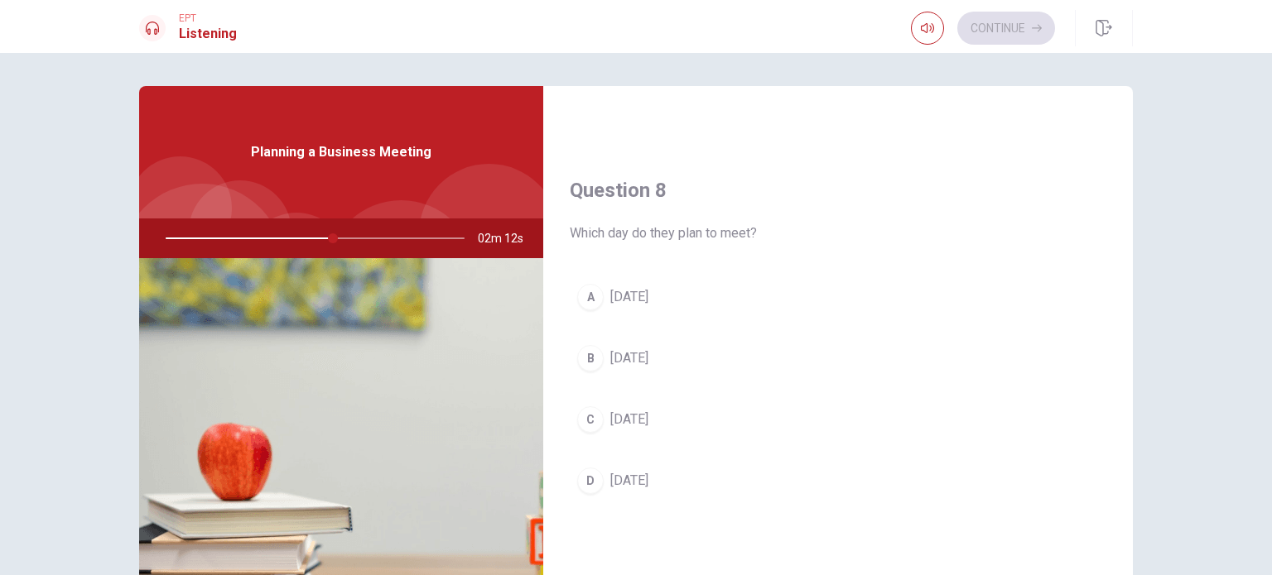
scroll to position [828, 0]
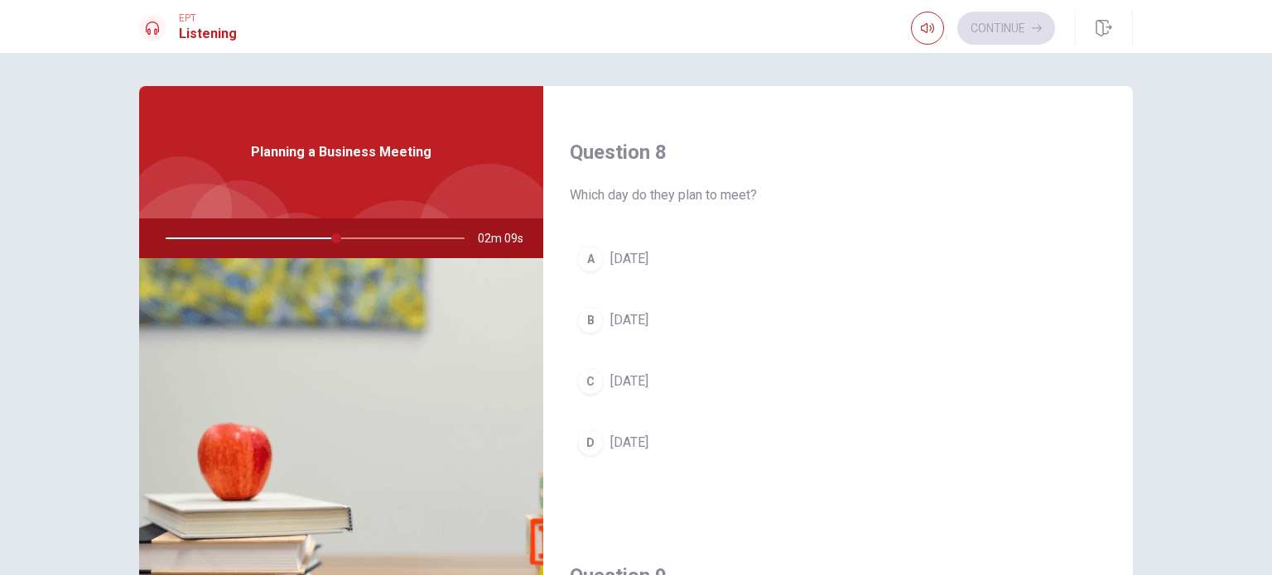
click at [589, 443] on div "D" at bounding box center [590, 443] width 26 height 26
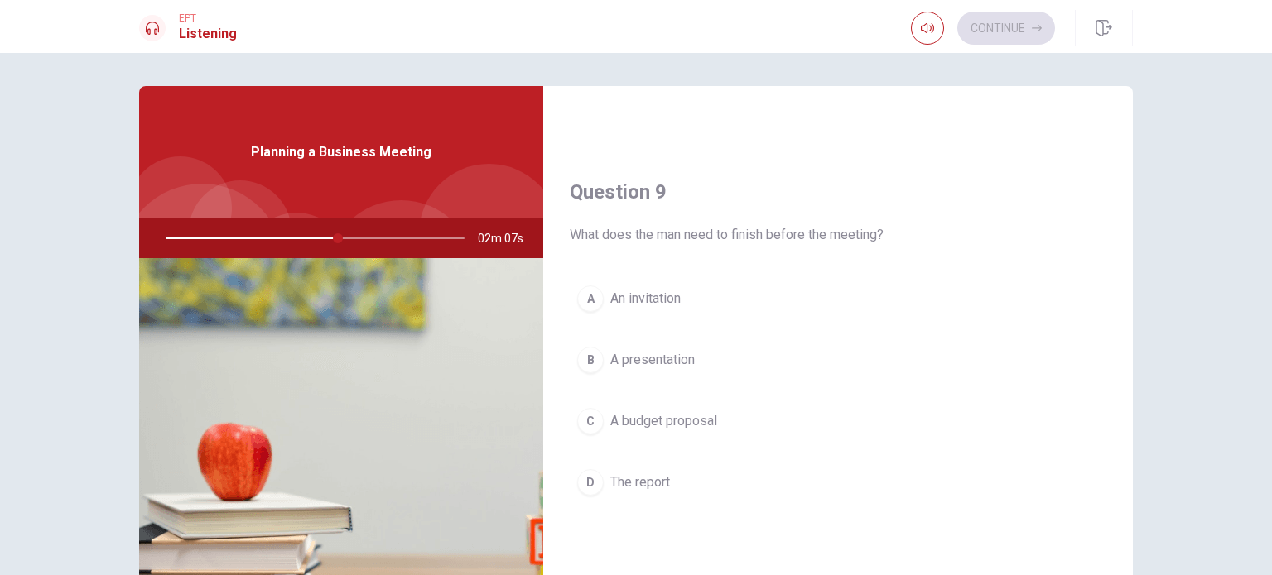
scroll to position [1242, 0]
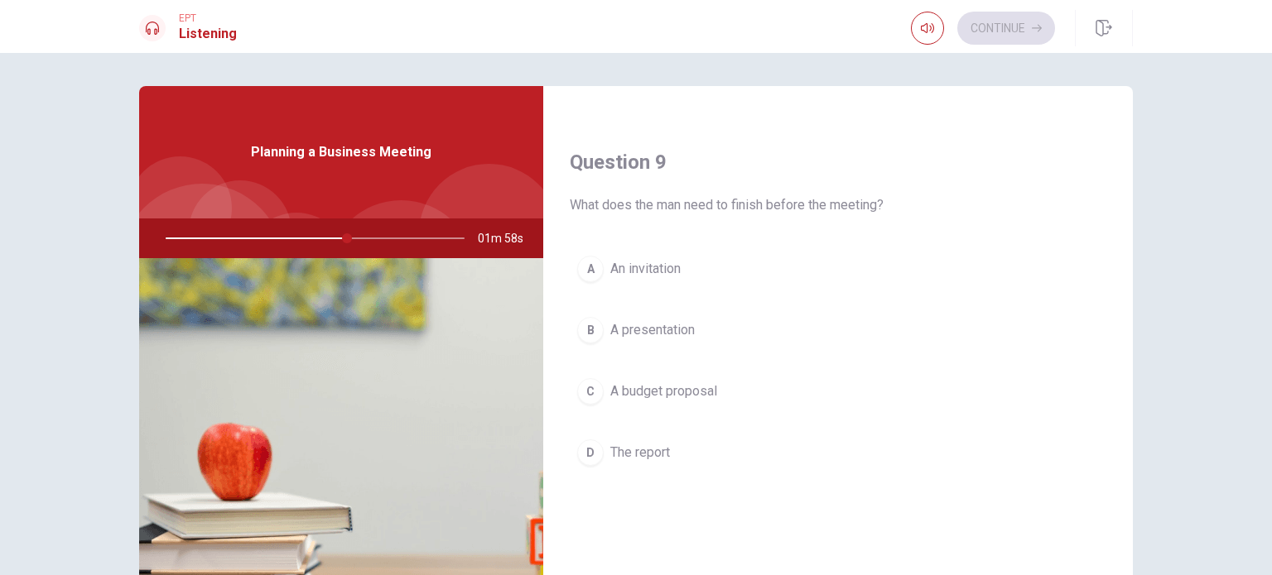
click at [589, 265] on div "A" at bounding box center [590, 269] width 26 height 26
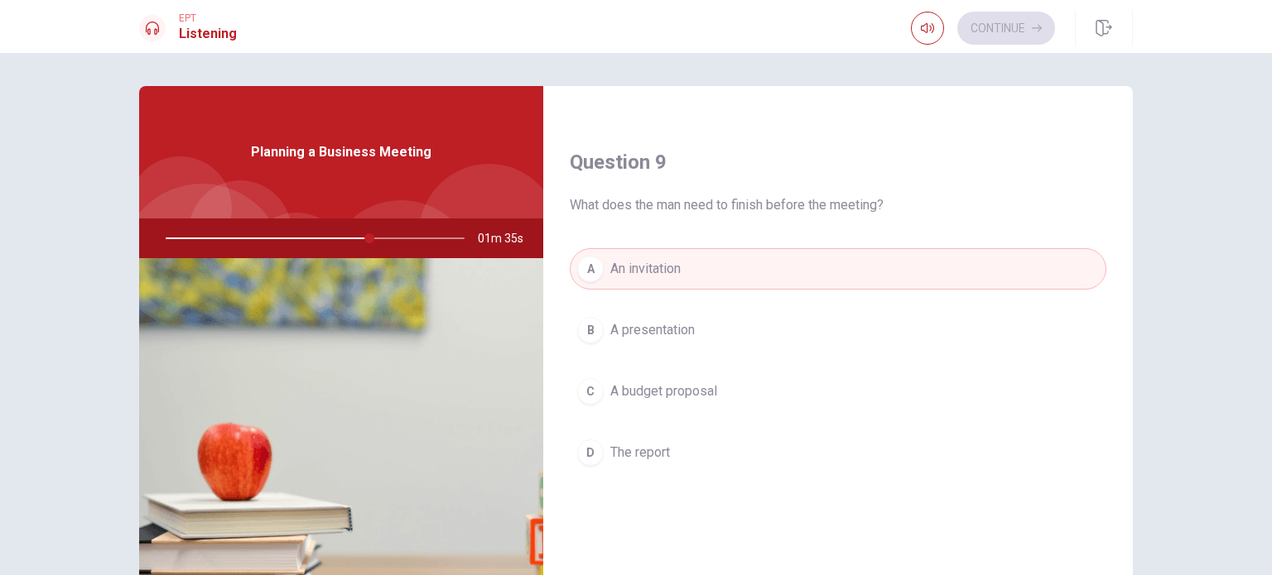
click at [646, 455] on span "The report" at bounding box center [640, 453] width 60 height 20
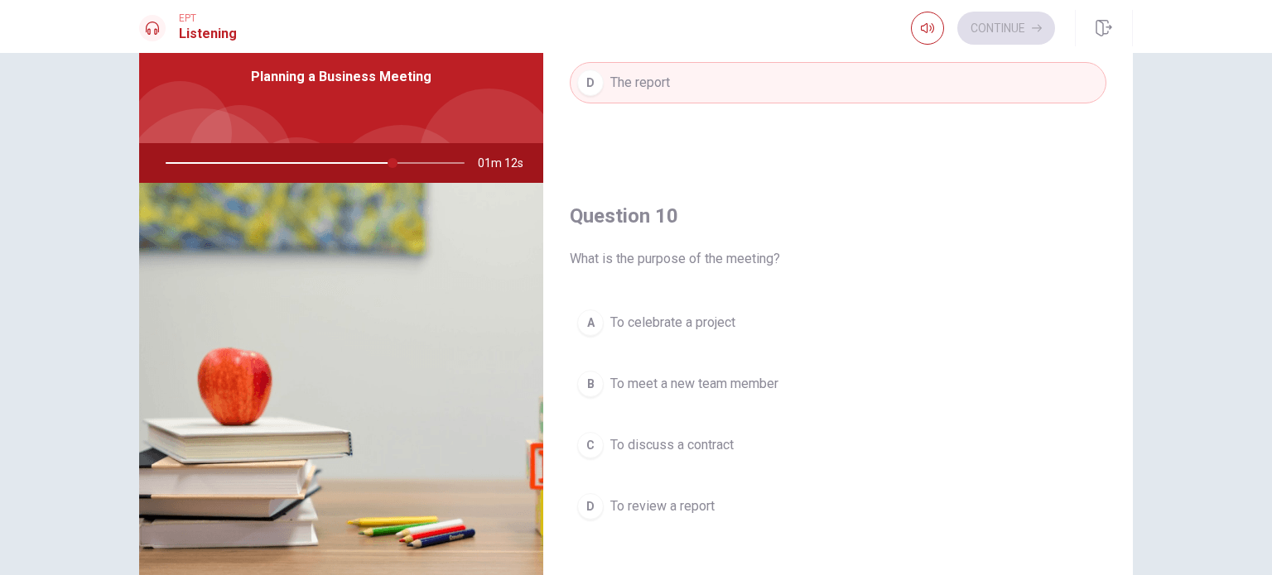
scroll to position [166, 0]
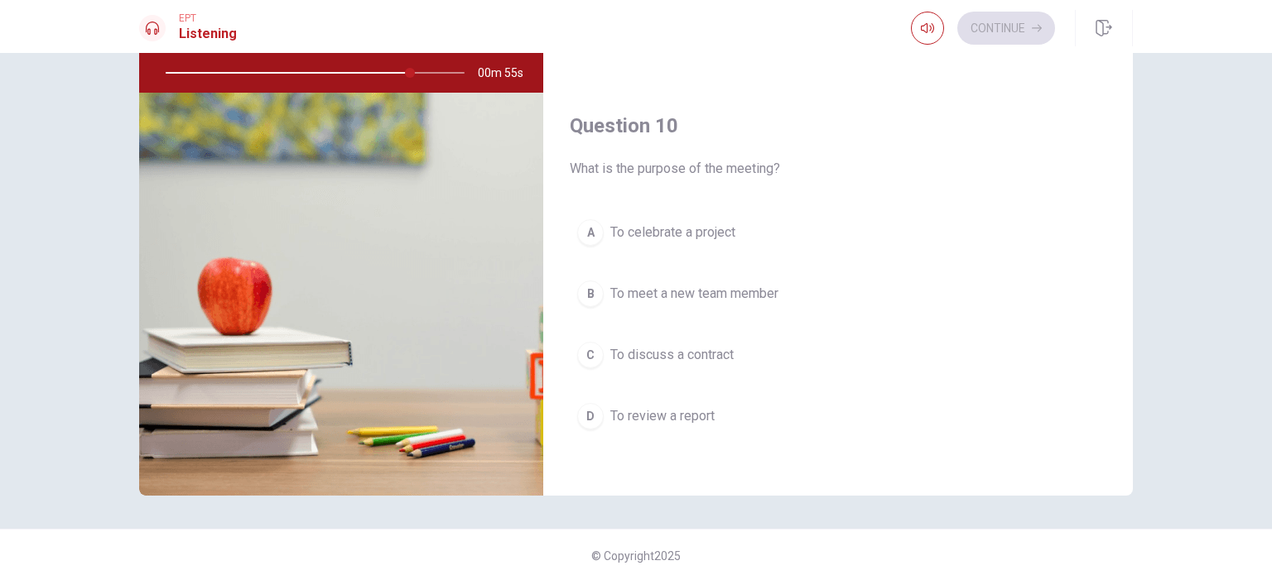
click at [658, 411] on span "To review a report" at bounding box center [662, 417] width 104 height 20
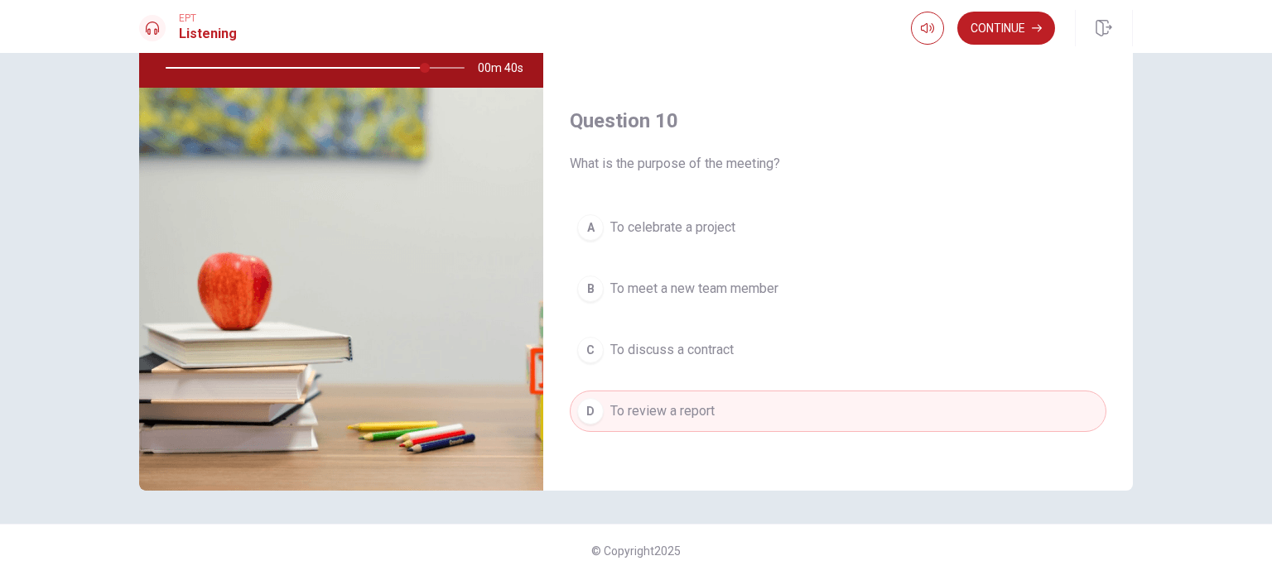
scroll to position [172, 0]
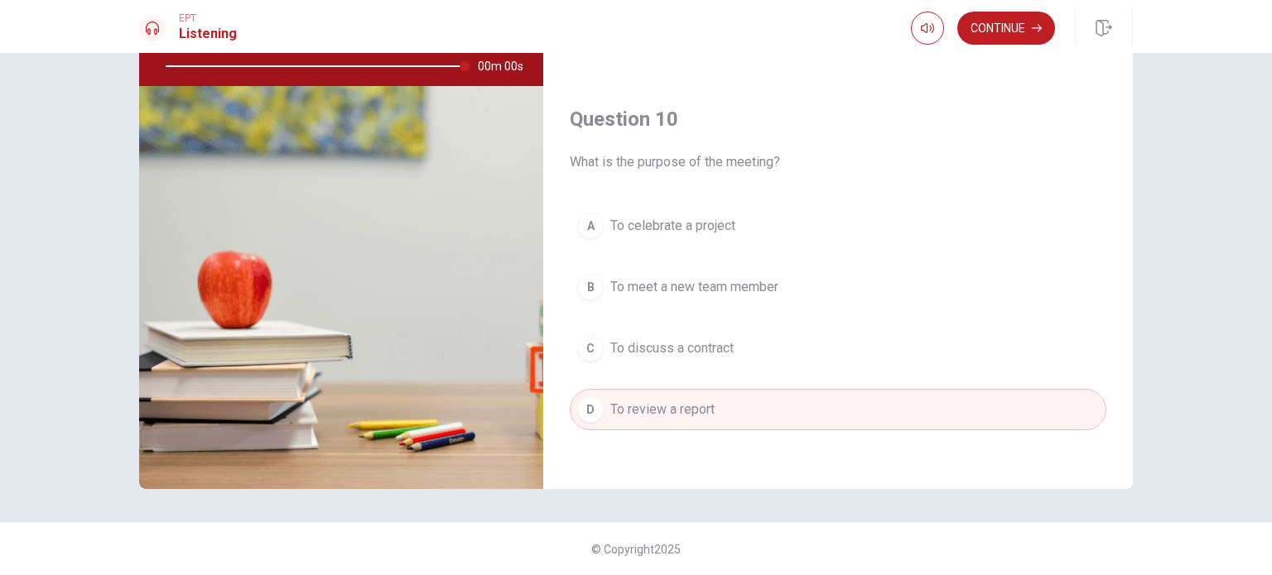
type input "0"
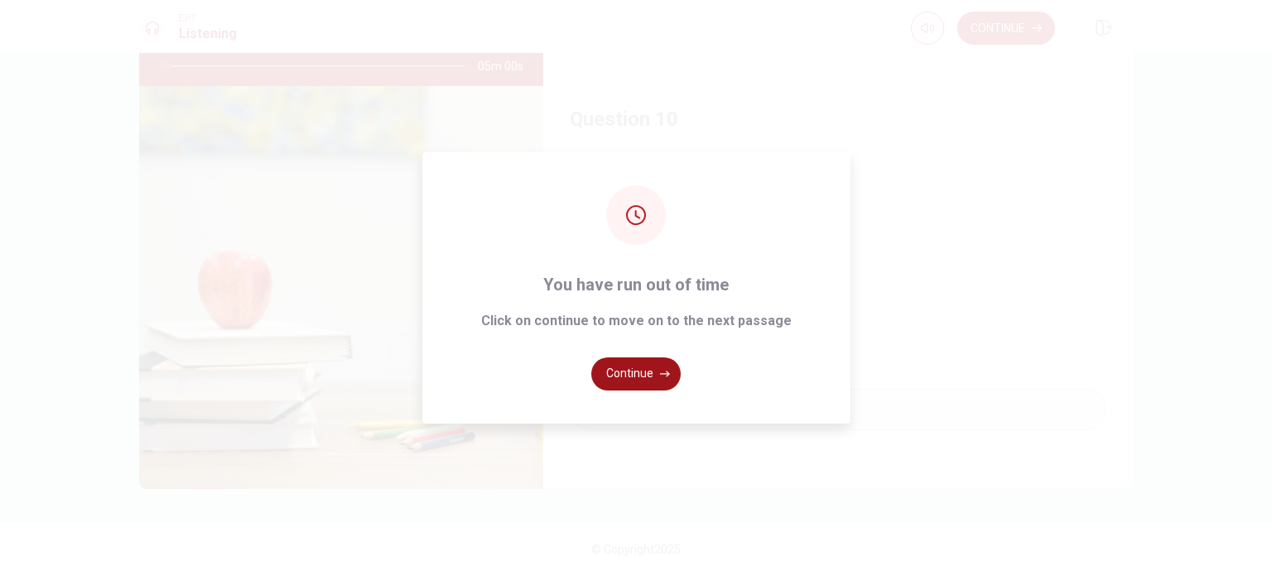
click at [641, 372] on button "Continue" at bounding box center [635, 374] width 89 height 33
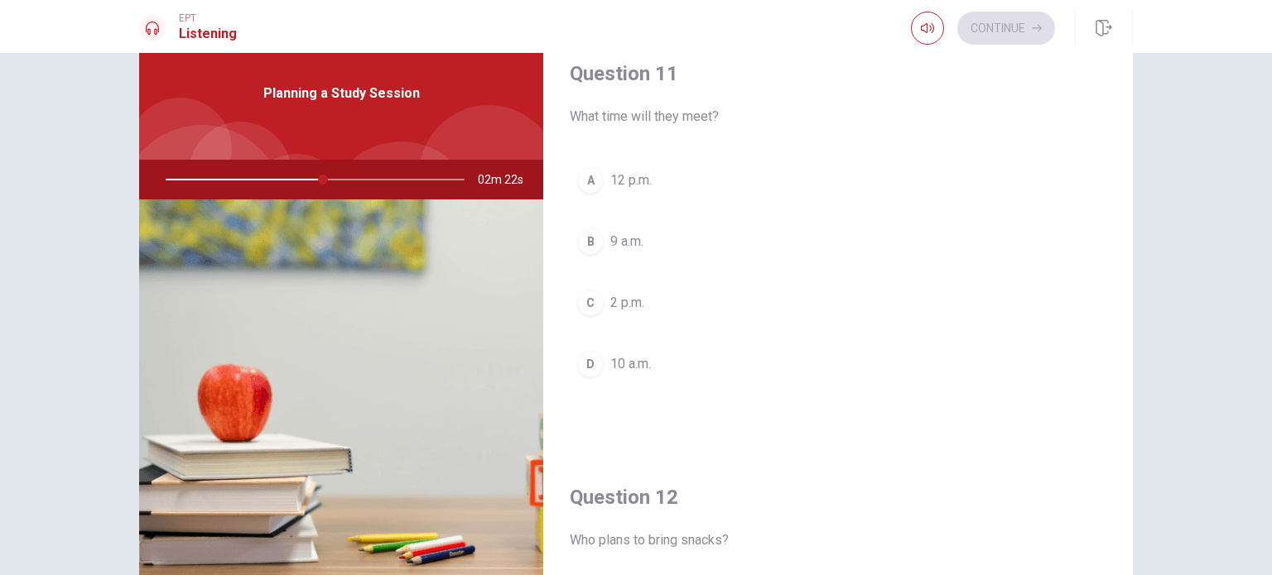
scroll to position [0, 0]
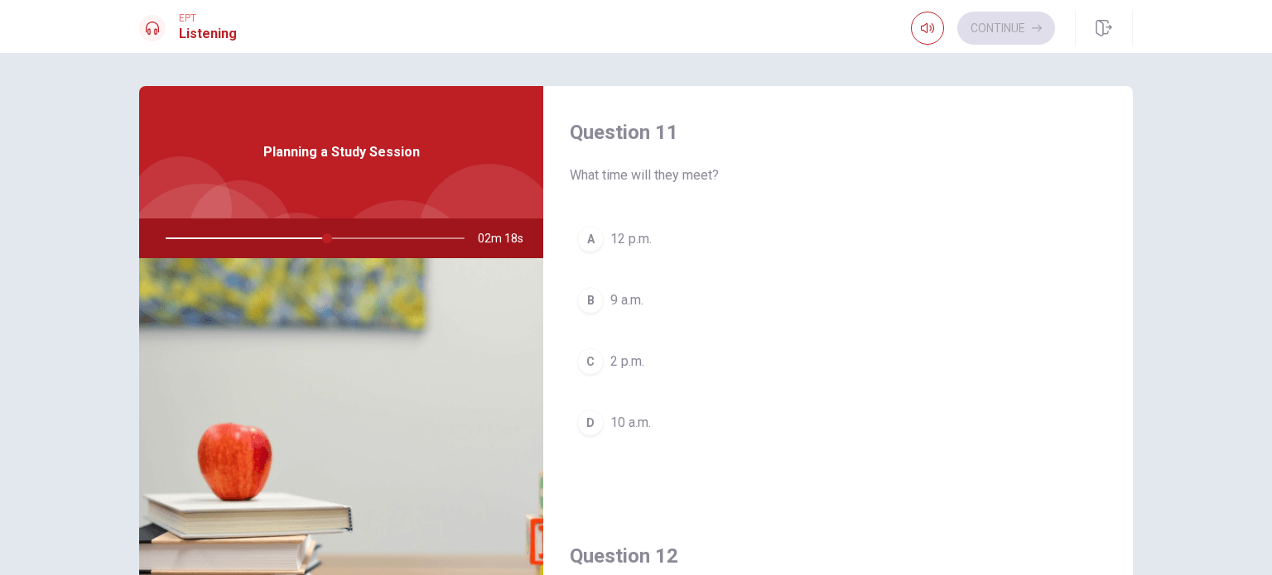
click at [586, 428] on div "D" at bounding box center [590, 423] width 26 height 26
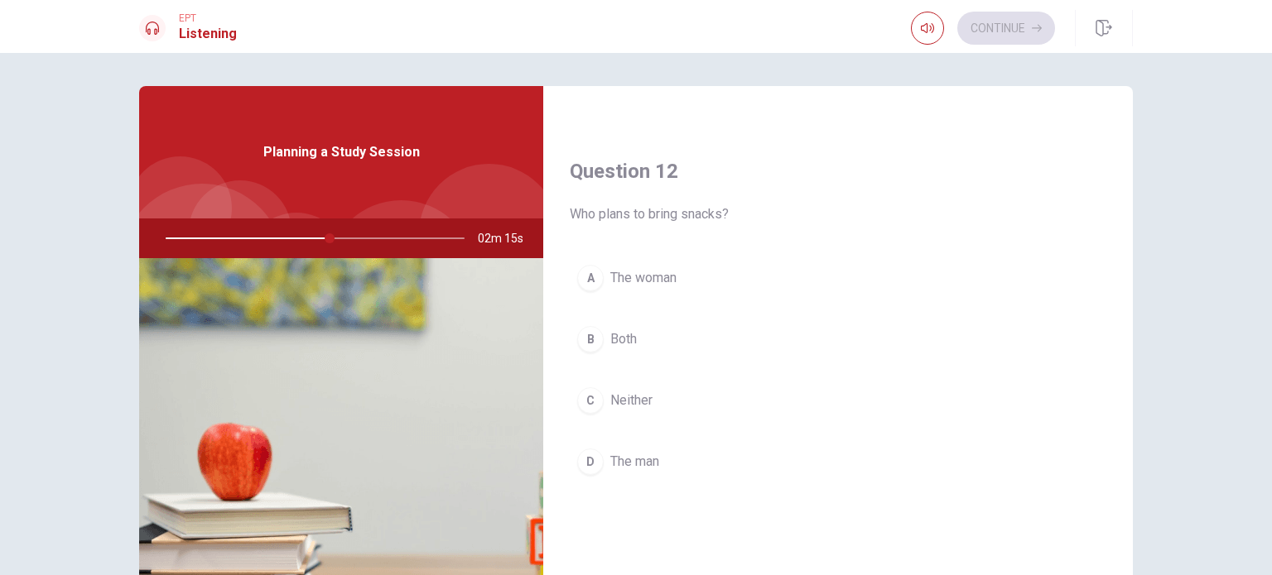
scroll to position [414, 0]
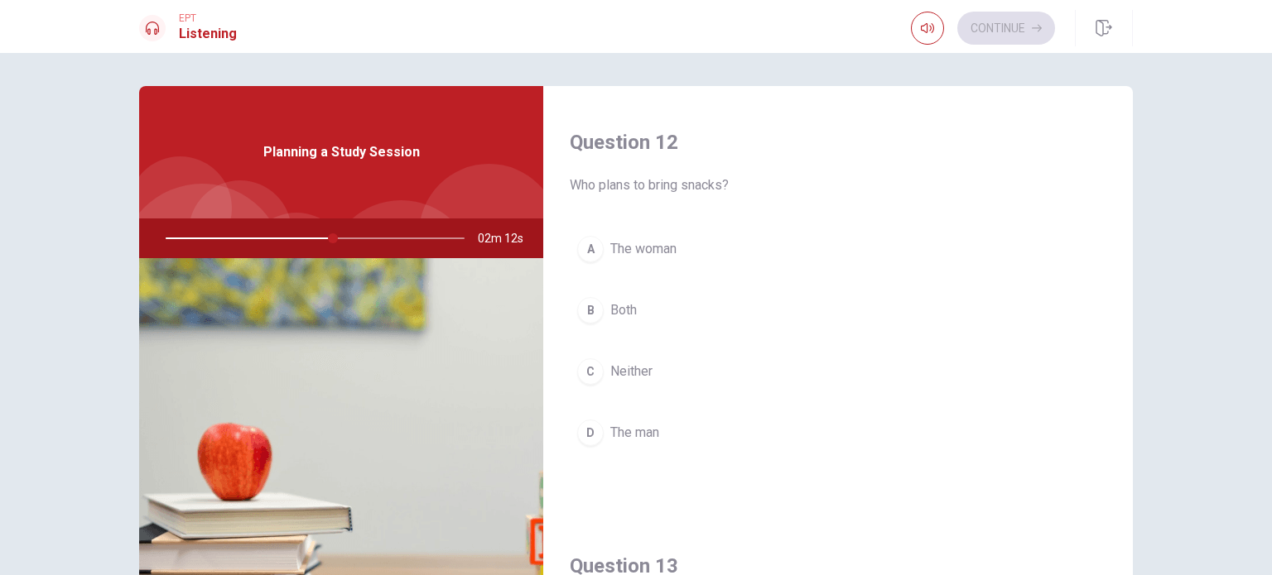
click at [586, 248] on div "A" at bounding box center [590, 249] width 26 height 26
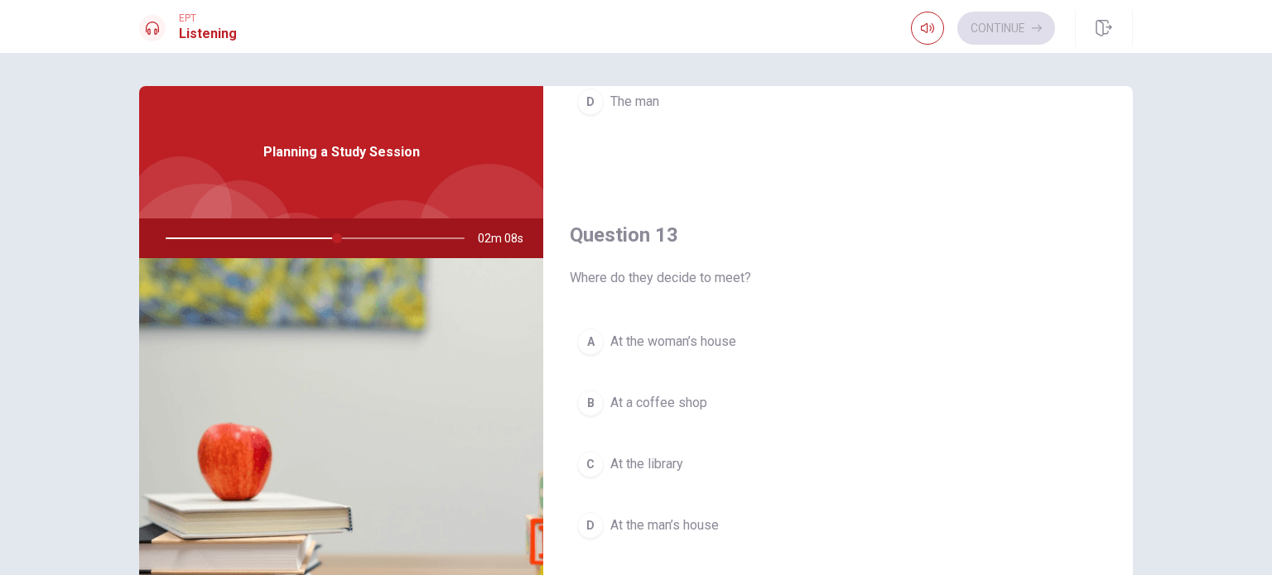
scroll to position [828, 0]
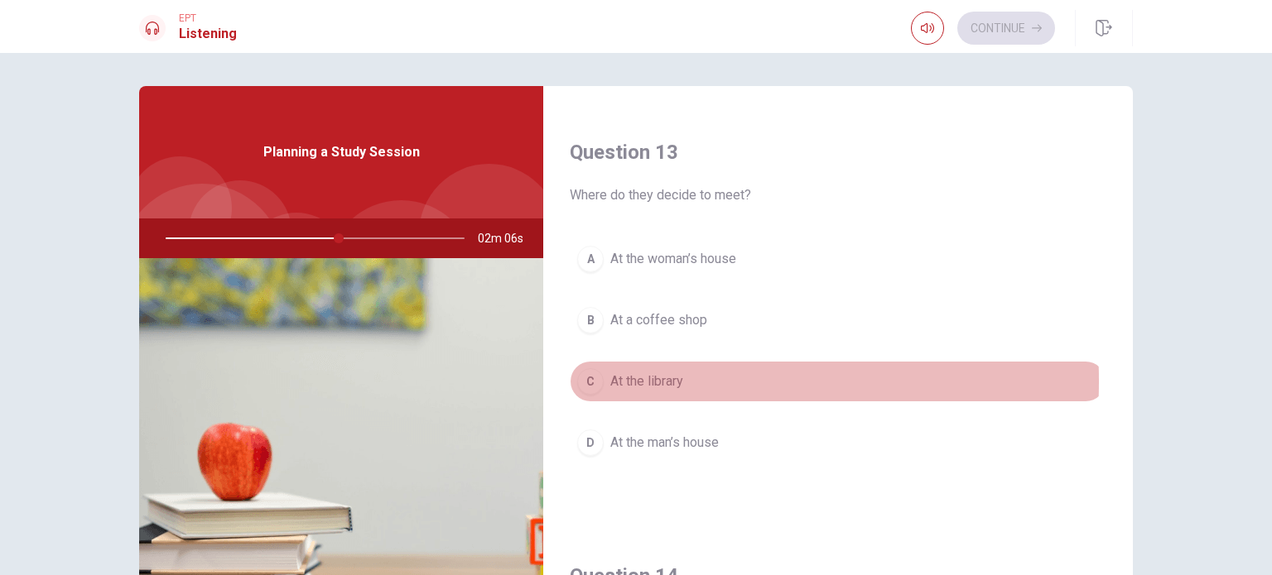
click at [613, 378] on span "At the library" at bounding box center [646, 382] width 73 height 20
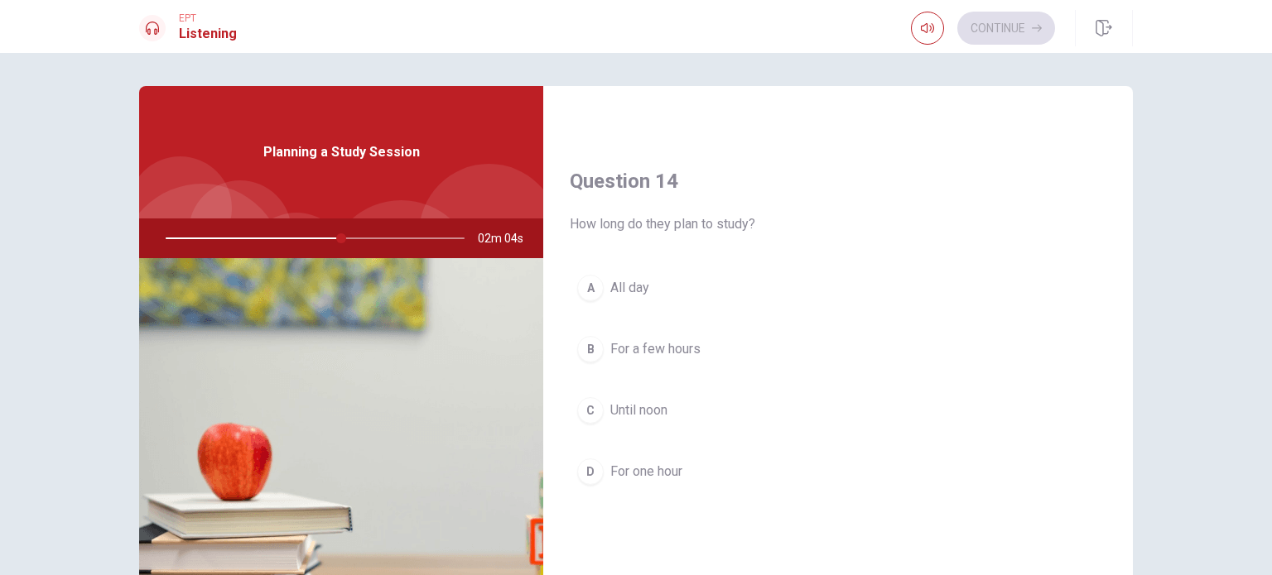
scroll to position [1242, 0]
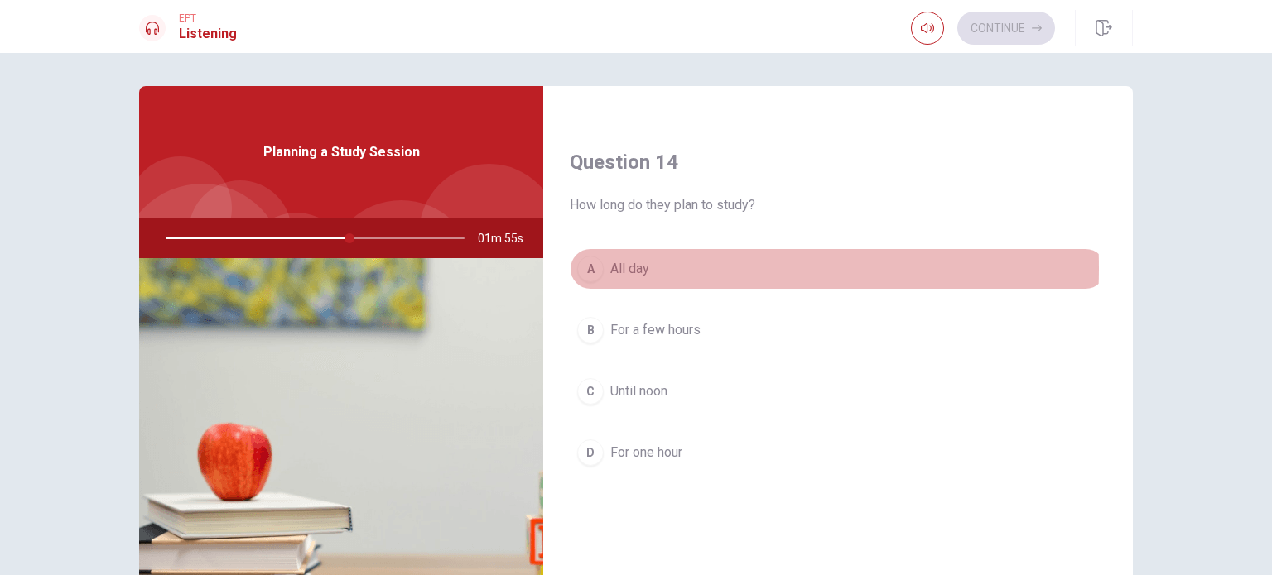
click at [623, 264] on span "All day" at bounding box center [629, 269] width 39 height 20
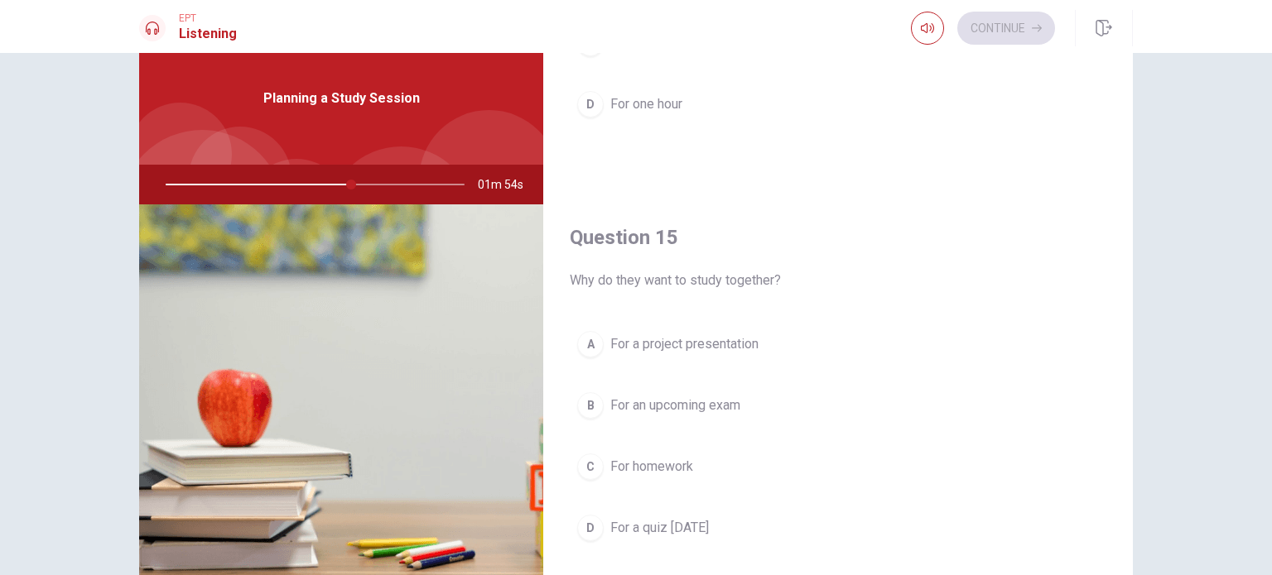
scroll to position [166, 0]
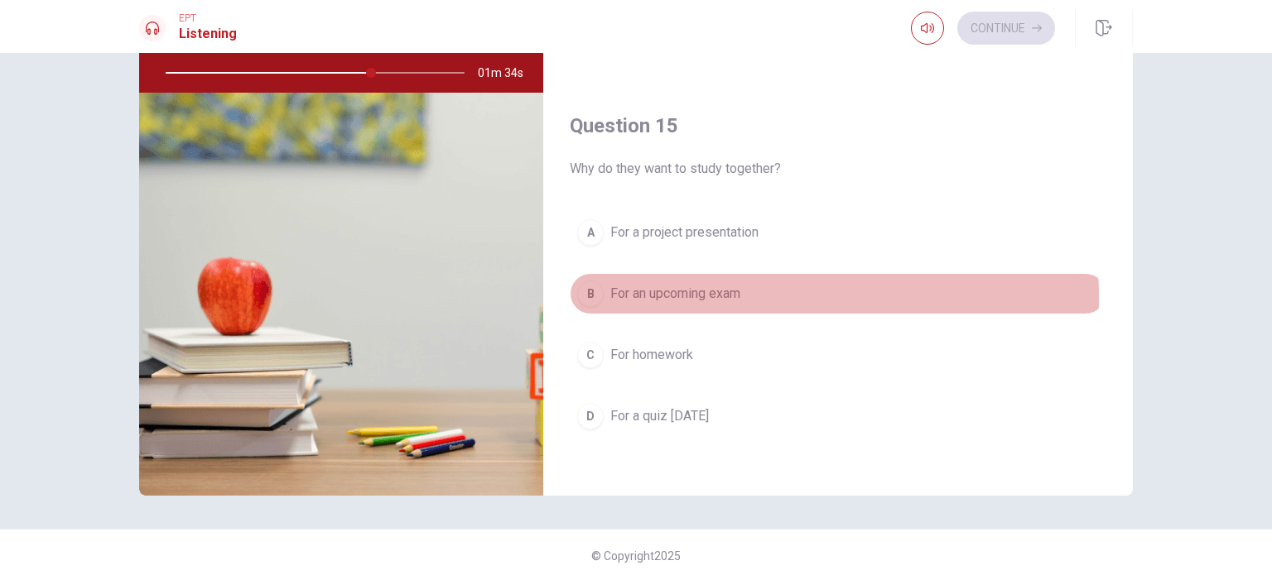
click at [686, 291] on span "For an upcoming exam" at bounding box center [675, 294] width 130 height 20
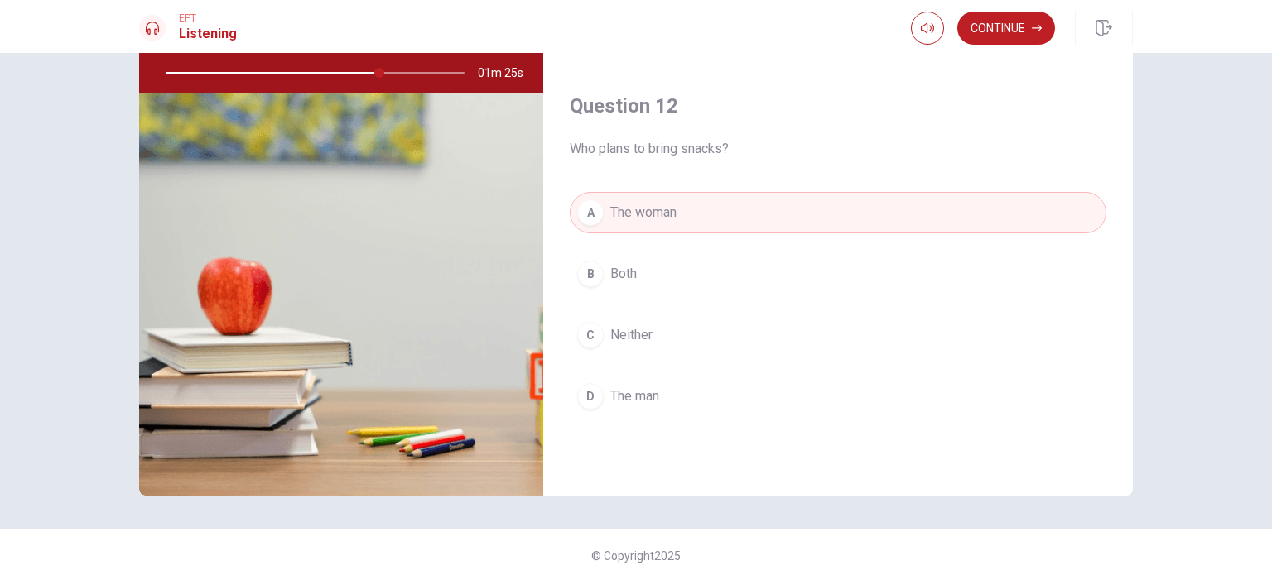
scroll to position [295, 0]
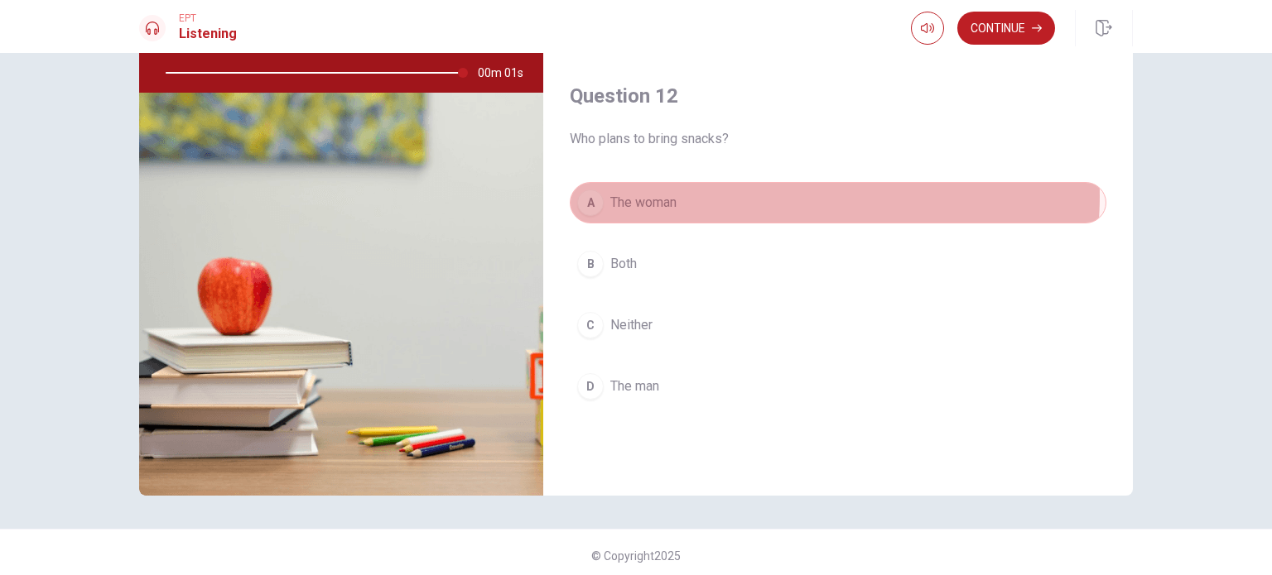
click at [796, 194] on button "A The woman" at bounding box center [838, 202] width 537 height 41
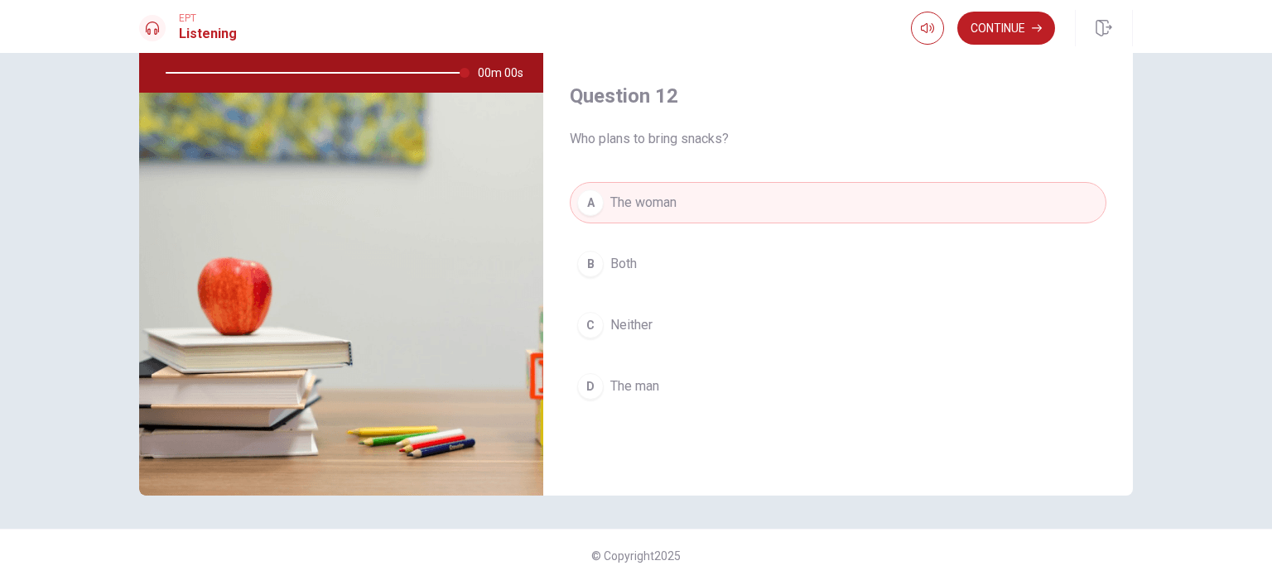
type input "0"
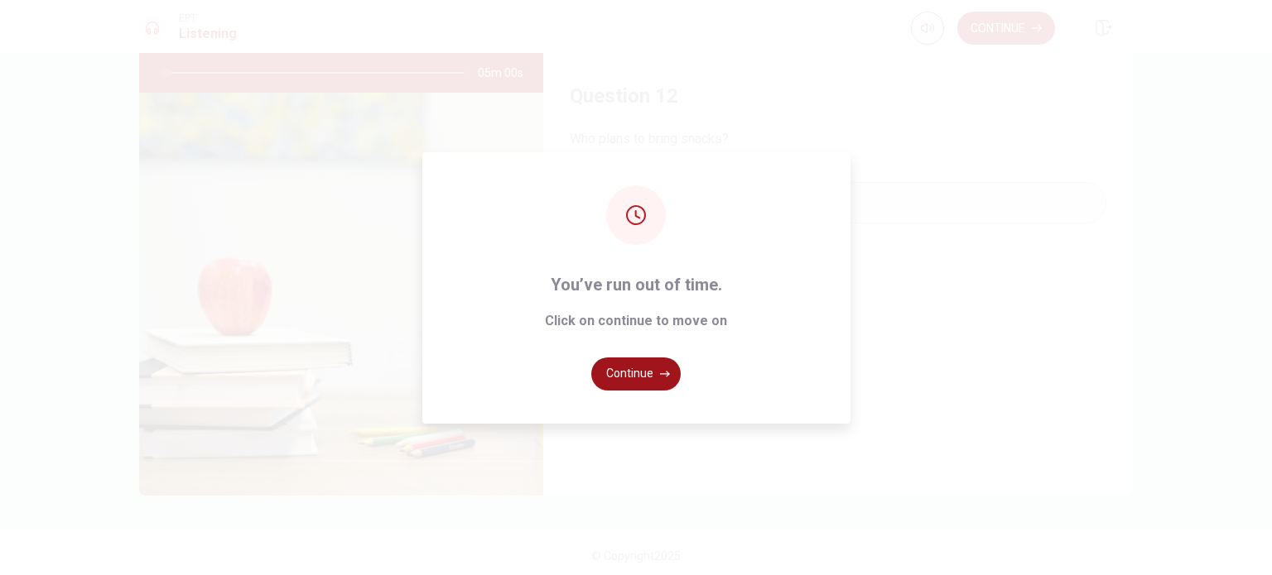
click at [626, 371] on button "Continue" at bounding box center [635, 374] width 89 height 33
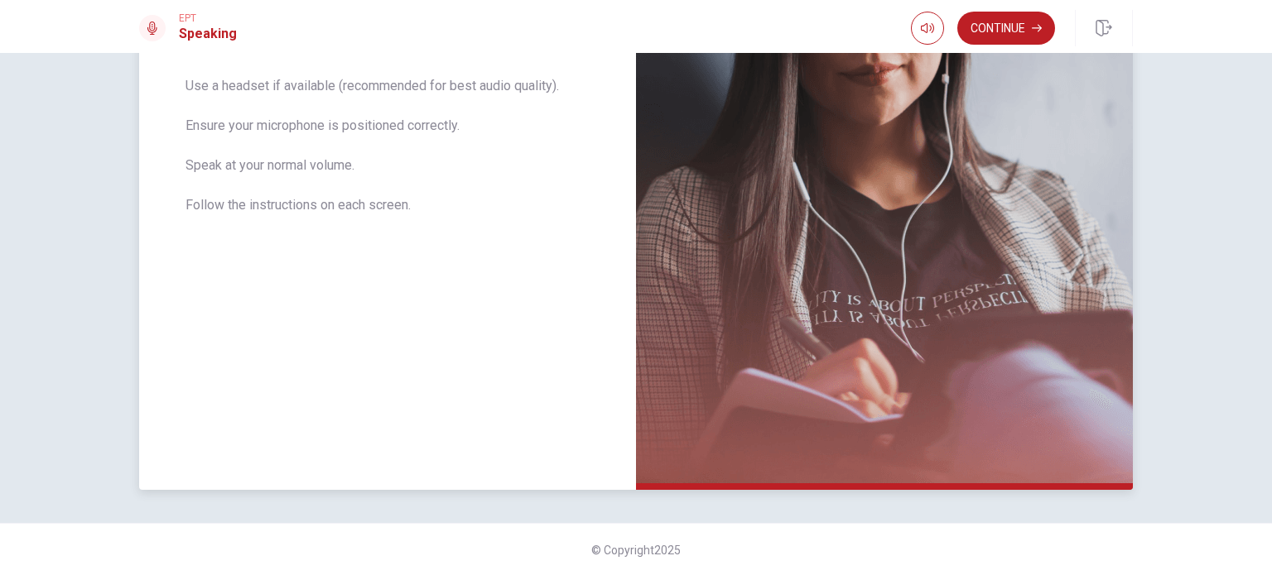
scroll to position [0, 0]
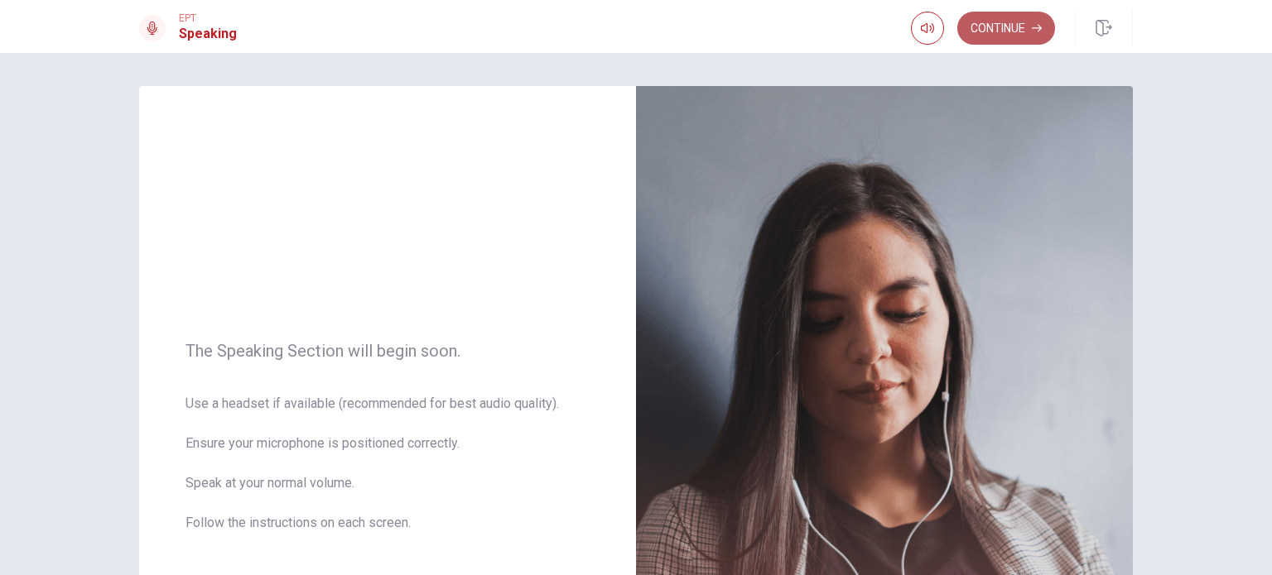
click at [1000, 31] on button "Continue" at bounding box center [1006, 28] width 98 height 33
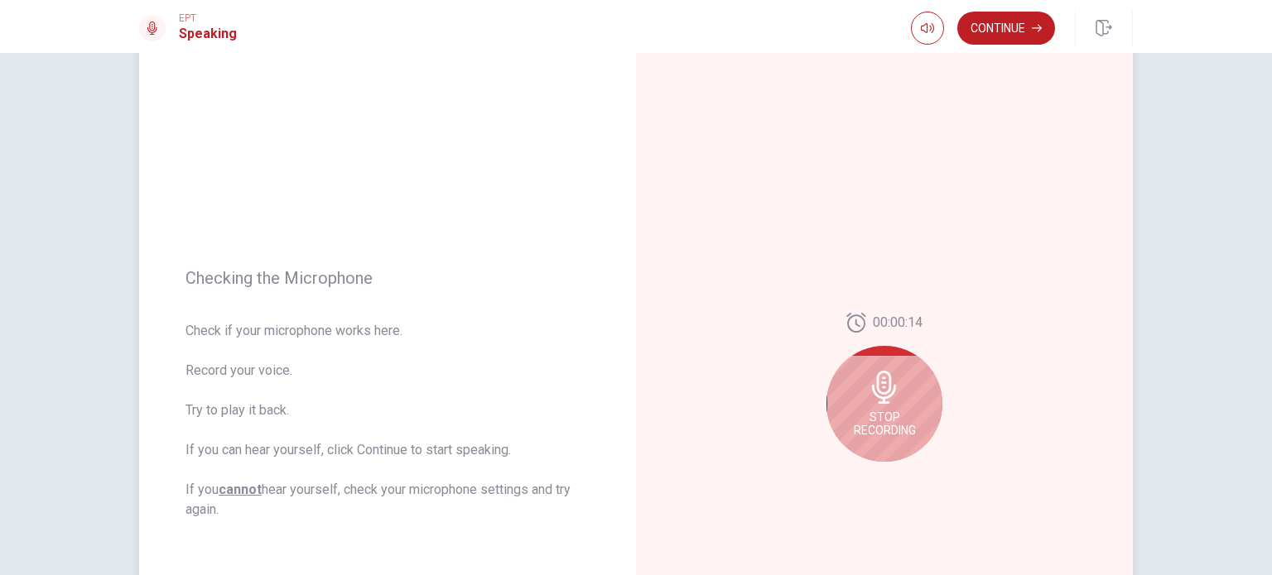
scroll to position [83, 0]
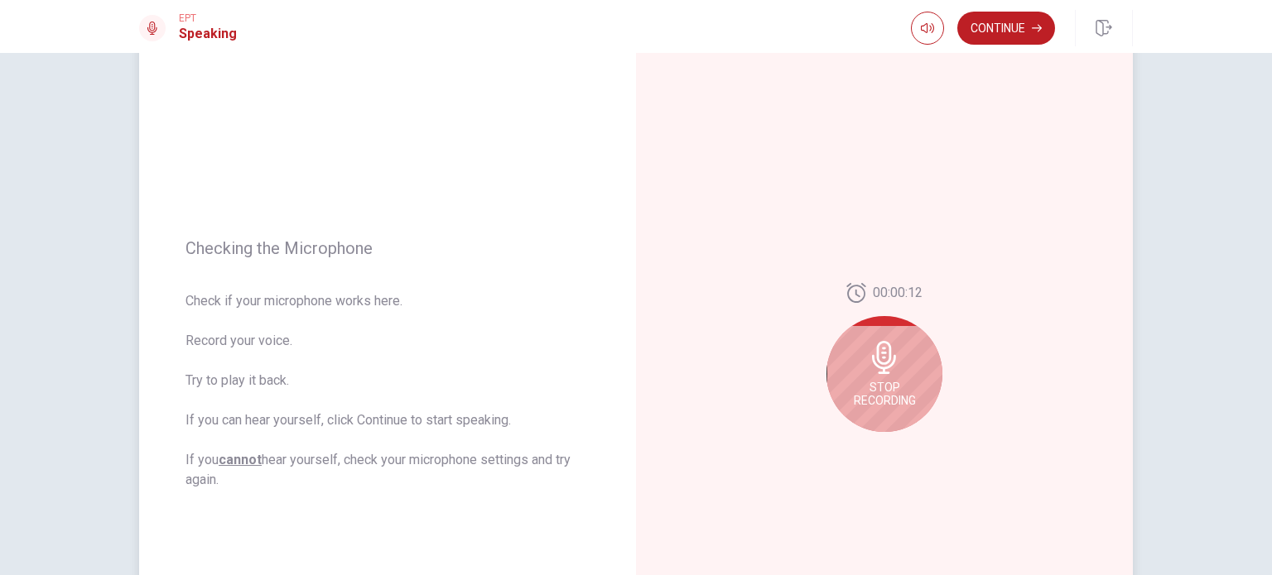
click at [871, 369] on icon at bounding box center [884, 357] width 33 height 33
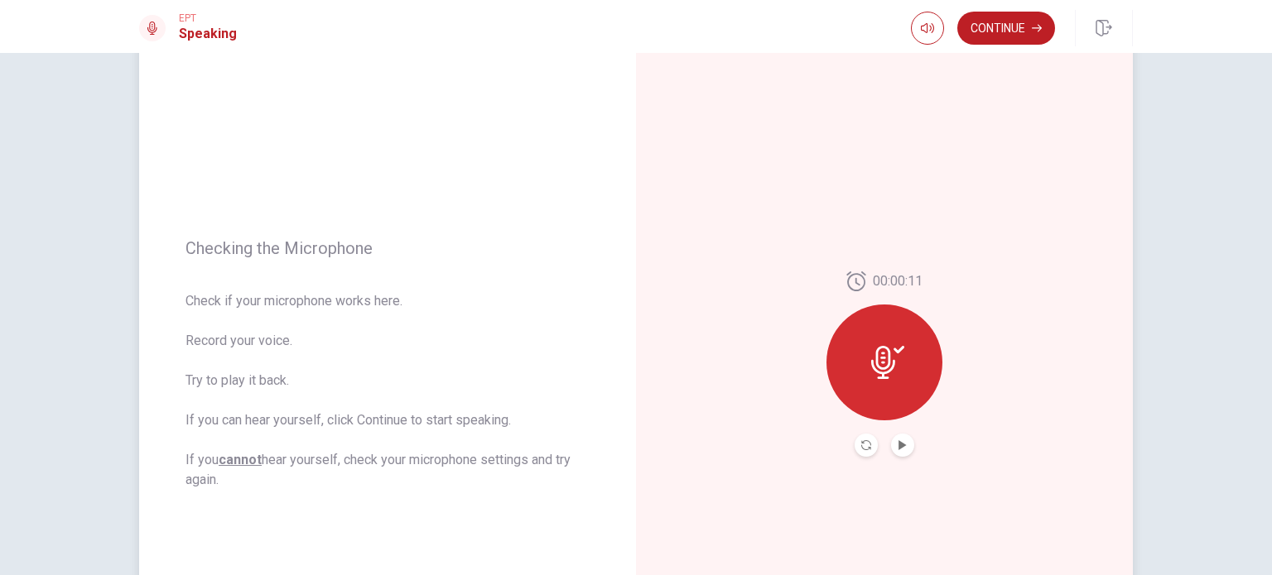
click at [884, 358] on icon at bounding box center [883, 362] width 24 height 33
click at [861, 449] on icon "Record Again" at bounding box center [866, 445] width 10 height 10
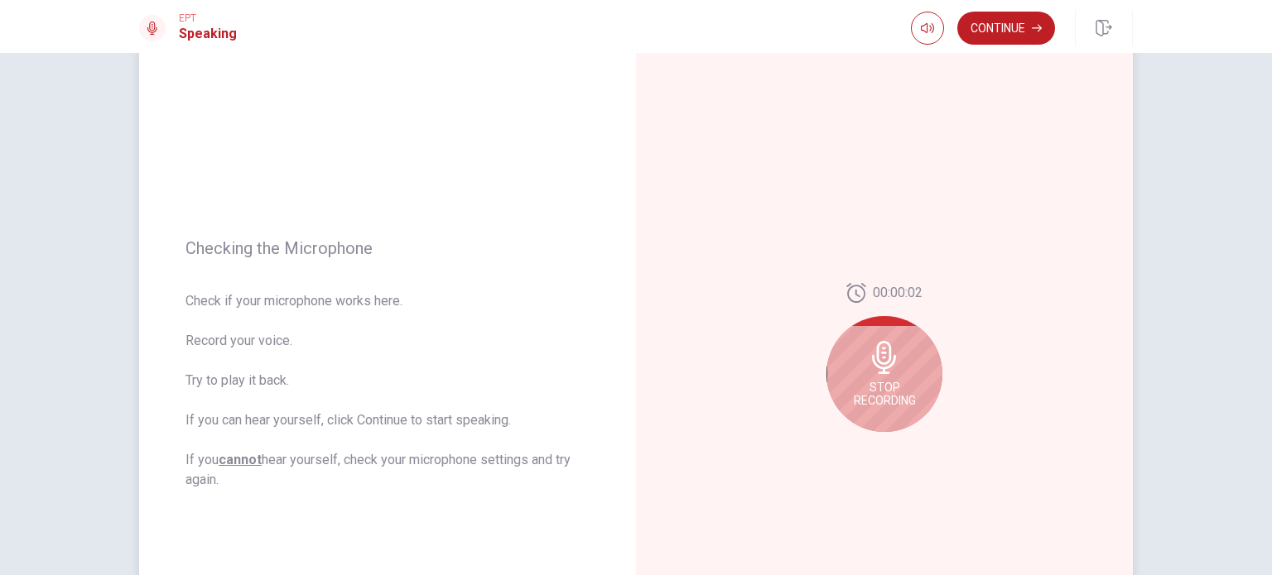
click at [878, 372] on icon at bounding box center [884, 357] width 24 height 33
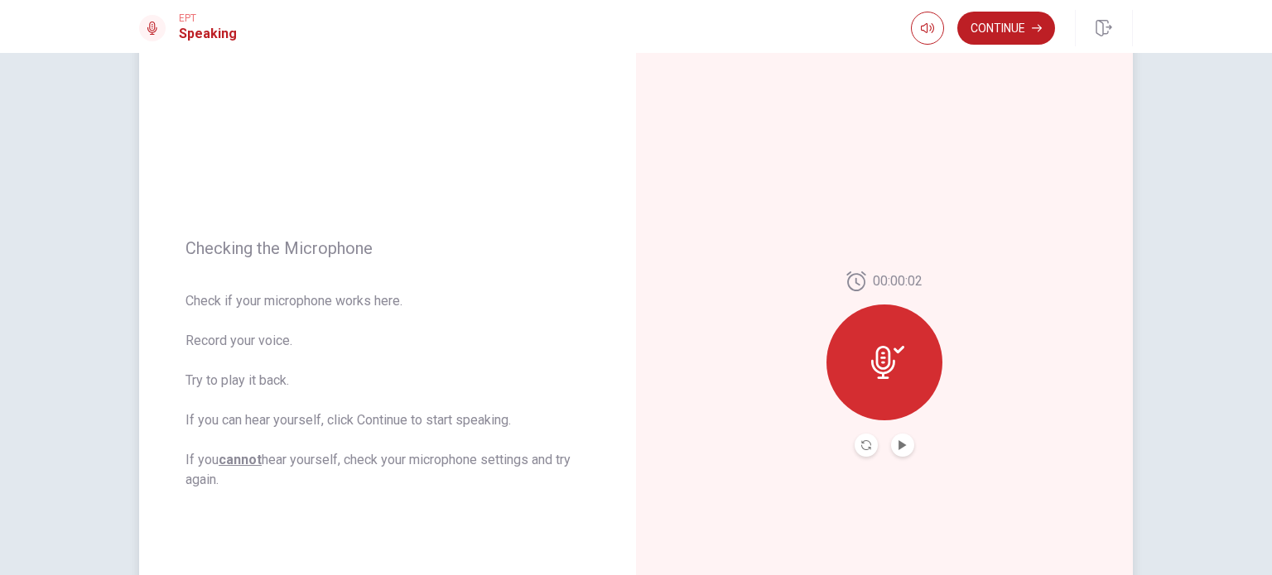
click at [904, 446] on button "Play Audio" at bounding box center [902, 445] width 23 height 23
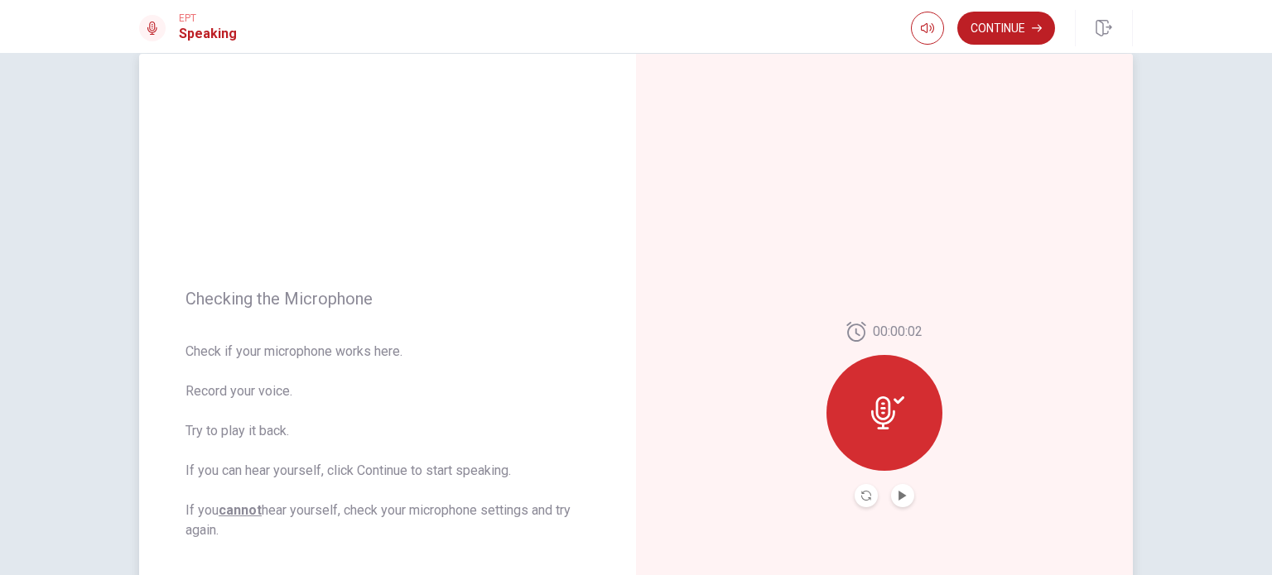
scroll to position [0, 0]
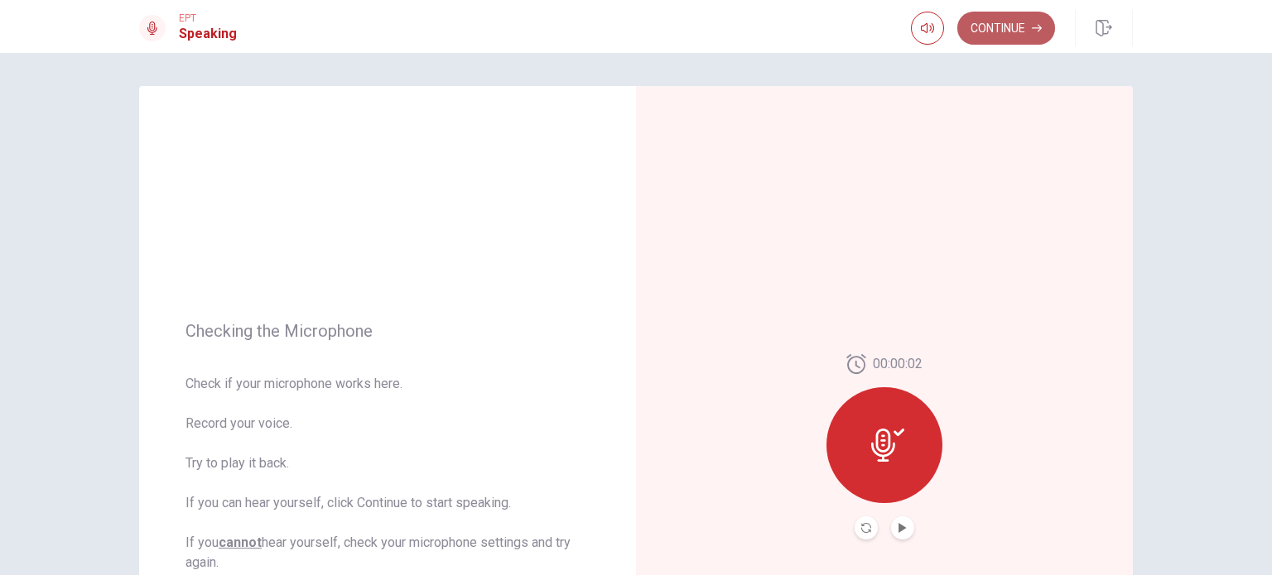
click at [1017, 26] on button "Continue" at bounding box center [1006, 28] width 98 height 33
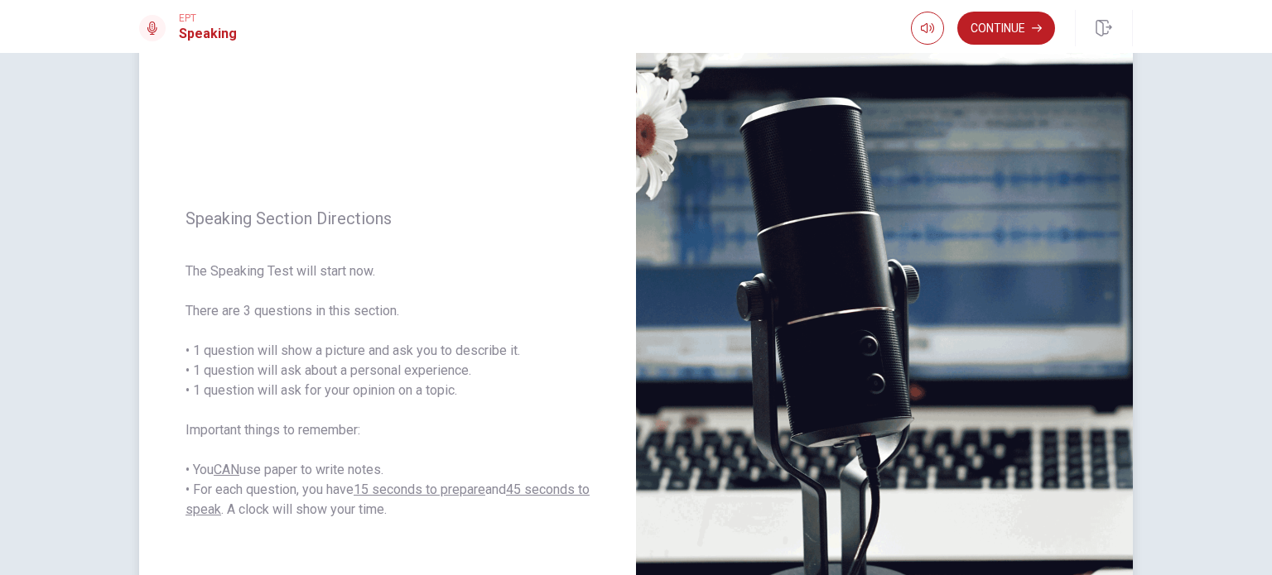
scroll to position [166, 0]
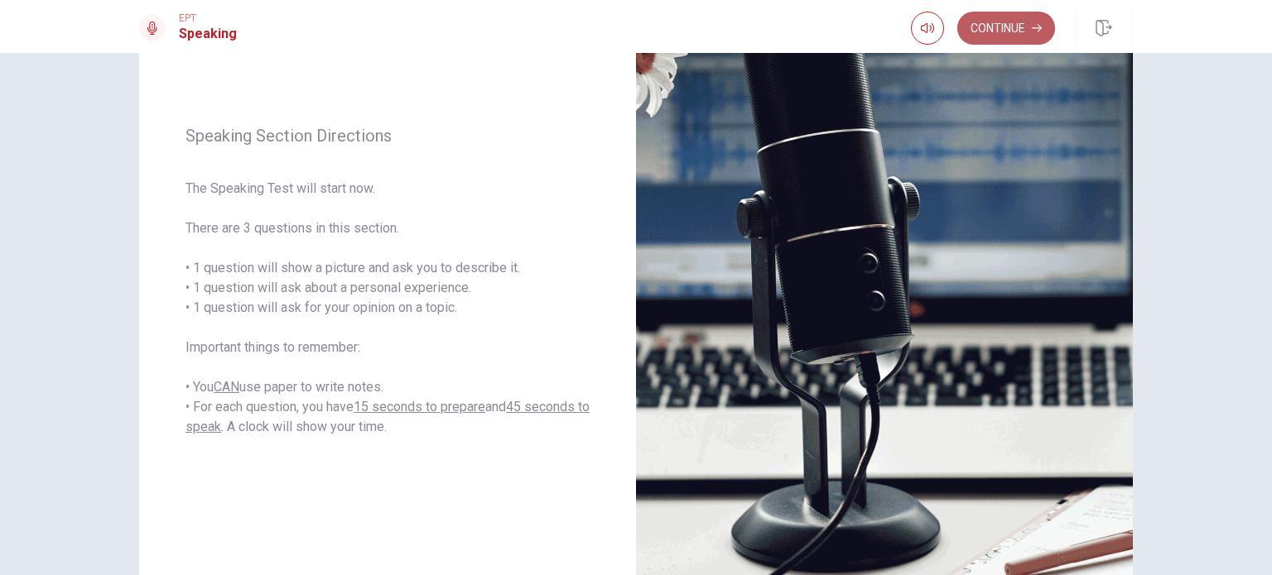
click at [1004, 28] on button "Continue" at bounding box center [1006, 28] width 98 height 33
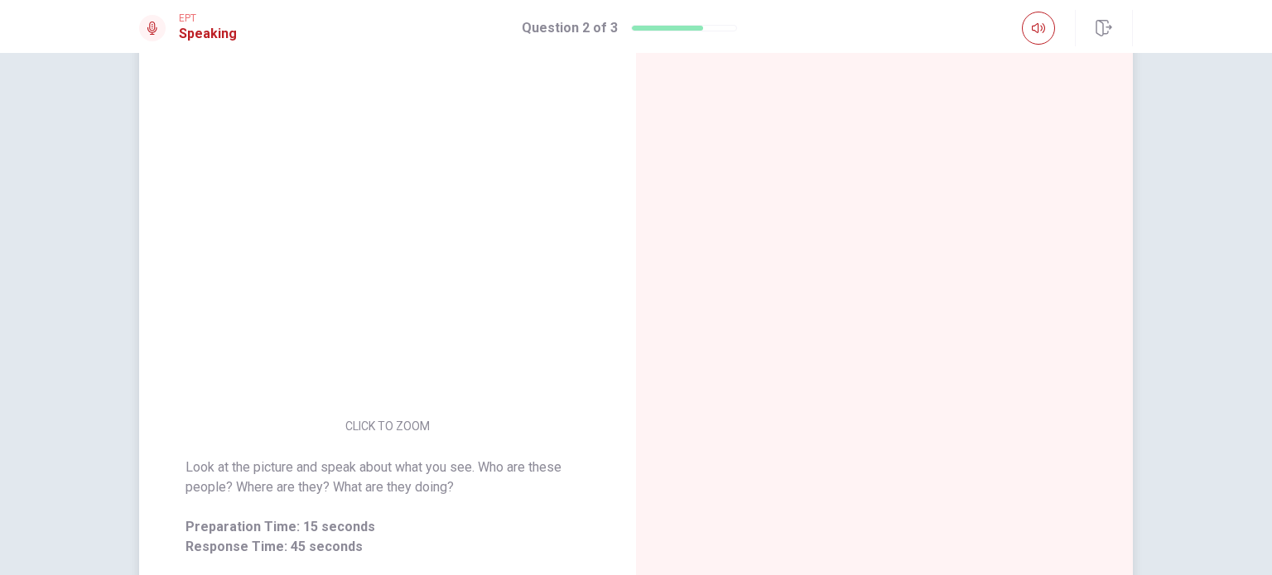
scroll to position [150, 0]
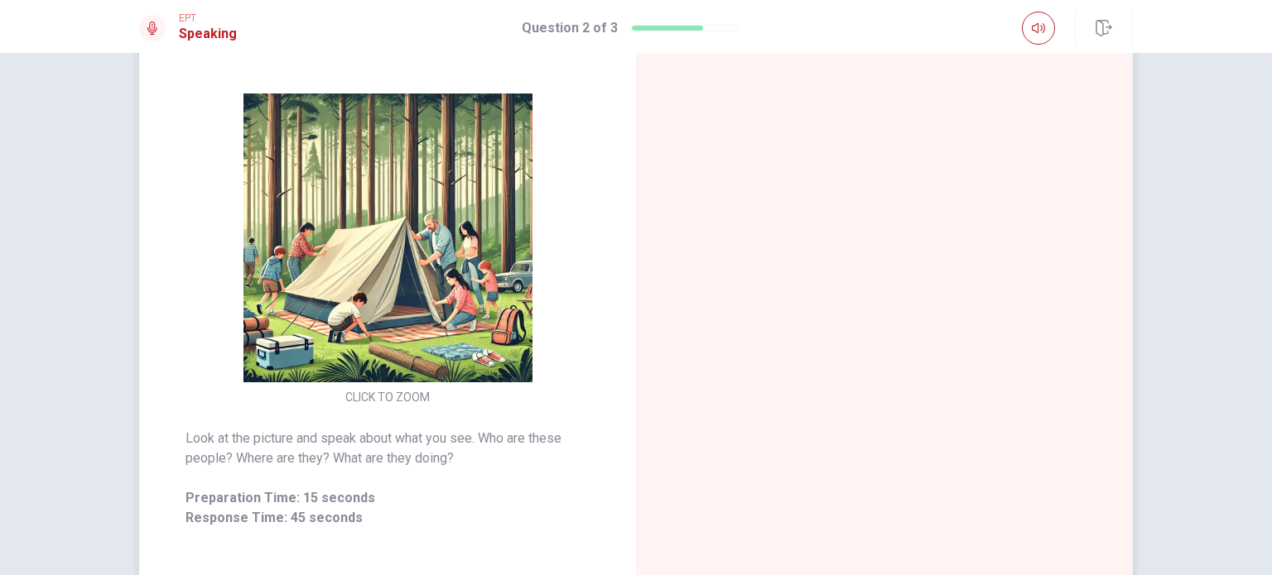
click at [315, 286] on img at bounding box center [388, 238] width 318 height 289
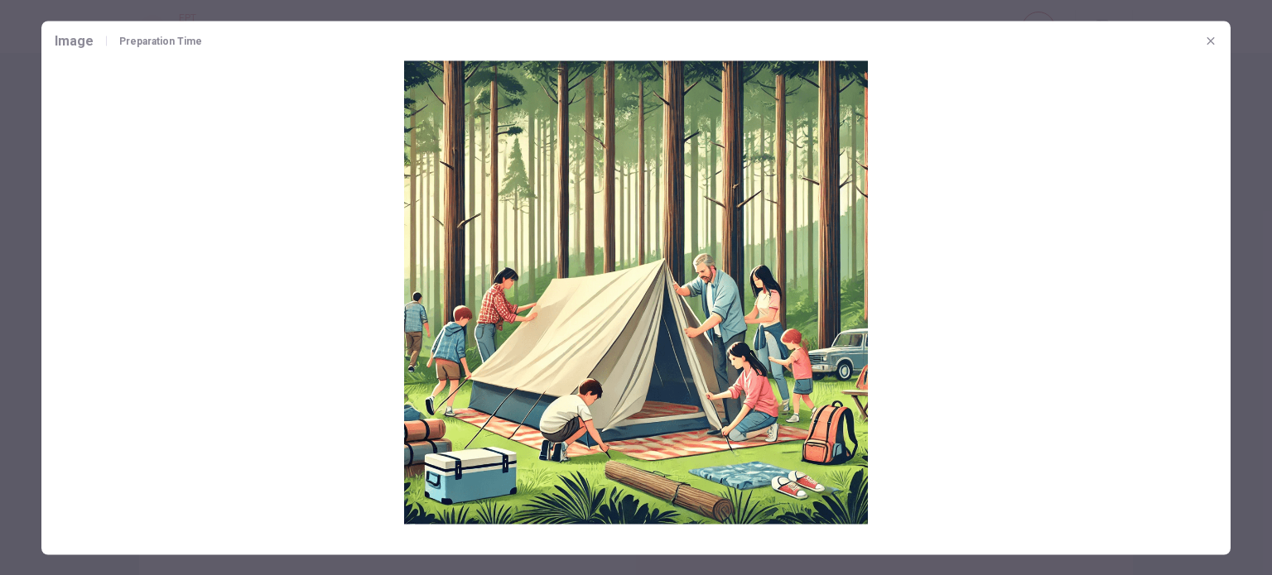
click at [692, 272] on img at bounding box center [635, 292] width 1189 height 464
click at [172, 46] on div "Image Preparation Time" at bounding box center [128, 41] width 147 height 20
click at [169, 42] on span "Preparation Time" at bounding box center [160, 41] width 83 height 10
click at [1209, 41] on icon "button" at bounding box center [1209, 39] width 7 height 7
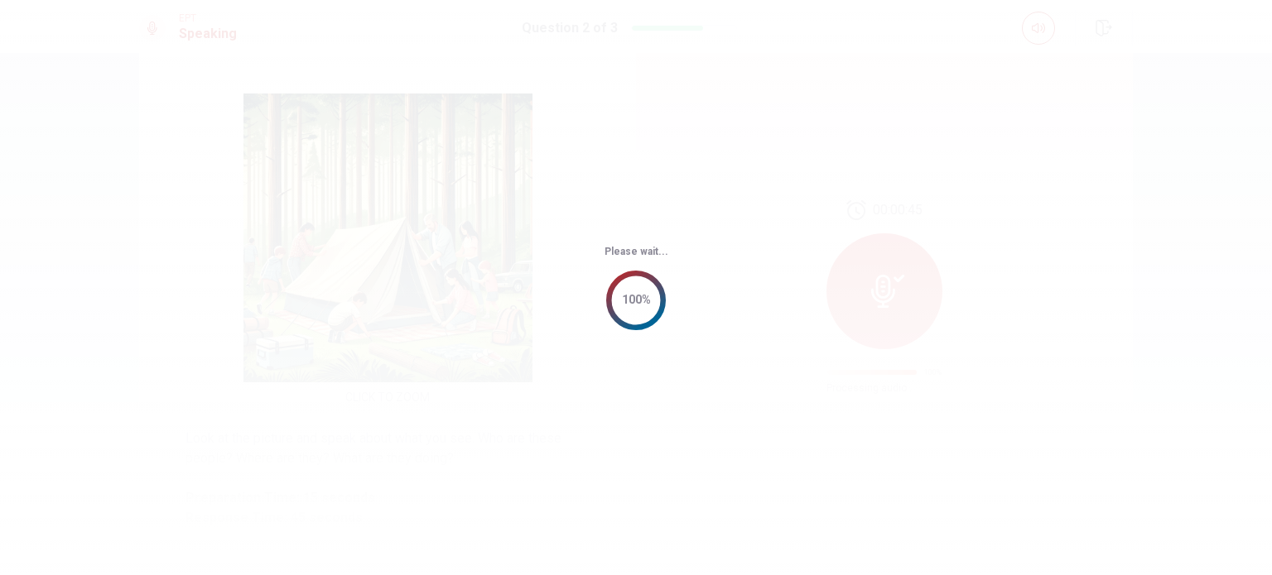
scroll to position [0, 0]
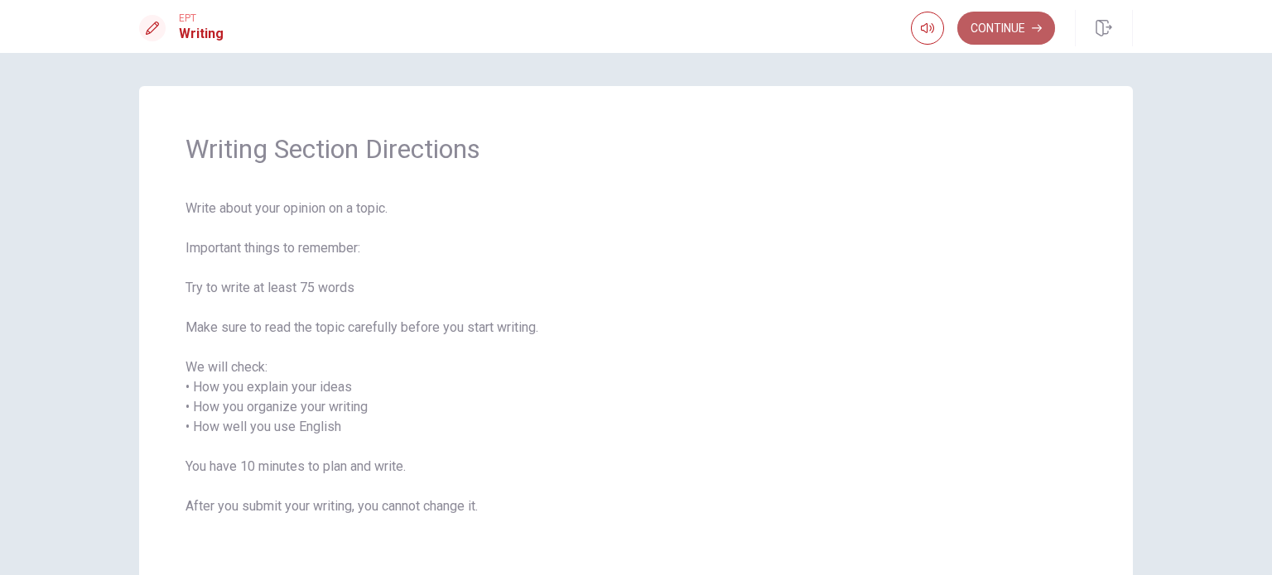
click at [1018, 25] on button "Continue" at bounding box center [1006, 28] width 98 height 33
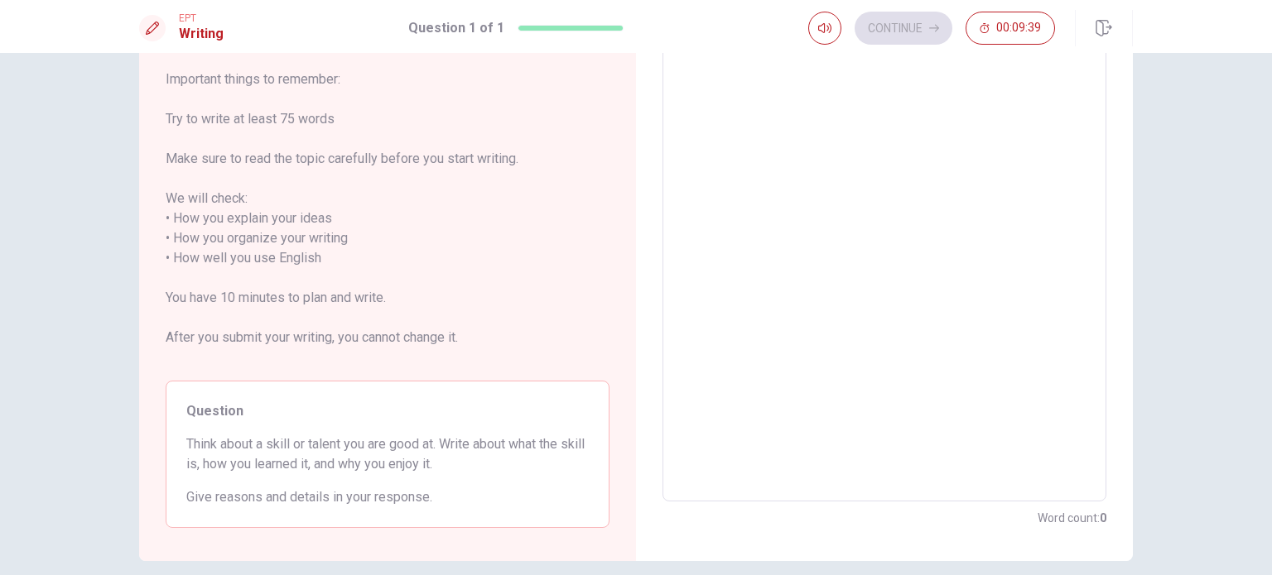
scroll to position [166, 0]
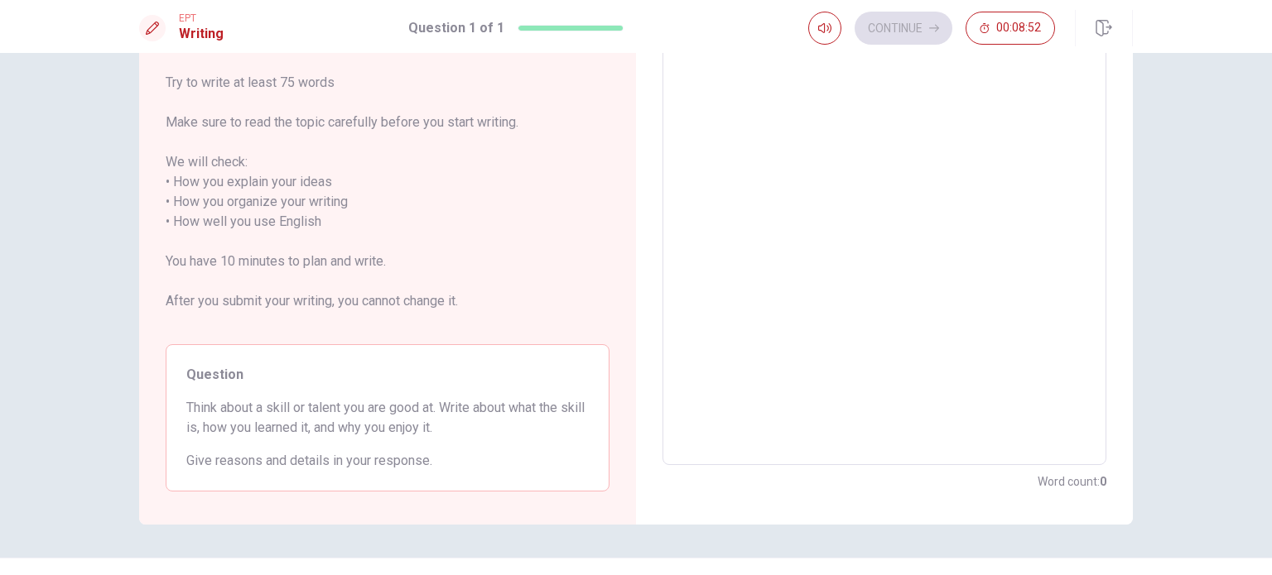
click at [778, 94] on textarea at bounding box center [884, 223] width 421 height 460
click at [931, 211] on textarea at bounding box center [884, 223] width 421 height 460
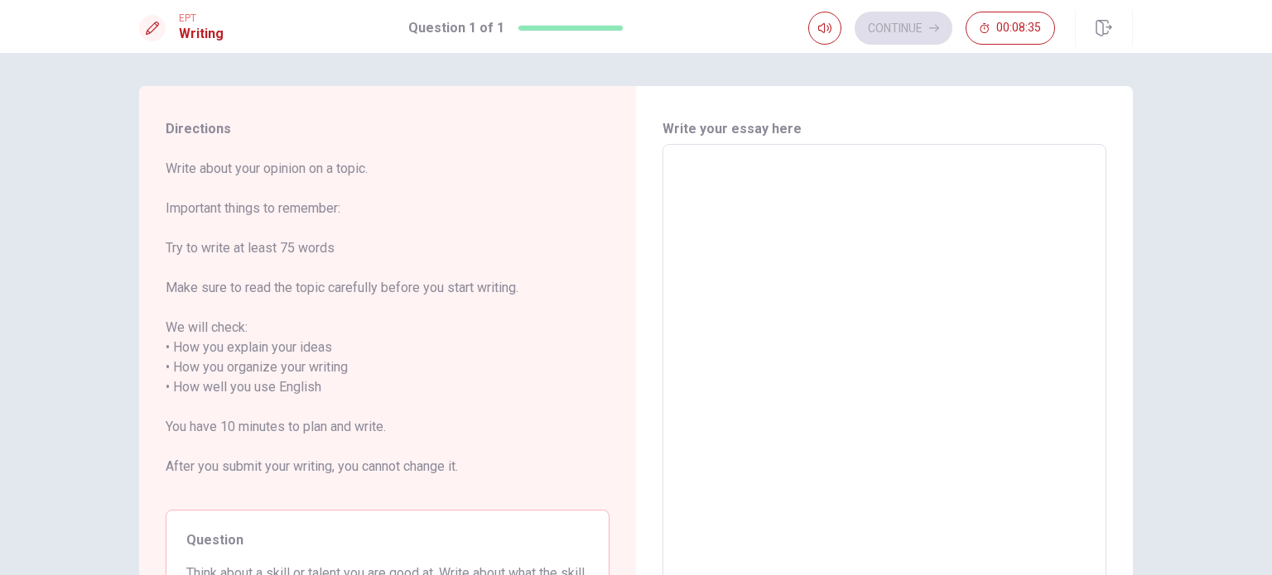
type textarea "I"
type textarea "x"
type textarea "I"
type textarea "x"
type textarea "I t"
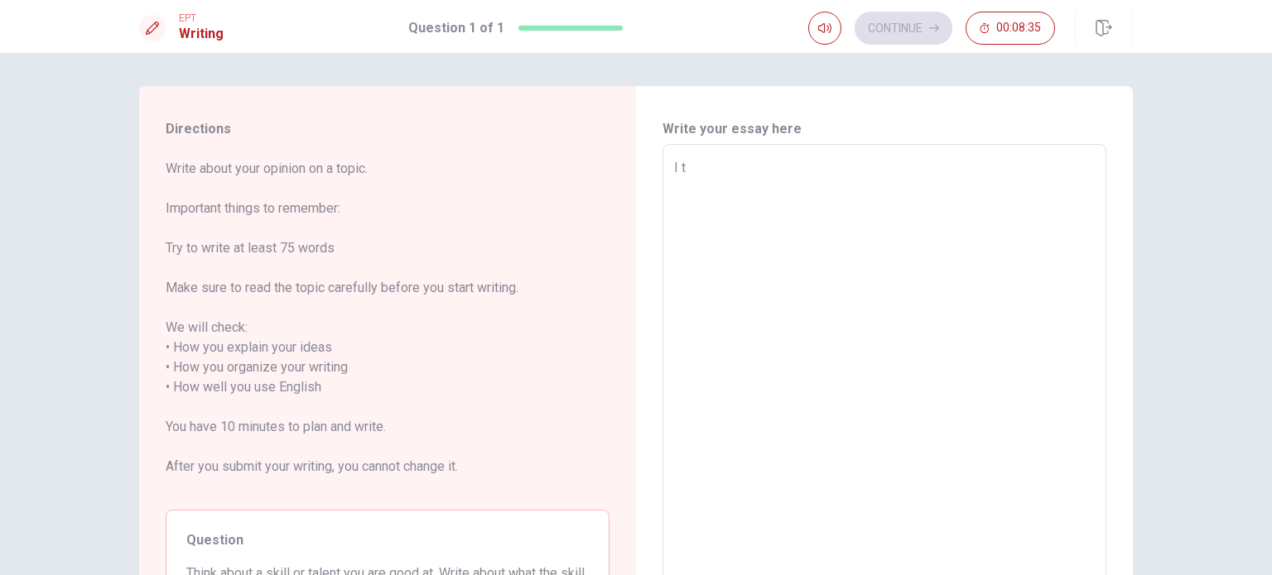
type textarea "x"
type textarea "I th"
type textarea "x"
type textarea "I thi"
type textarea "x"
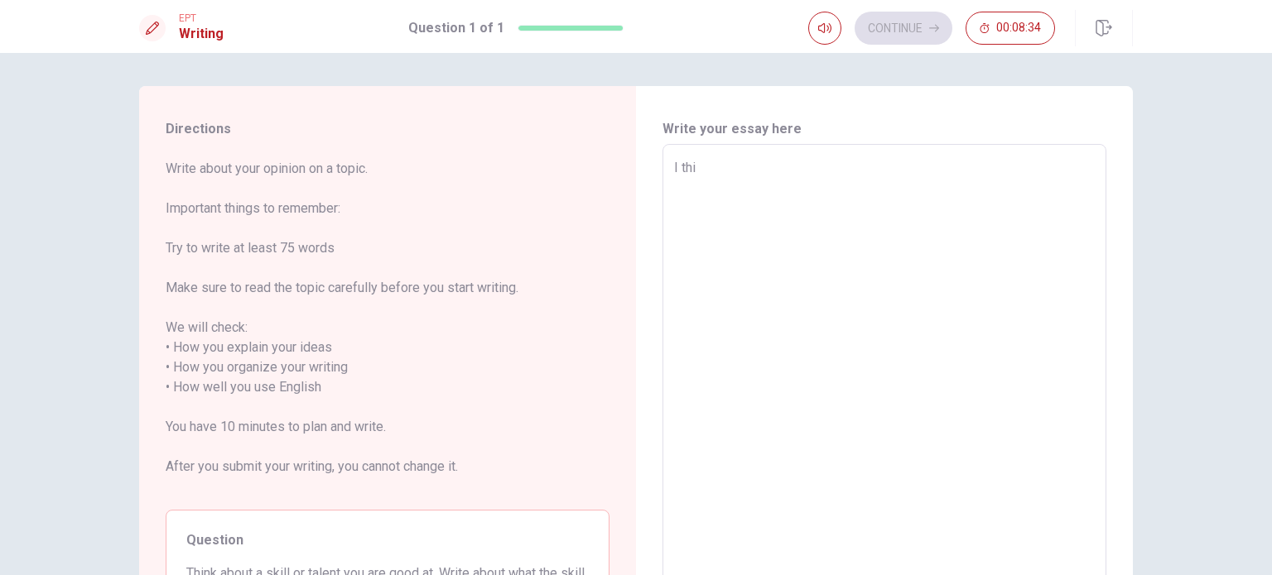
type textarea "I thin"
type textarea "x"
type textarea "I think"
type textarea "x"
type textarea "I think"
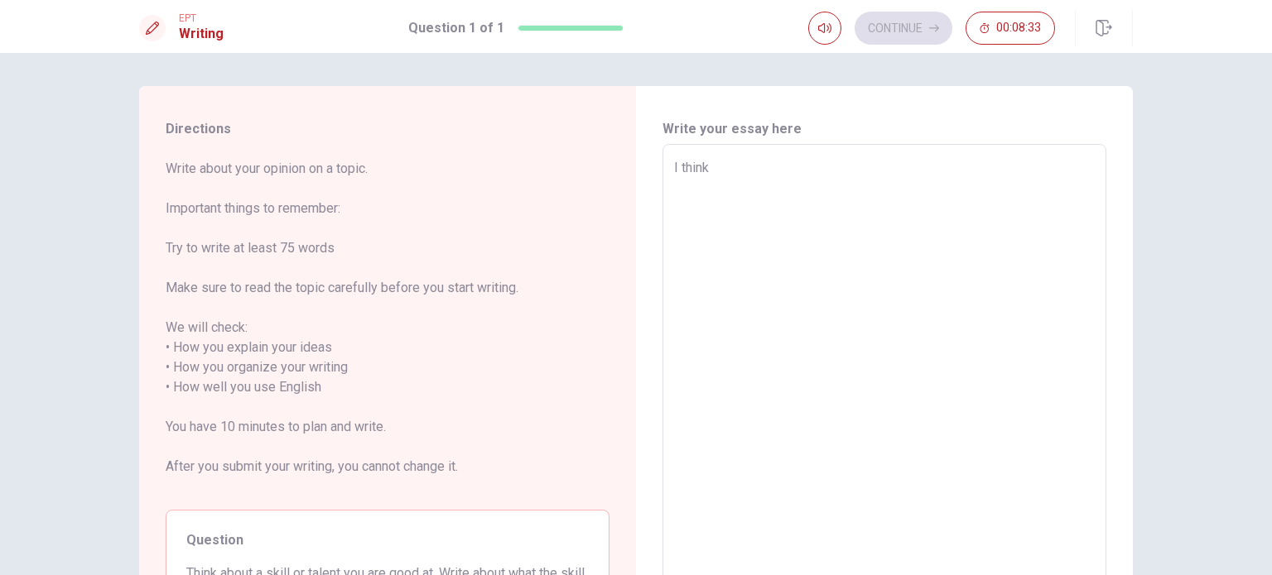
type textarea "x"
type textarea "I think t"
type textarea "x"
type textarea "I think tha"
type textarea "x"
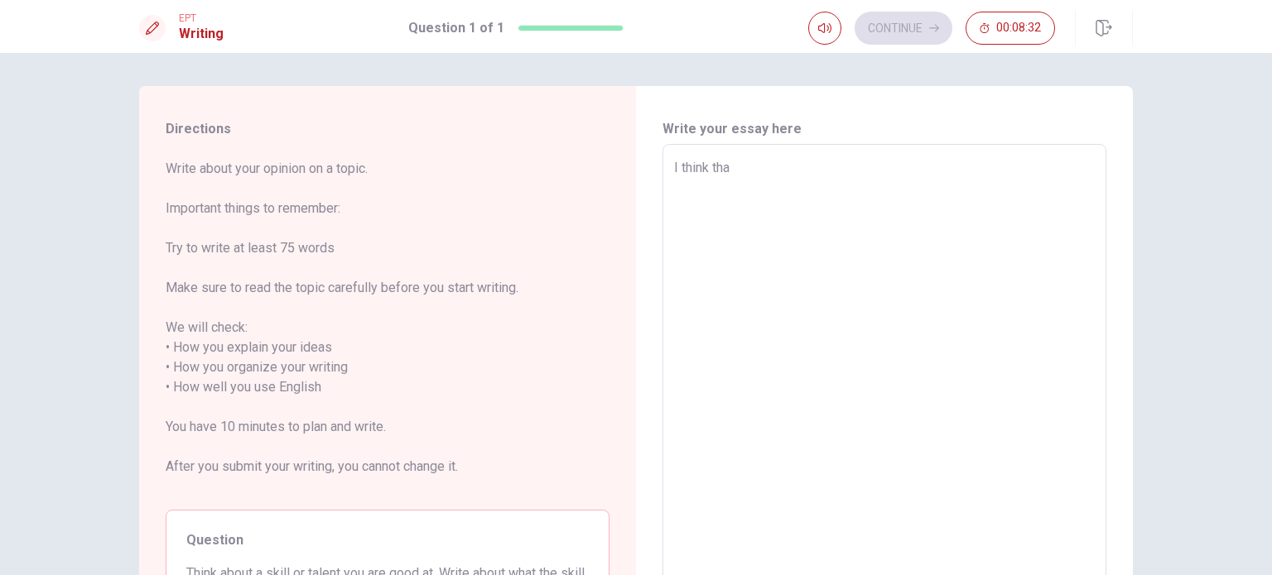
type textarea "I think that"
type textarea "x"
type textarea "I think that"
type textarea "x"
type textarea "I think that I"
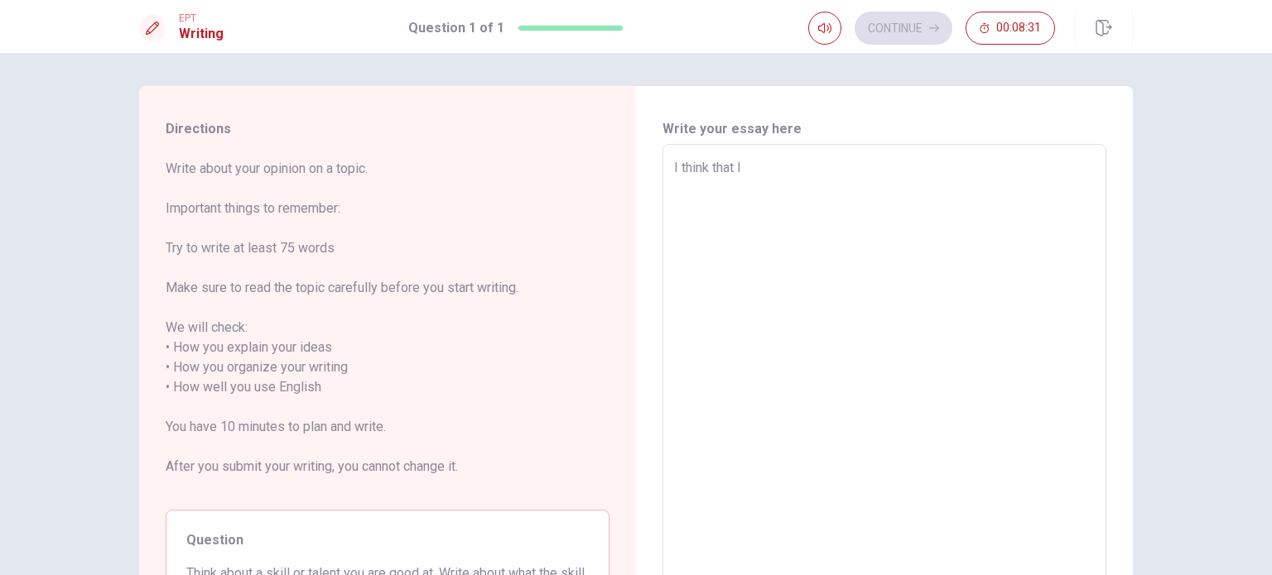
type textarea "x"
type textarea "I think that I"
type textarea "x"
type textarea "I think that I g"
type textarea "x"
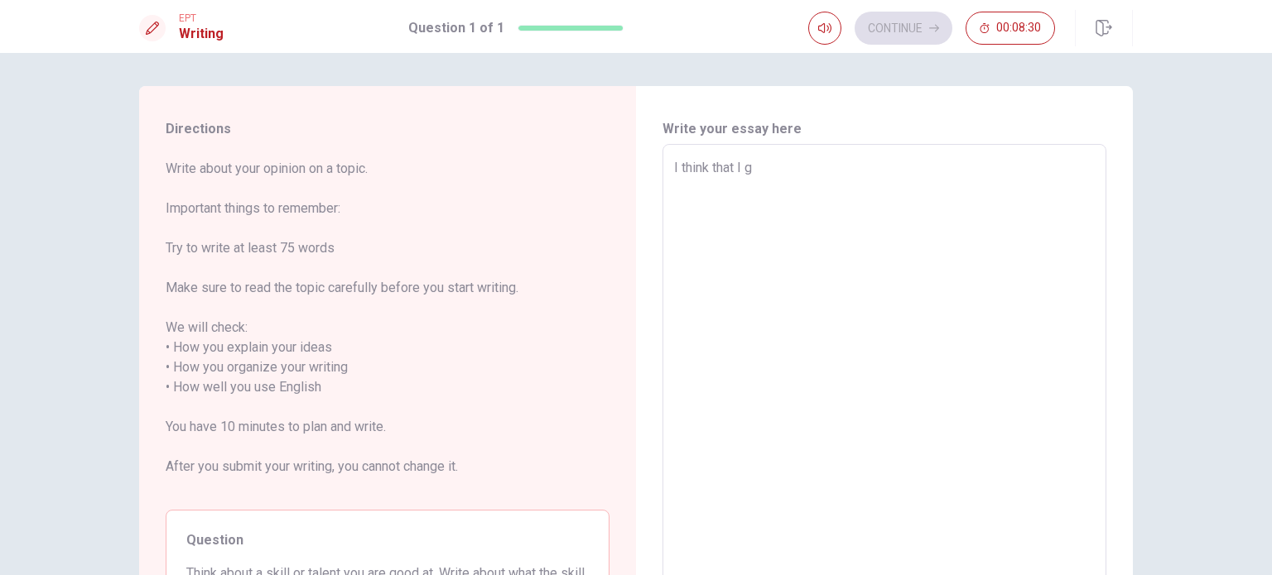
type textarea "I think that I go"
type textarea "x"
type textarea "I think that I goo"
type textarea "x"
type textarea "I think that I goos"
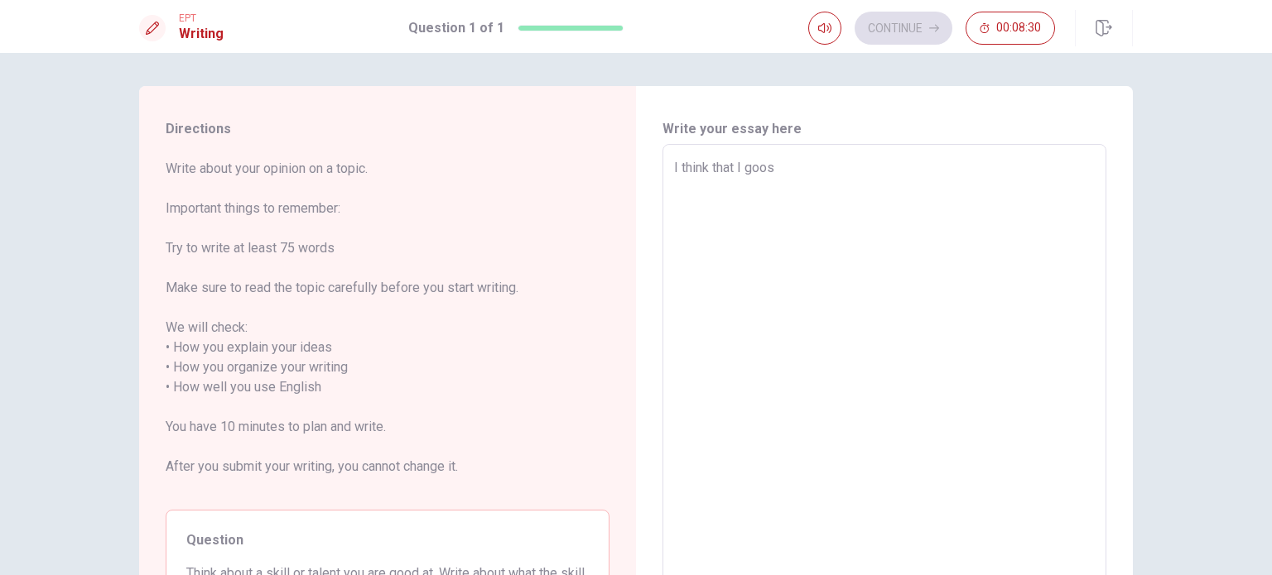
type textarea "x"
type textarea "I think that I goo"
type textarea "x"
type textarea "I think that I good"
type textarea "x"
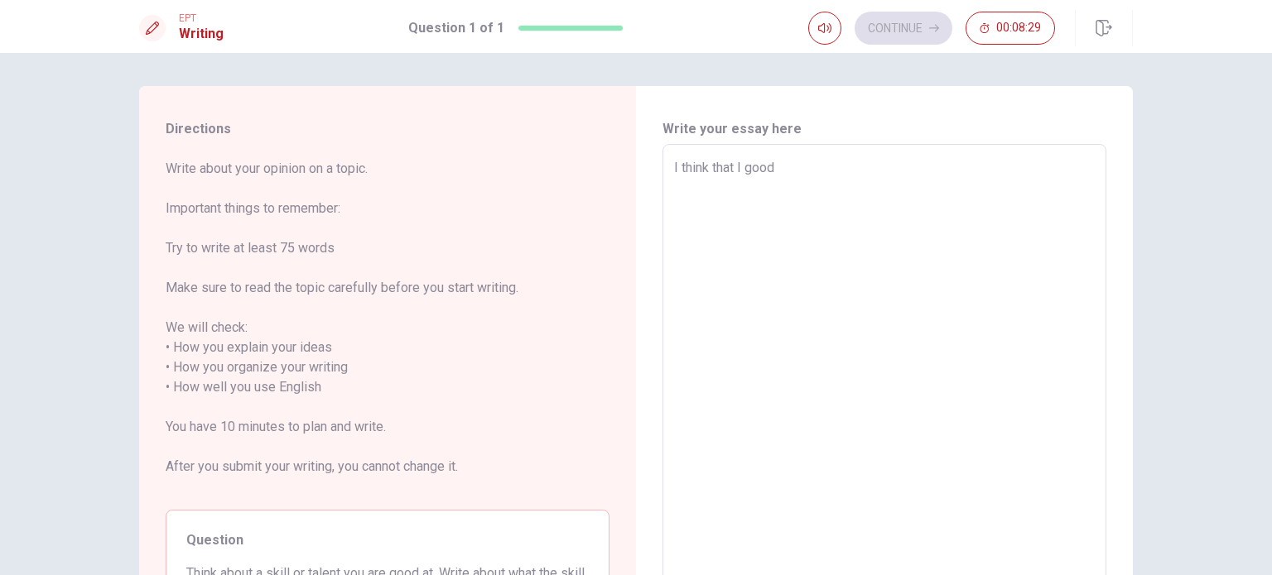
type textarea "I think that I good"
type textarea "x"
type textarea "I think that I good f"
type textarea "x"
type textarea "I think that I good fo"
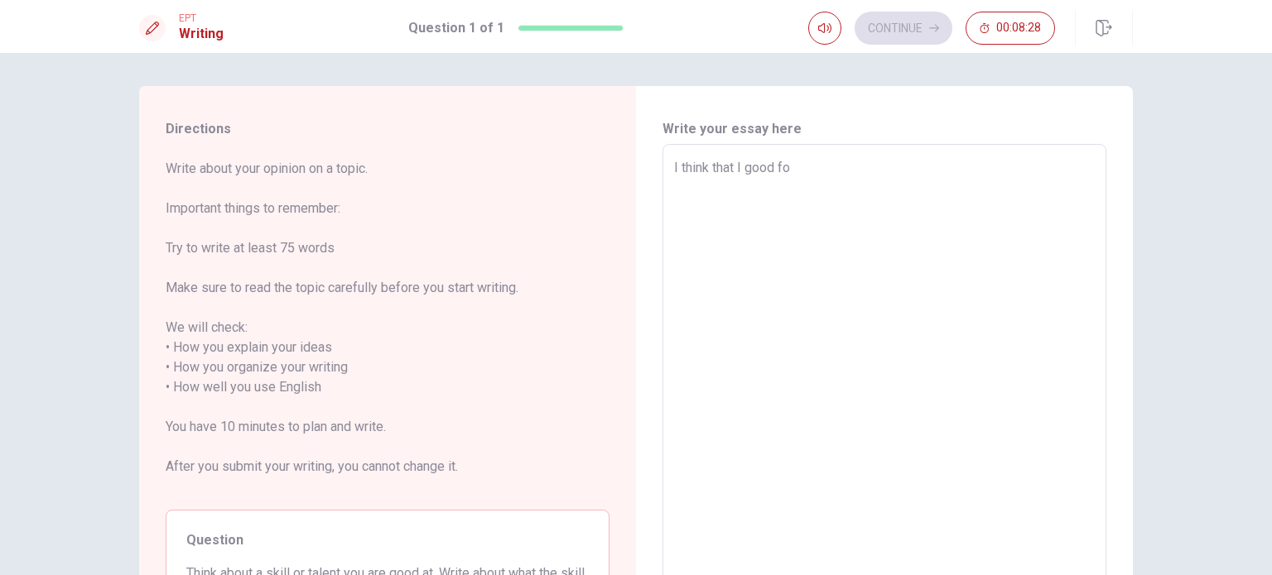
type textarea "x"
type textarea "I think that I good for"
type textarea "x"
type textarea "I think that I good for"
type textarea "x"
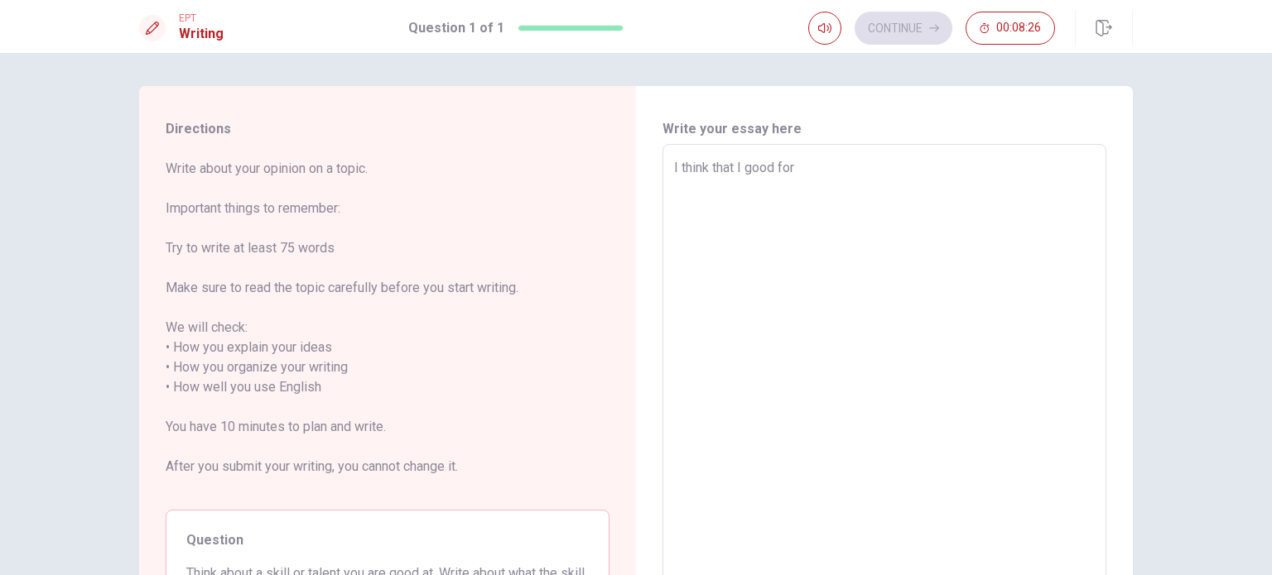
type textarea "I think that I good for"
type textarea "x"
type textarea "I think that I good fo"
type textarea "x"
type textarea "I think that I good f"
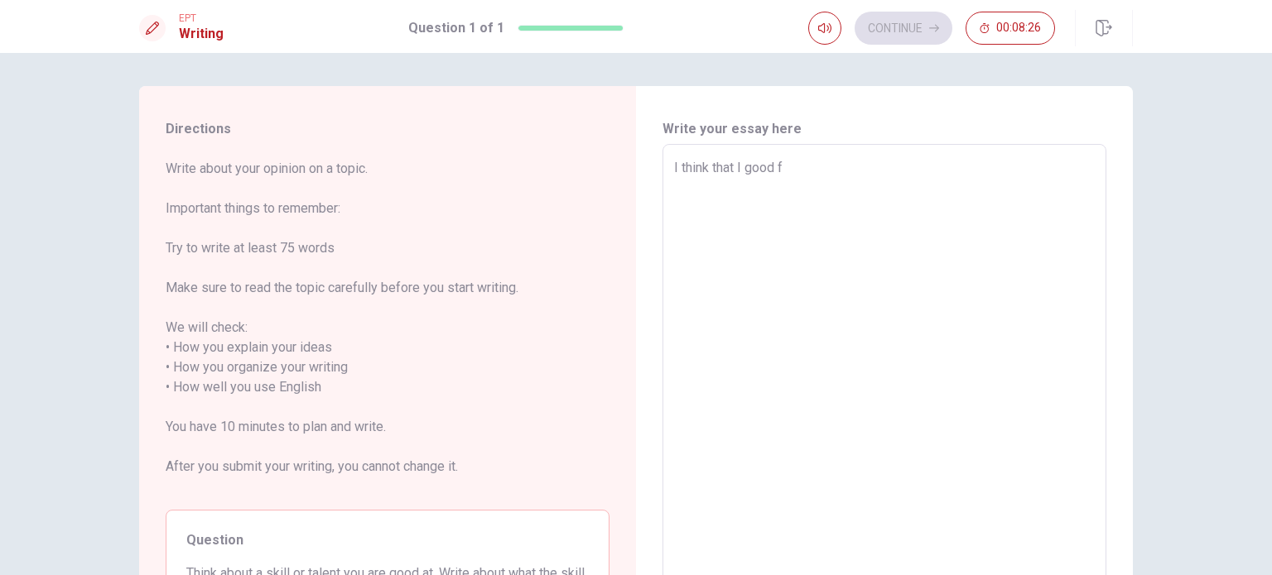
type textarea "x"
type textarea "I think that I good"
type textarea "x"
type textarea "I think that I good"
type textarea "x"
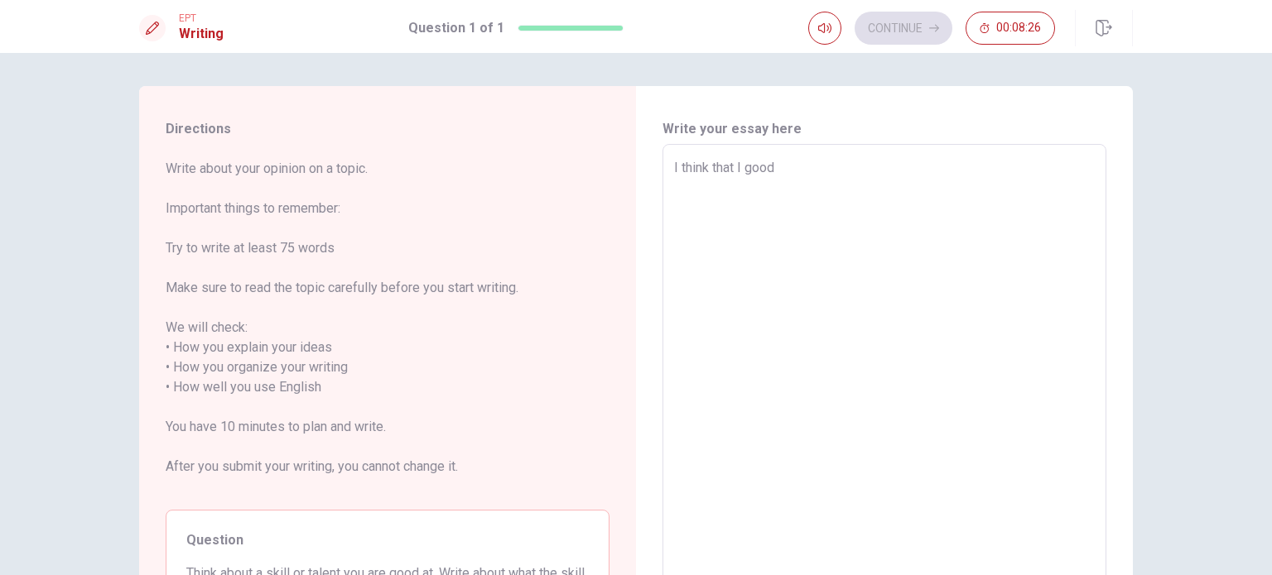
type textarea "I think that I goo"
type textarea "x"
type textarea "I think that I go"
type textarea "x"
type textarea "I think that I g"
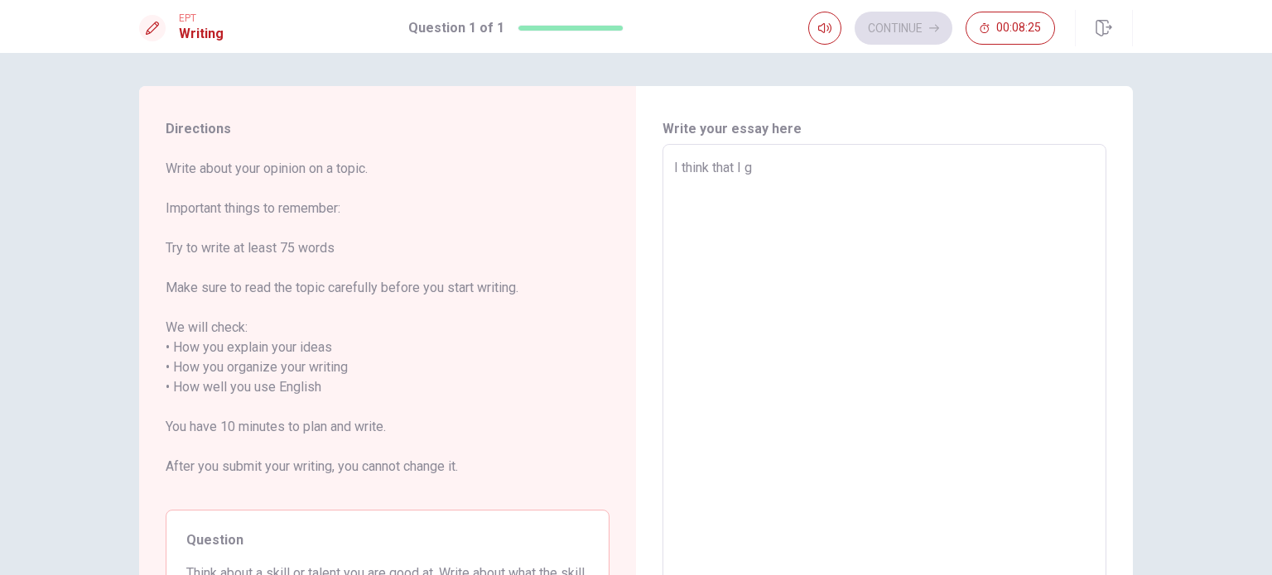
type textarea "x"
type textarea "I think that I"
type textarea "x"
click at [801, 222] on textarea "I think that I" at bounding box center [884, 388] width 421 height 460
type textarea "I think that I ama"
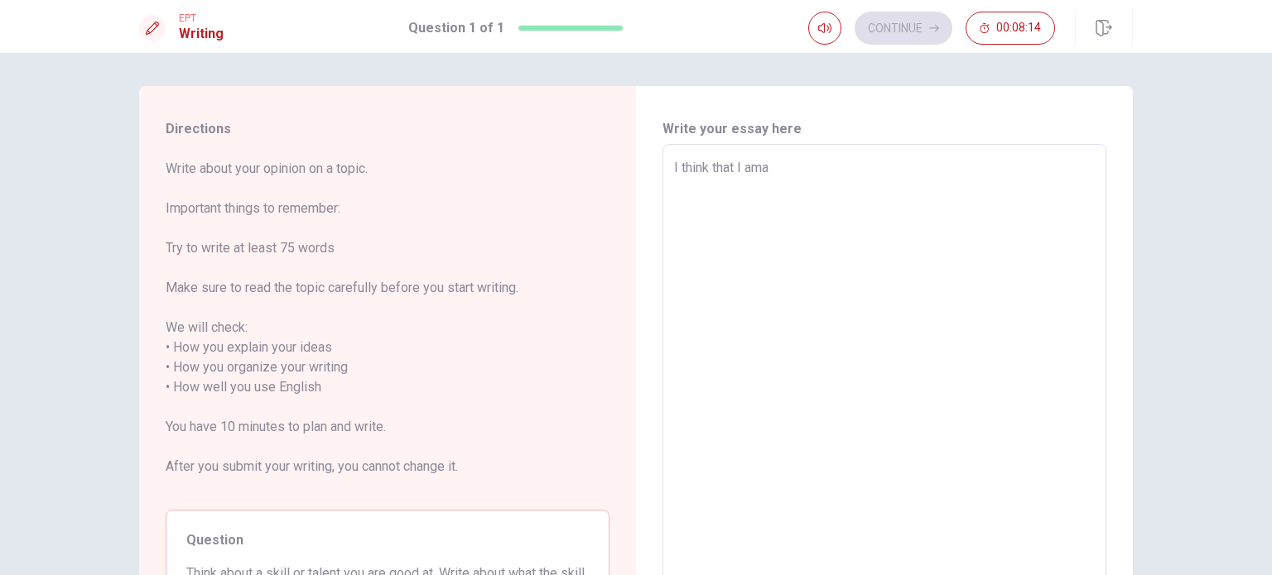
type textarea "x"
type textarea "I think that I am"
type textarea "x"
type textarea "I think that I a"
type textarea "x"
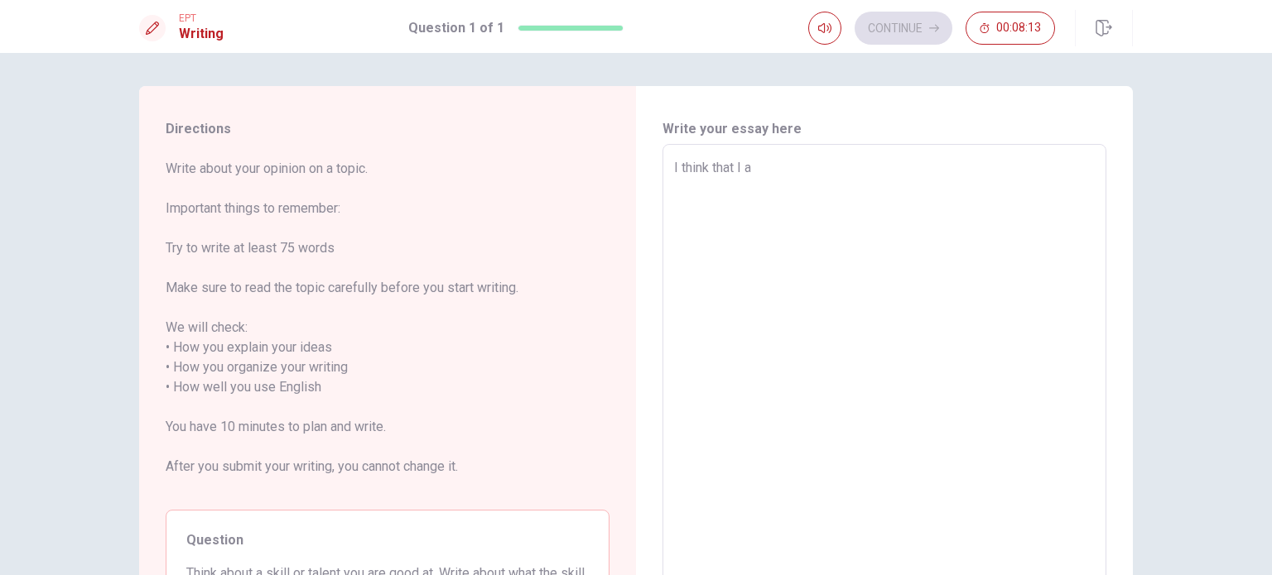
type textarea "I think that I"
type textarea "x"
type textarea "I think that I"
type textarea "x"
type textarea "I think that [DEMOGRAPHIC_DATA]"
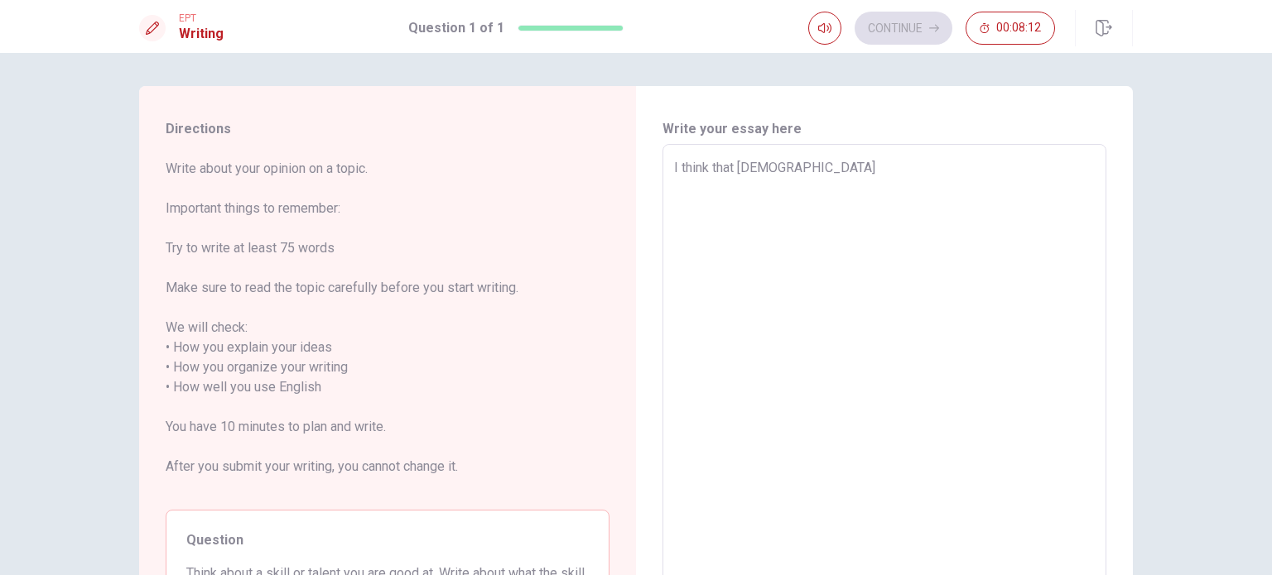
type textarea "x"
type textarea "I think that [DEMOGRAPHIC_DATA]"
type textarea "x"
type textarea "I think that [DEMOGRAPHIC_DATA]"
type textarea "x"
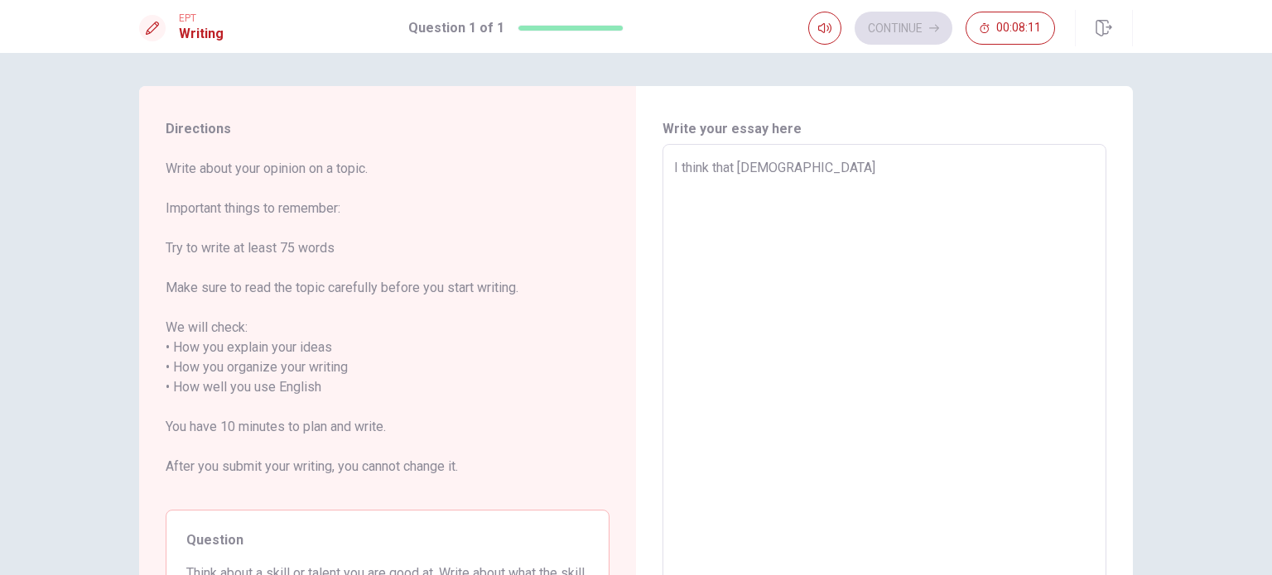
type textarea "I think that I"
type textarea "x"
type textarea "I think that I'"
type textarea "x"
type textarea "I think that I'a"
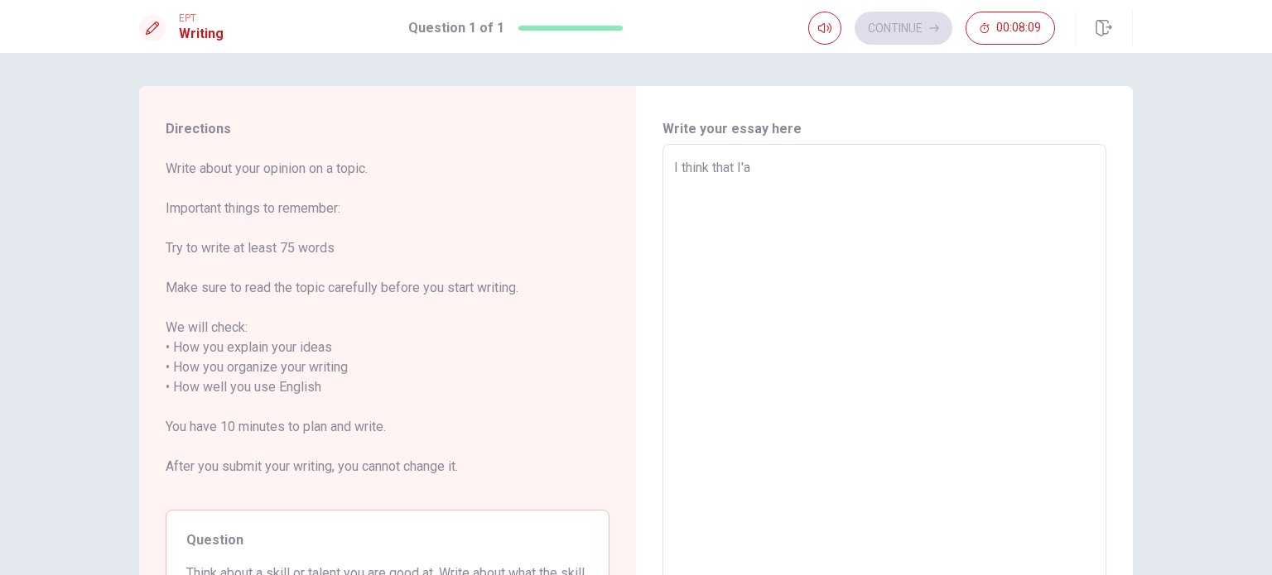
type textarea "x"
type textarea "I think that I'a"
type textarea "x"
type textarea "I think that I'a"
type textarea "x"
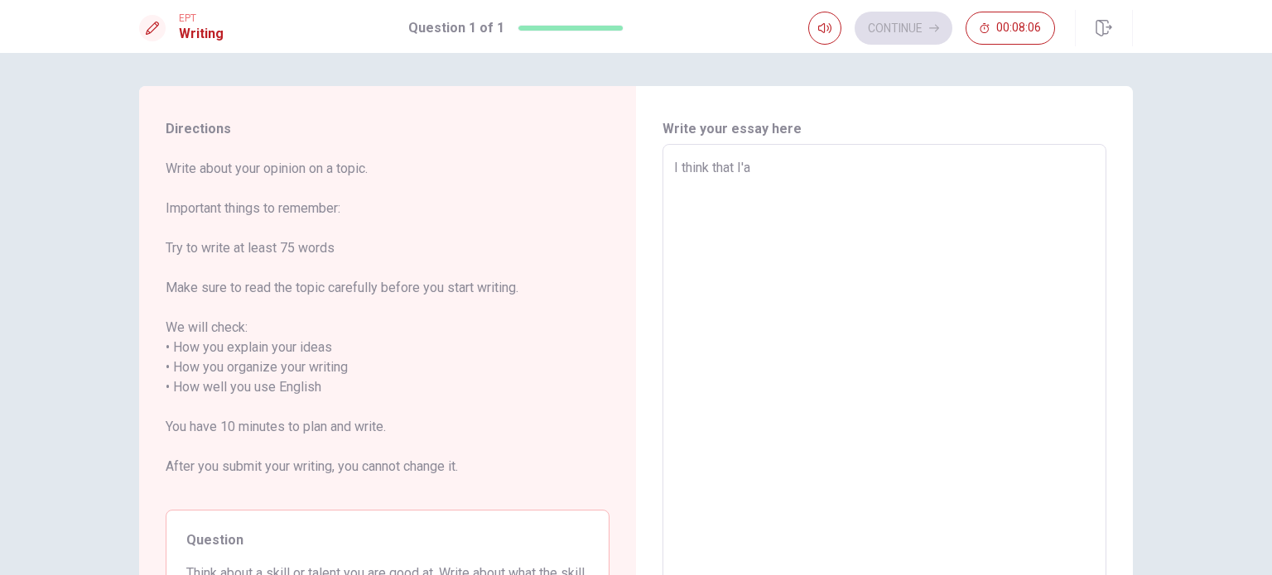
type textarea "I think that I'"
type textarea "x"
type textarea "I think that I'm"
type textarea "x"
type textarea "I think that I'm"
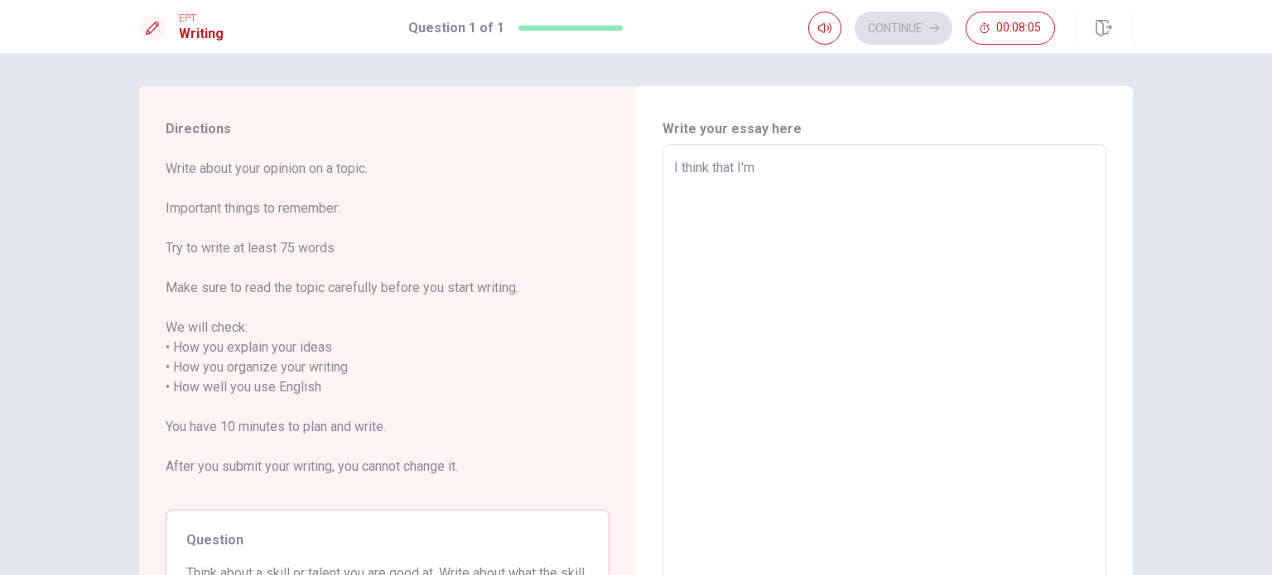
type textarea "x"
type textarea "I think that I'm a"
type textarea "x"
type textarea "I think that I'm a"
type textarea "x"
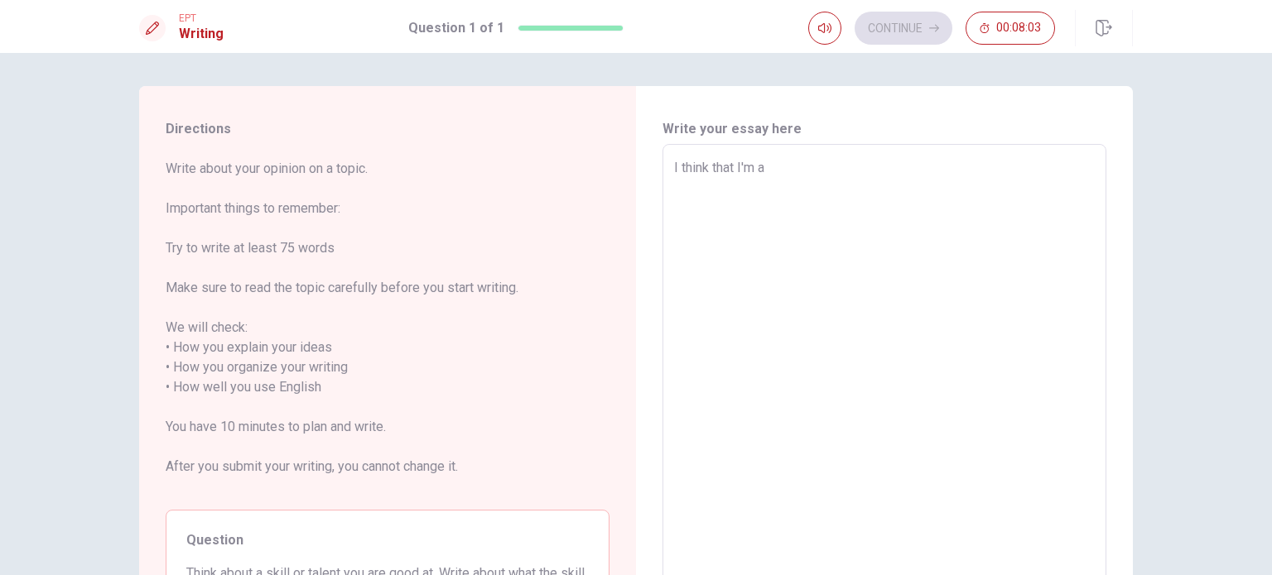
type textarea "I think that I'm a p"
type textarea "x"
type textarea "I think that I'm a pe"
type textarea "x"
type textarea "I think that I'm a per"
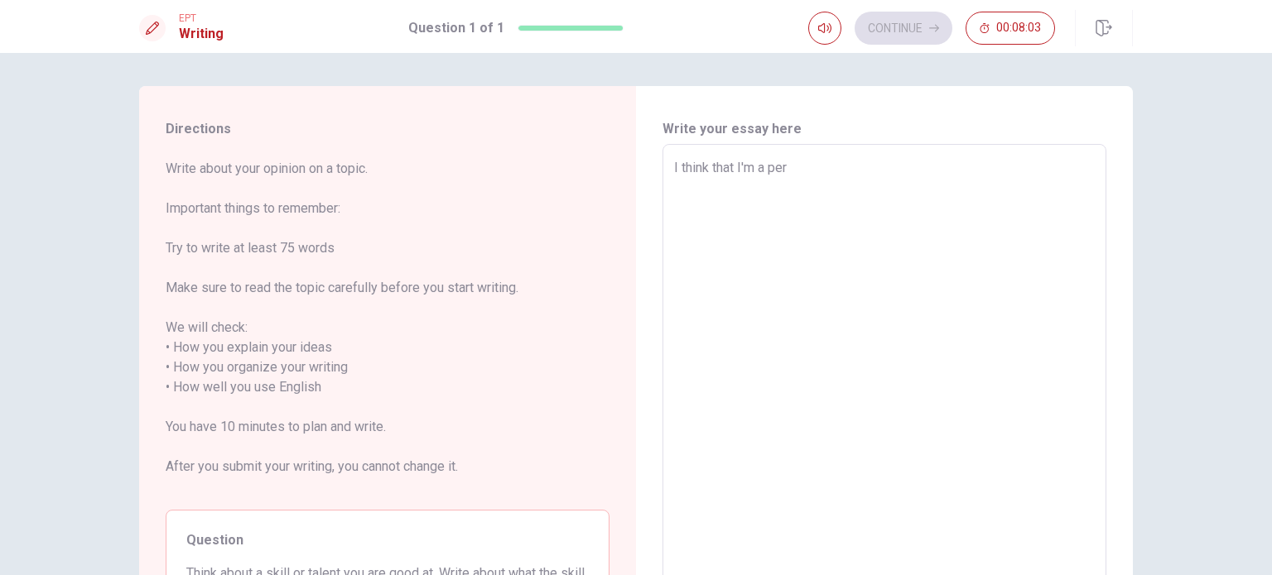
type textarea "x"
type textarea "I think that I'm a pers"
type textarea "x"
type textarea "I think that I'm a perso"
type textarea "x"
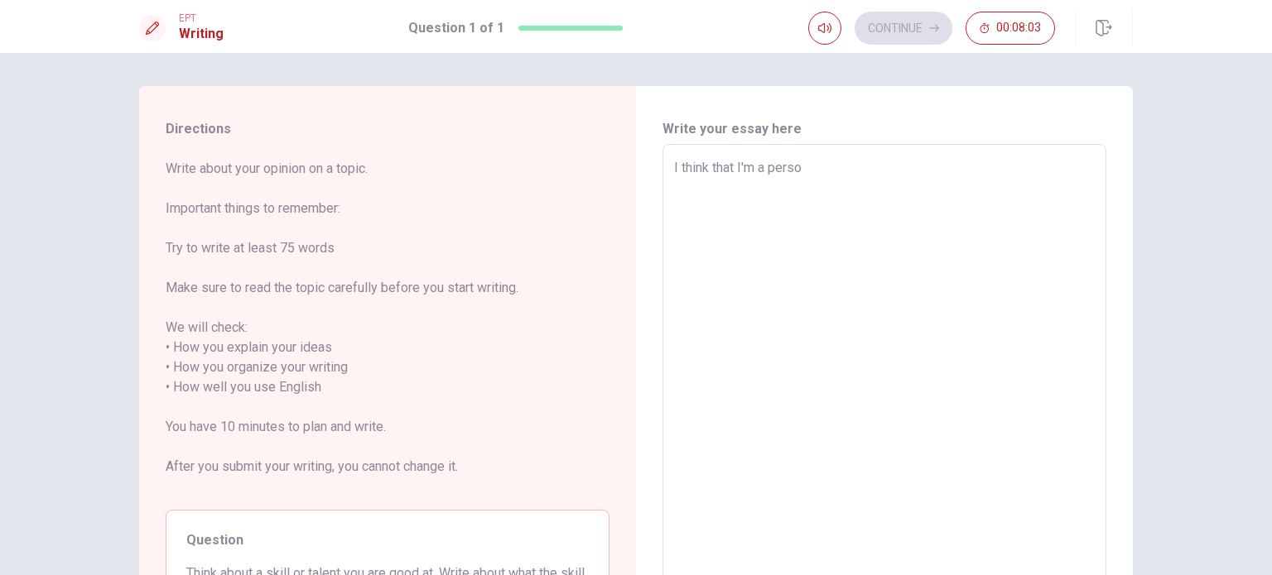
type textarea "I think that I'm a person"
type textarea "x"
type textarea "I think that I'm a person"
type textarea "x"
type textarea "I think that I'm a person v"
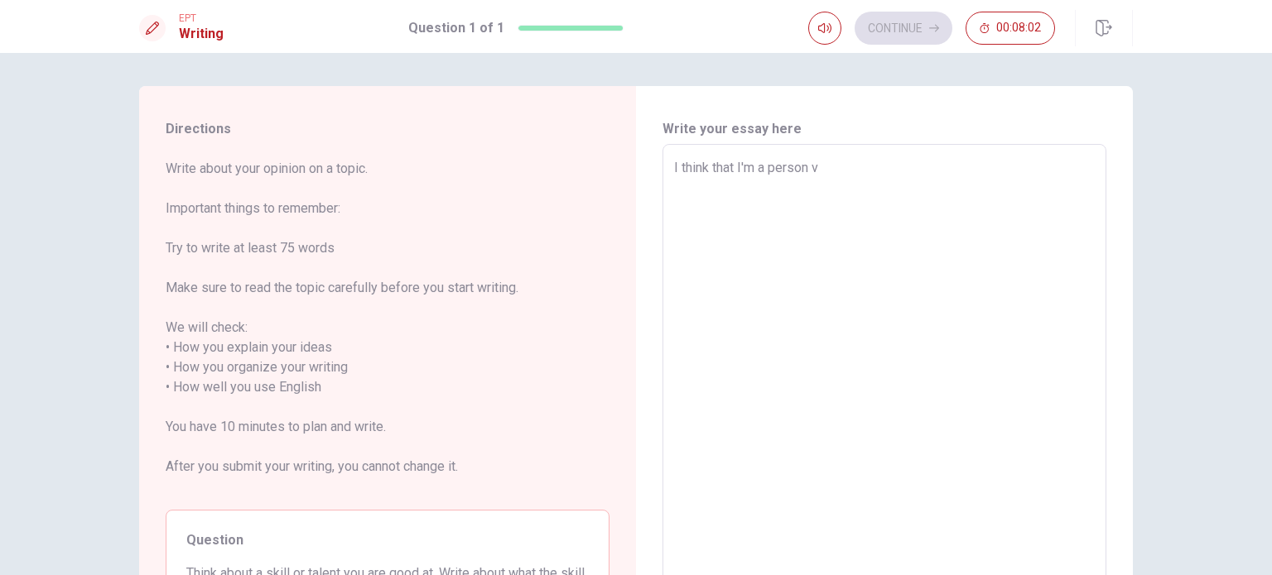
type textarea "x"
type textarea "I think that I'm a person ve"
type textarea "x"
type textarea "I think that I'm a person ver"
type textarea "x"
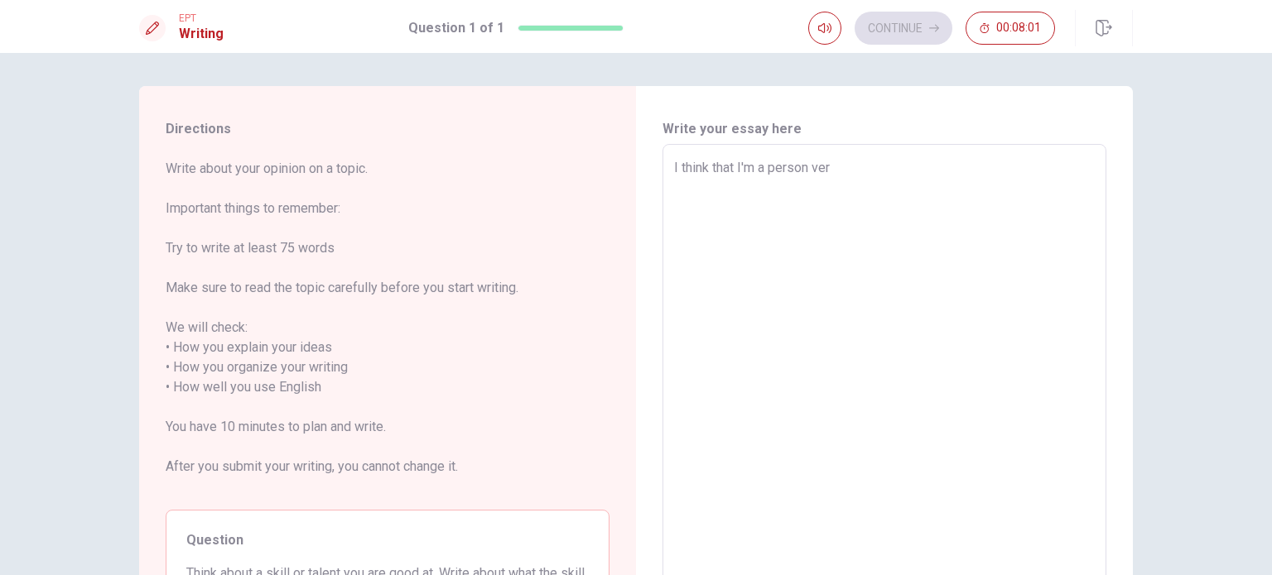
type textarea "I think that I'm a person veru"
type textarea "x"
type textarea "I think that I'm a person ver"
type textarea "x"
type textarea "I think that I'm a person very"
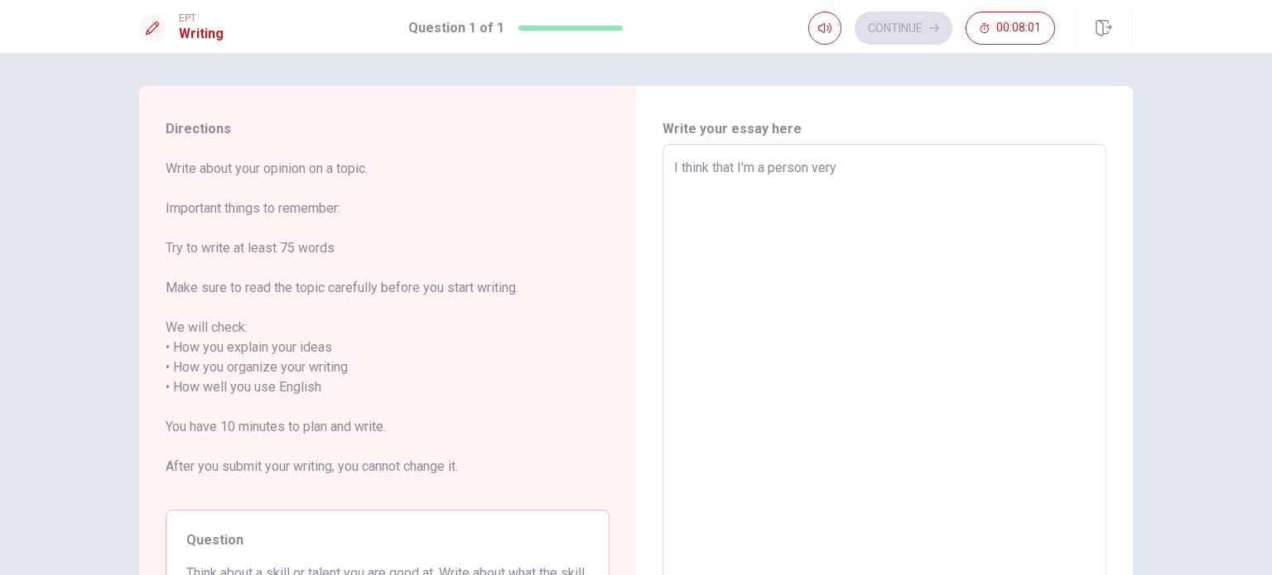
type textarea "x"
type textarea "I think that I'm a person very"
type textarea "x"
type textarea "I think that I'm a person very tolerant"
type textarea "x"
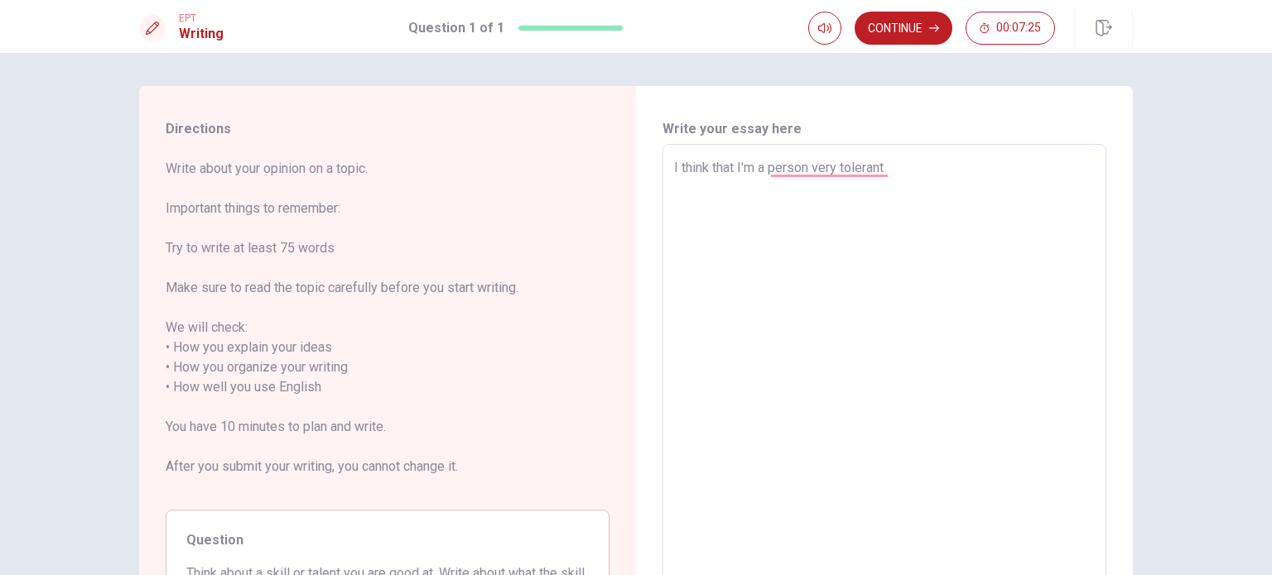
type textarea "I think that I'm a personvery tolerant"
type textarea "x"
type textarea "I think that I'm a persovery tolerant"
type textarea "x"
type textarea "I think that I'm a persvery tolerant"
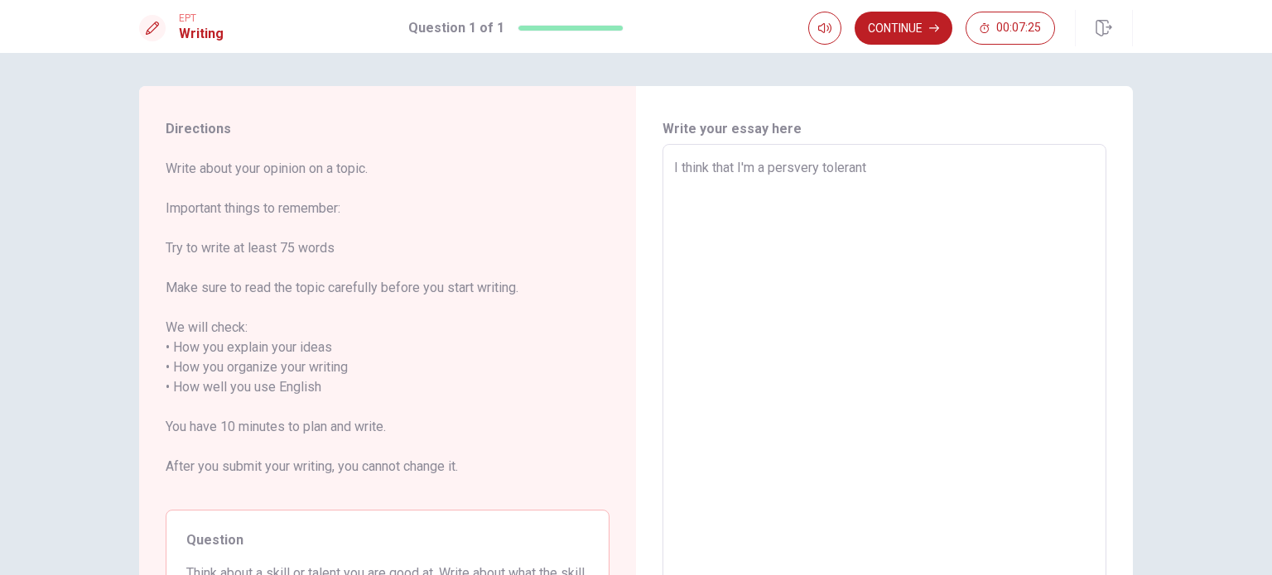
type textarea "x"
type textarea "I think that I'm a pervery tolerant"
type textarea "x"
type textarea "I think that I'm a pevery tolerant"
type textarea "x"
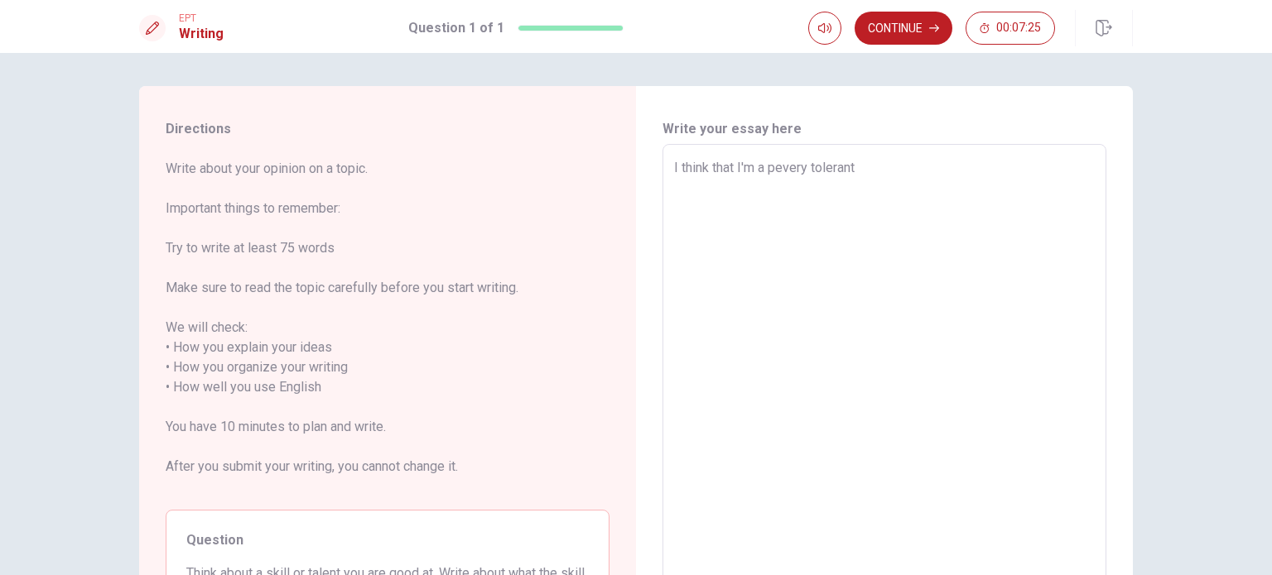
type textarea "I think that I'm a pvery tolerant"
type textarea "x"
type textarea "I think that I'm a very tolerant"
type textarea "x"
type textarea "I think that I'm a very tolerant"
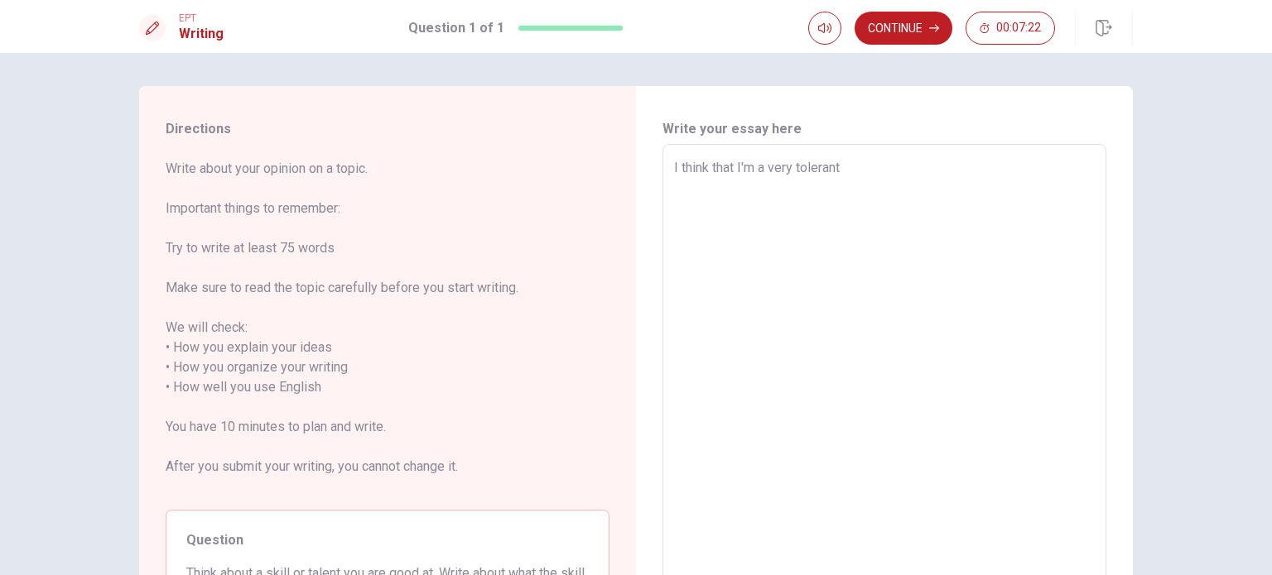
type textarea "x"
type textarea "I think that I'm a very tolerant p"
type textarea "x"
type textarea "I think that I'm a very tolerant pe"
type textarea "x"
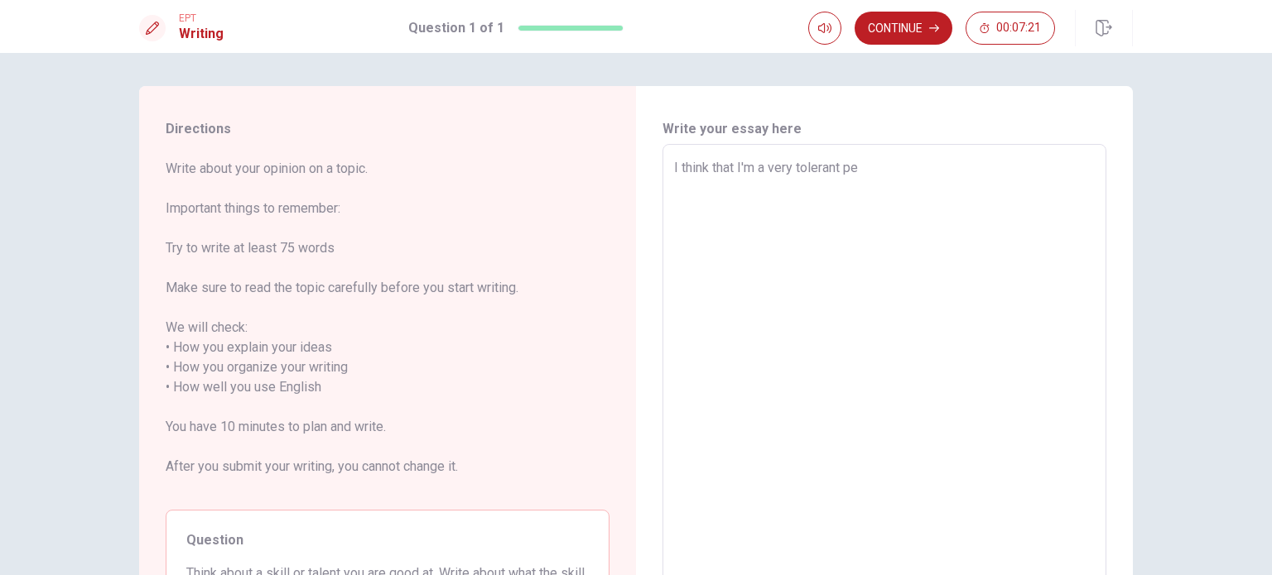
type textarea "I think that I'm a very tolerant per"
type textarea "x"
type textarea "I think that I'm a very tolerant pers"
type textarea "x"
type textarea "I think that I'm a very tolerant perso"
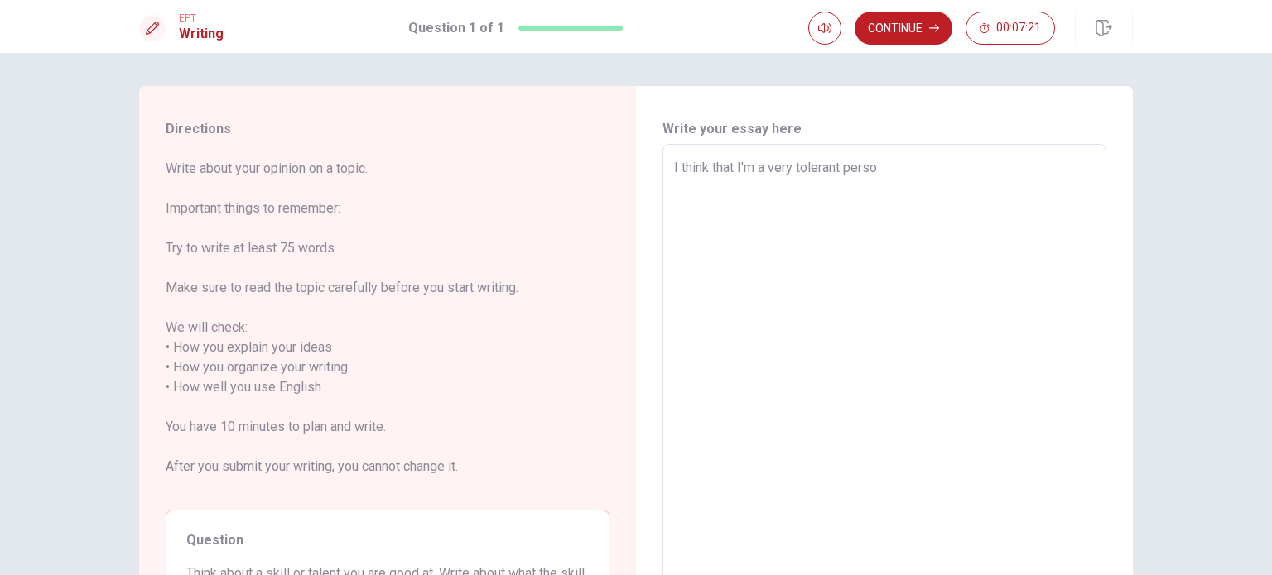
type textarea "x"
type textarea "I think that I'm a very tolerant person"
type textarea "x"
type textarea "I think that I'm a very tolerant person"
type textarea "x"
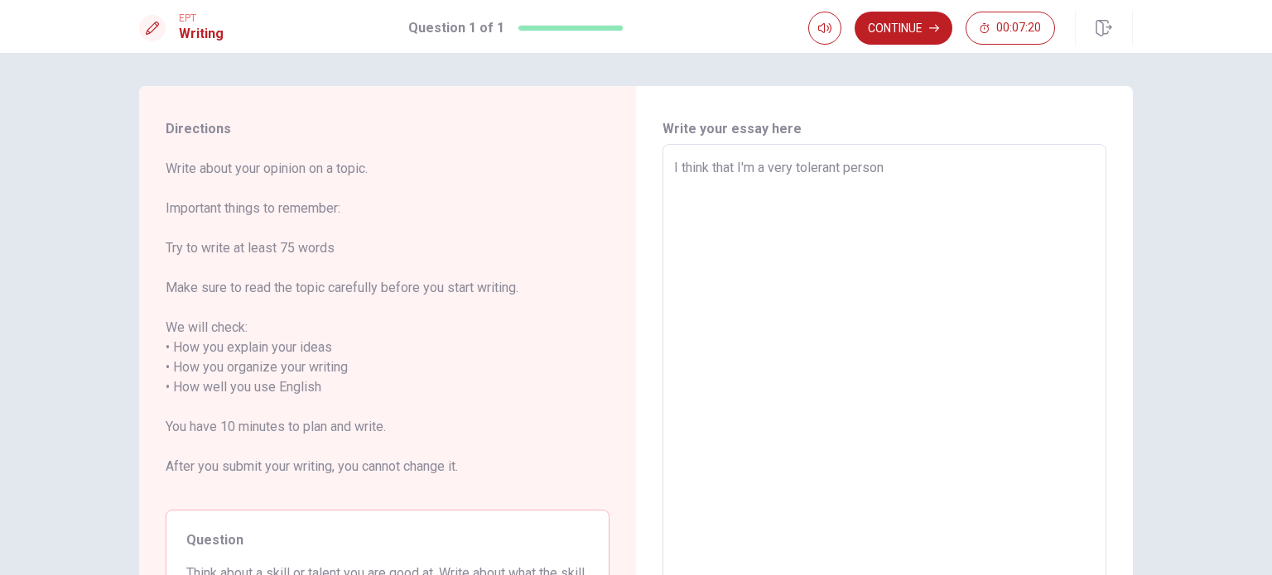
type textarea "I think that I'm a very tolerant person i"
type textarea "x"
type textarea "I think that I'm a very tolerant person in"
type textarea "x"
type textarea "I think that I'm a very tolerant person in"
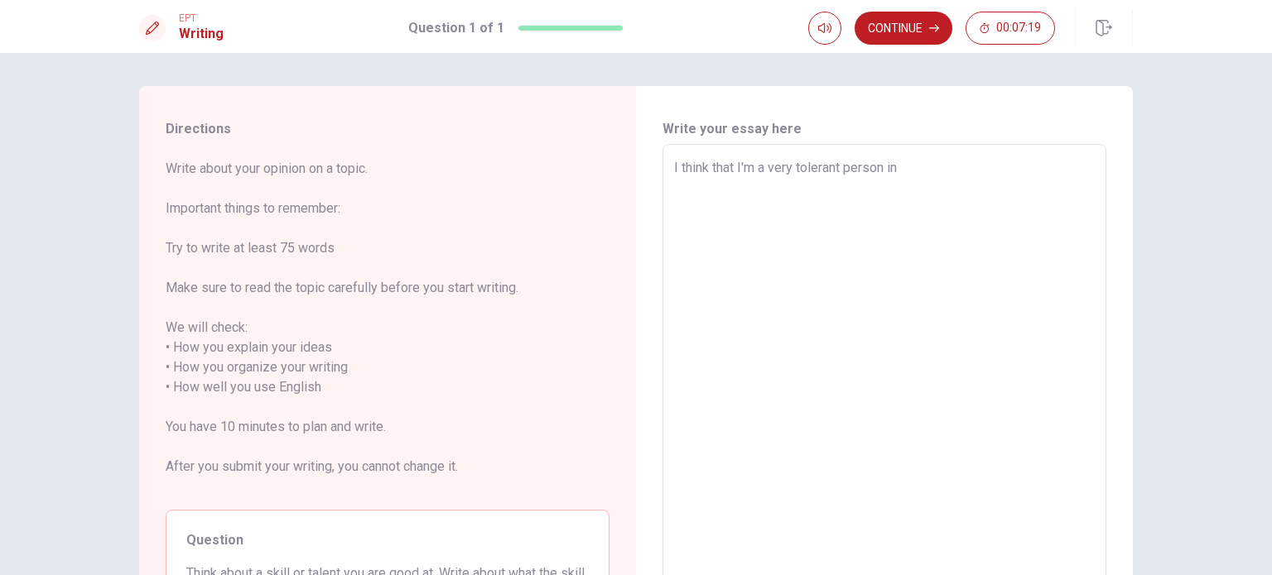
type textarea "x"
type textarea "I think that I'm a very tolerant person in d"
type textarea "x"
type textarea "I think that I'm a very tolerant person in di"
type textarea "x"
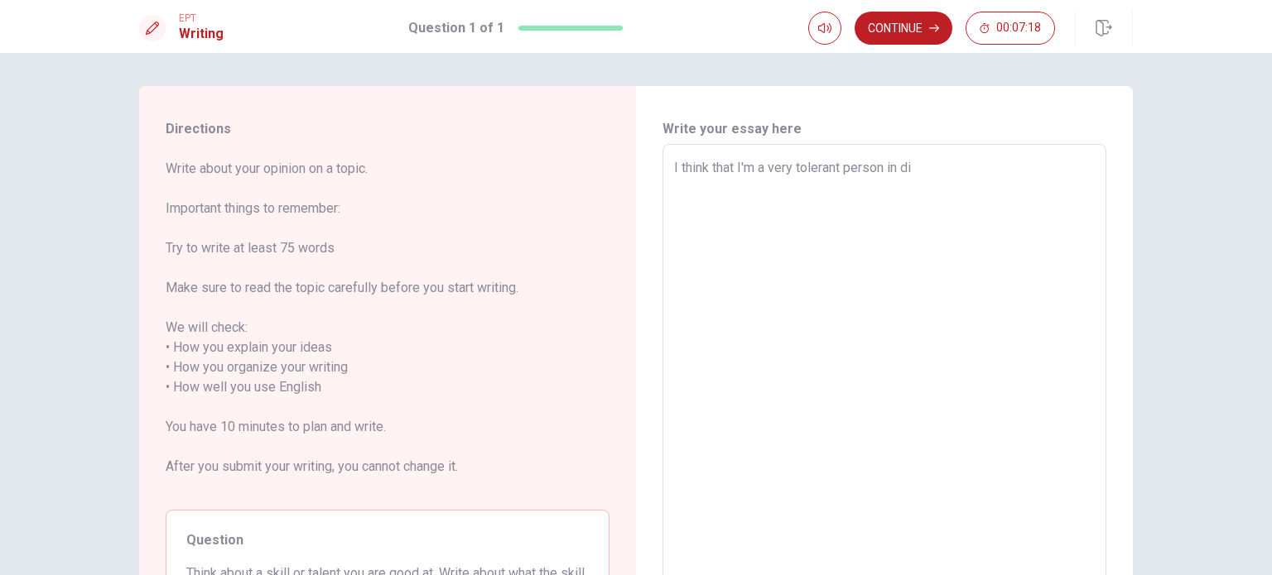
type textarea "I think that I'm a very tolerant person in dif"
type textarea "x"
type textarea "I think that I'm a very tolerant person in diff"
type textarea "x"
type textarea "I think that I'm a very tolerant person in diffe"
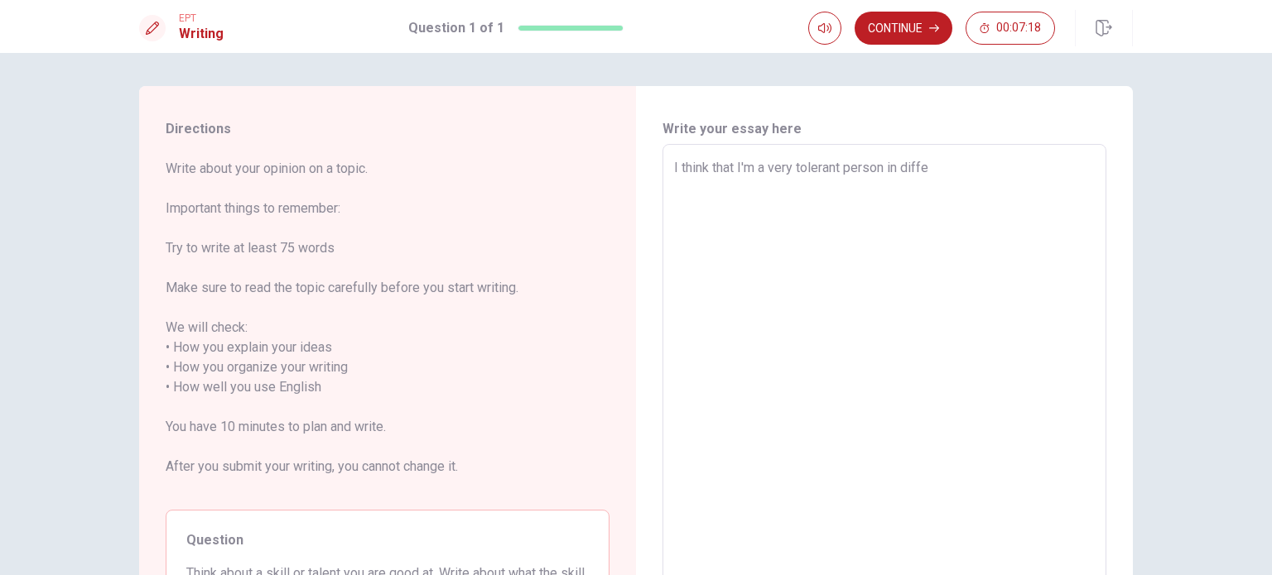
type textarea "x"
type textarea "I think that I'm a very tolerant person in differ"
type textarea "x"
type textarea "I think that I'm a very tolerant person in differe"
type textarea "x"
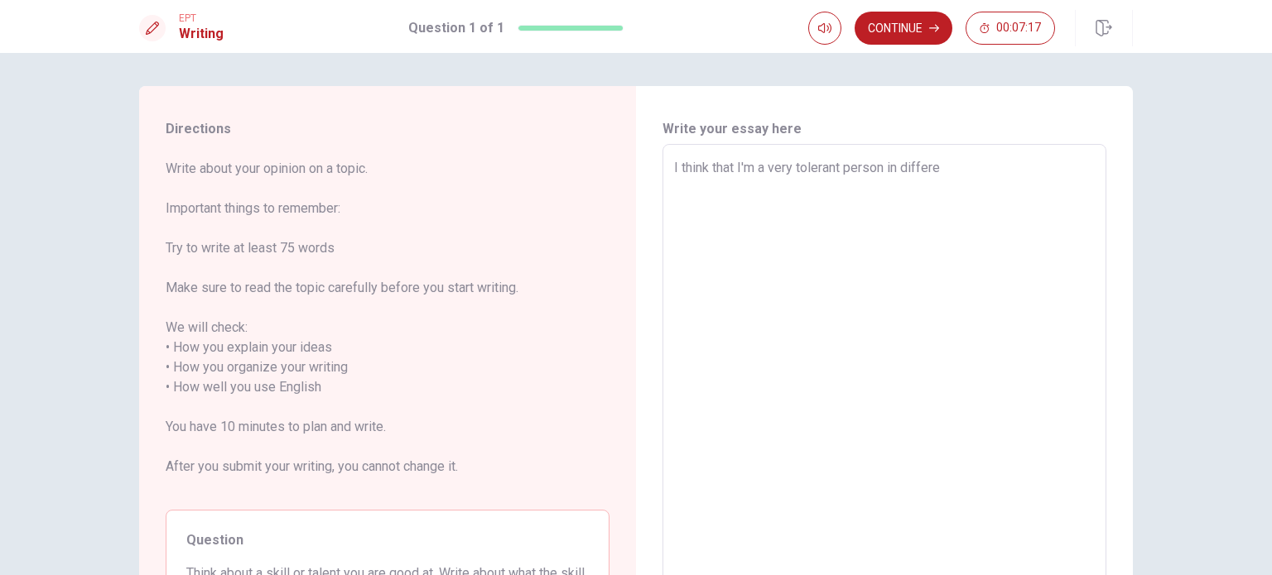
type textarea "I think that I'm a very tolerant person in differet"
type textarea "x"
type textarea "I think that I'm a very tolerant person in differe"
type textarea "x"
type textarea "I think that I'm a very tolerant person in differen"
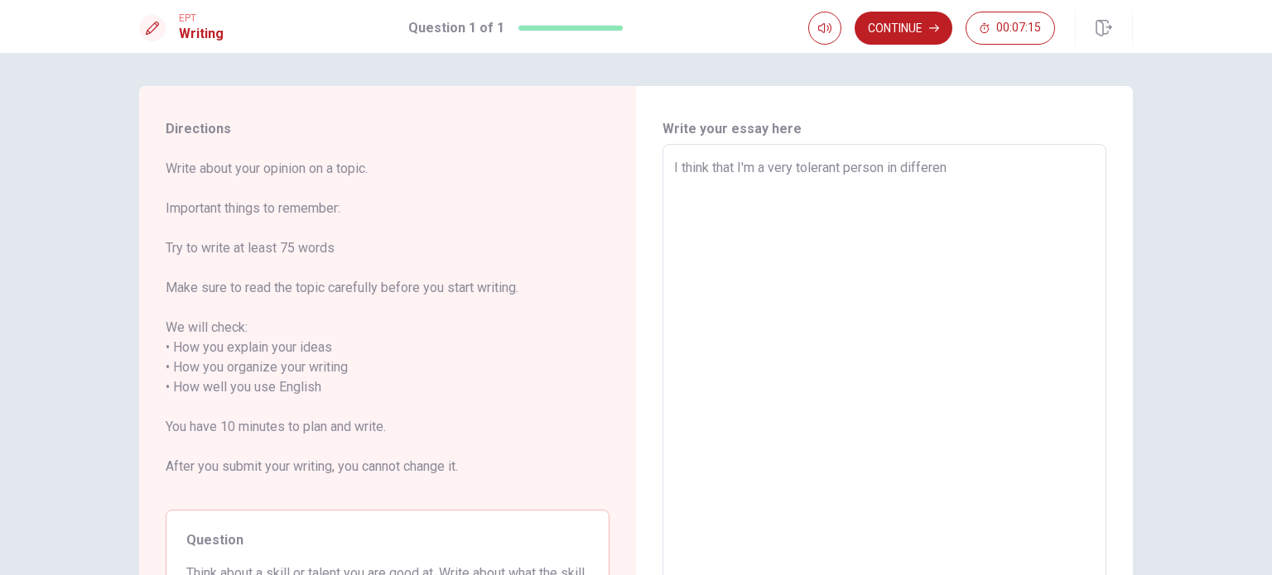
type textarea "x"
type textarea "I think that I'm a very tolerant person in different"
click at [601, 363] on span "Write about your opinion on a topic. Important things to remember: Try to write…" at bounding box center [388, 328] width 444 height 338
click at [1051, 185] on textarea "I think that I'm a very tolerant person in different situations. For example in…" at bounding box center [884, 388] width 421 height 460
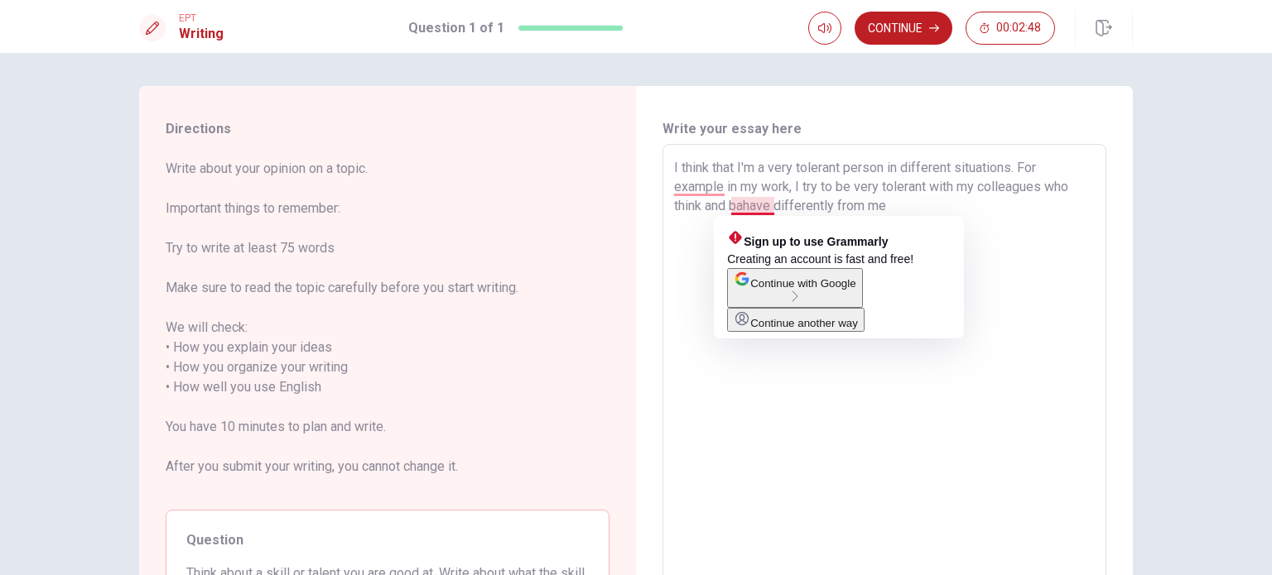
click at [739, 208] on textarea "I think that I'm a very tolerant person in different situations. For example in…" at bounding box center [884, 388] width 421 height 460
click at [749, 209] on textarea "I think that I'm a very tolerant person in different situations. For example in…" at bounding box center [884, 388] width 421 height 460
click at [762, 202] on textarea "I think that I'm a very tolerant person in different situations. For example in…" at bounding box center [884, 388] width 421 height 460
click at [998, 267] on textarea "I think that I'm a very tolerant person in different situations. For example in…" at bounding box center [884, 388] width 421 height 460
click at [772, 208] on textarea "I think that I'm a very tolerant person in different situations. For example in…" at bounding box center [884, 388] width 421 height 460
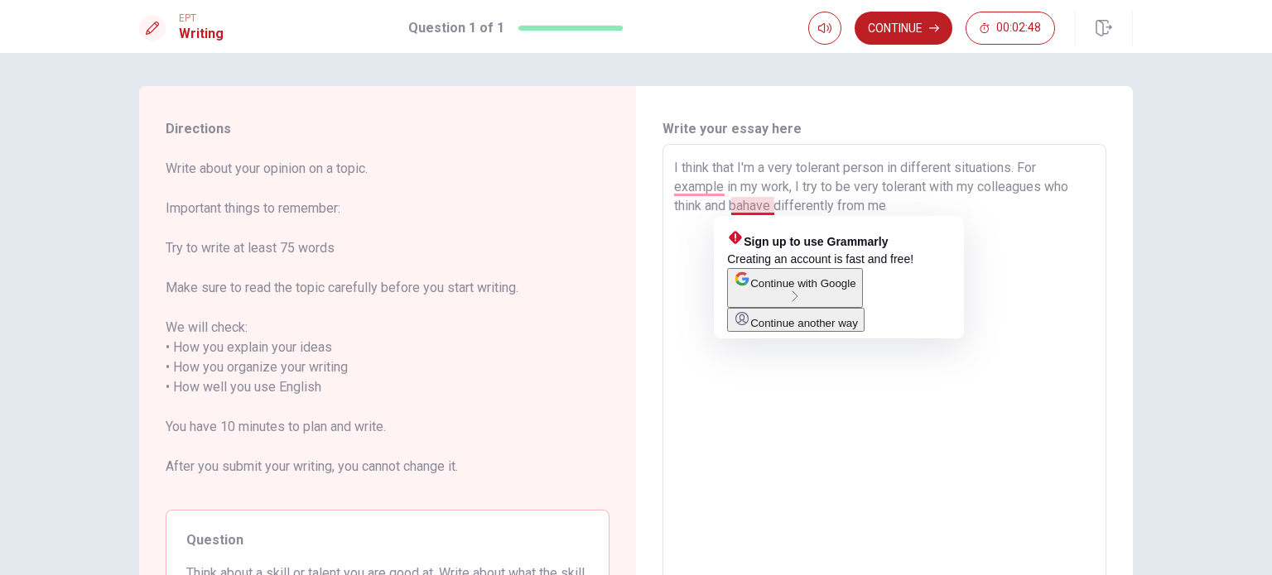
click at [956, 199] on textarea "I think that I'm a very tolerant person in different situations. For example in…" at bounding box center [884, 388] width 421 height 460
click at [959, 199] on textarea "I think that I'm a very tolerant person in different situations. For example in…" at bounding box center [884, 388] width 421 height 460
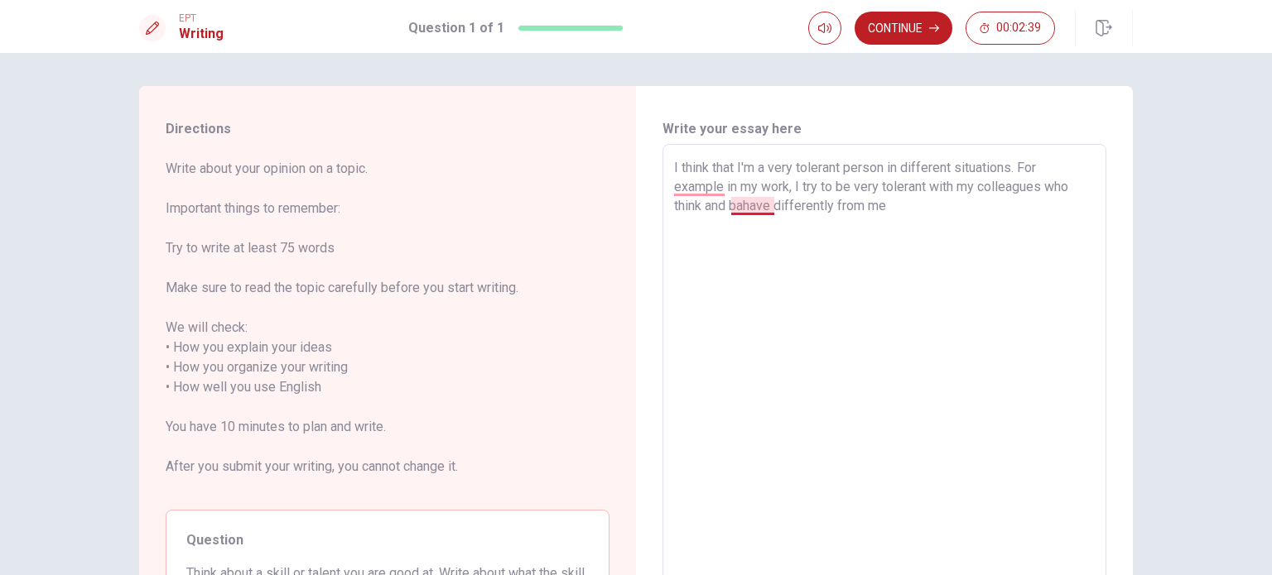
drag, startPoint x: 767, startPoint y: 206, endPoint x: 795, endPoint y: 195, distance: 29.7
click at [767, 205] on textarea "I think that I'm a very tolerant person in different situations. For example in…" at bounding box center [884, 388] width 421 height 460
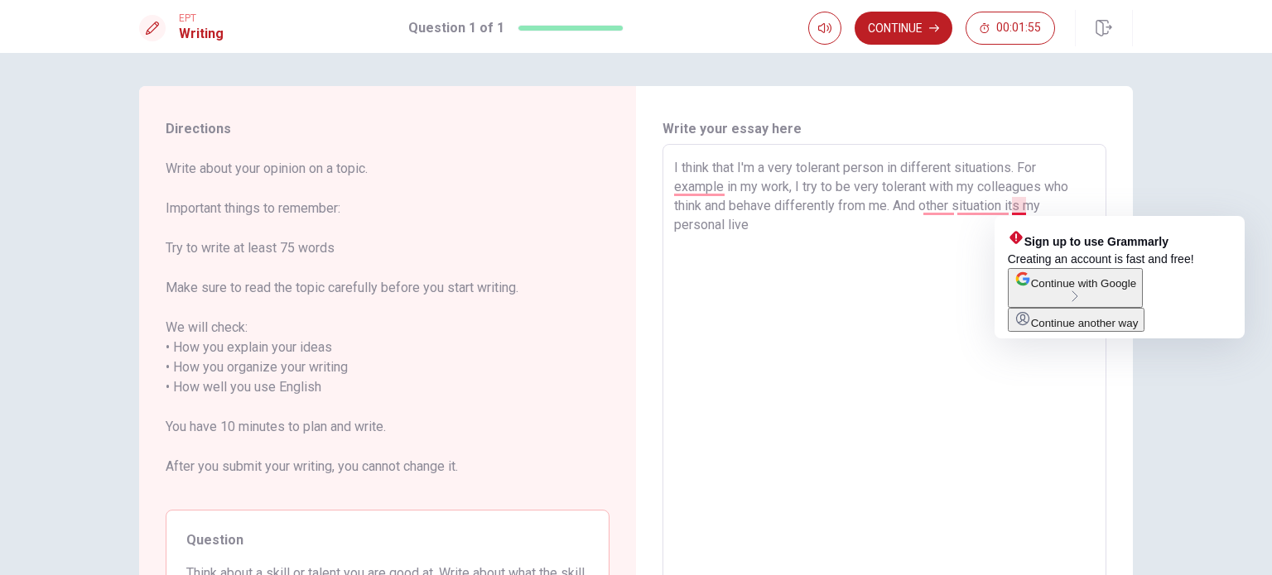
drag, startPoint x: 1016, startPoint y: 206, endPoint x: 1026, endPoint y: 204, distance: 10.1
click at [1019, 205] on textarea "I think that I'm a very tolerant person in different situations. For example in…" at bounding box center [884, 388] width 421 height 460
click at [1019, 208] on textarea "I think that I'm a very tolerant person in different situations. For example in…" at bounding box center [884, 388] width 421 height 460
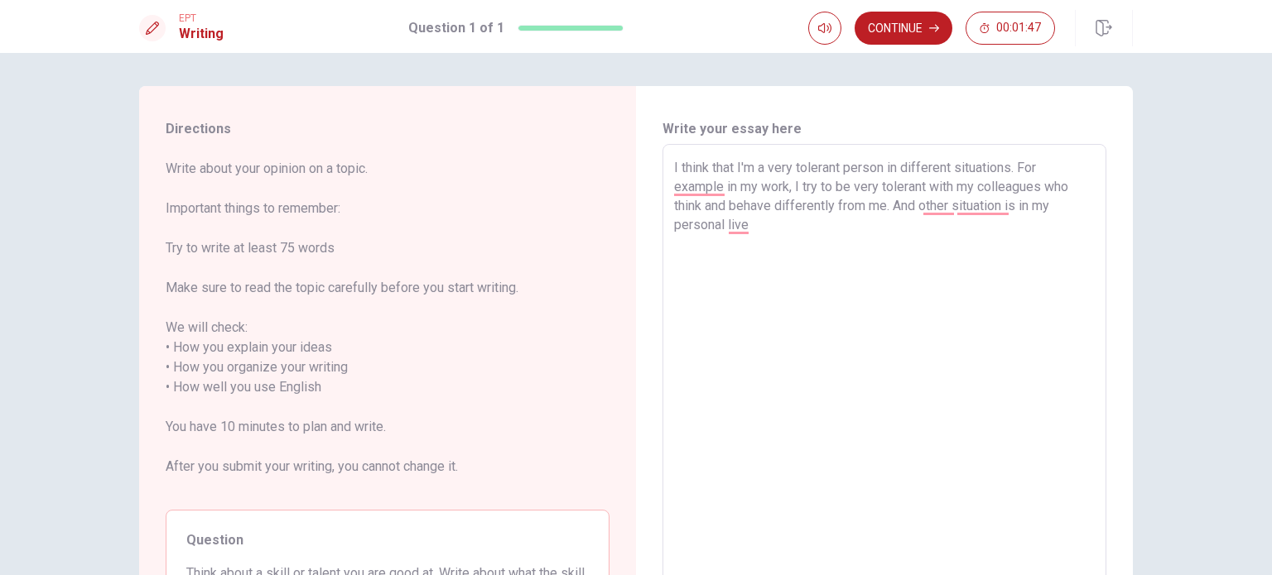
click at [784, 228] on textarea "I think that I'm a very tolerant person in different situations. For example in…" at bounding box center [884, 388] width 421 height 460
click at [737, 226] on textarea "I think that I'm a very tolerant person in different situations. For example in…" at bounding box center [884, 388] width 421 height 460
click at [739, 225] on textarea "I think that I'm a very tolerant person in different situations. For example in…" at bounding box center [884, 388] width 421 height 460
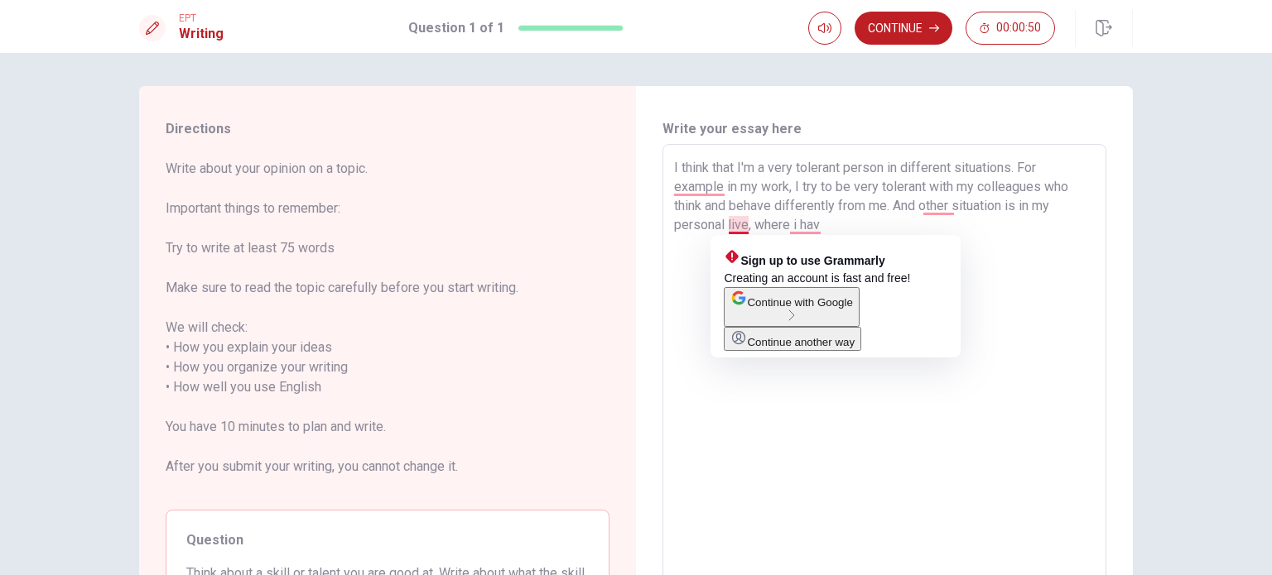
click at [743, 224] on textarea "I think that I'm a very tolerant person in different situations. For example in…" at bounding box center [884, 388] width 421 height 460
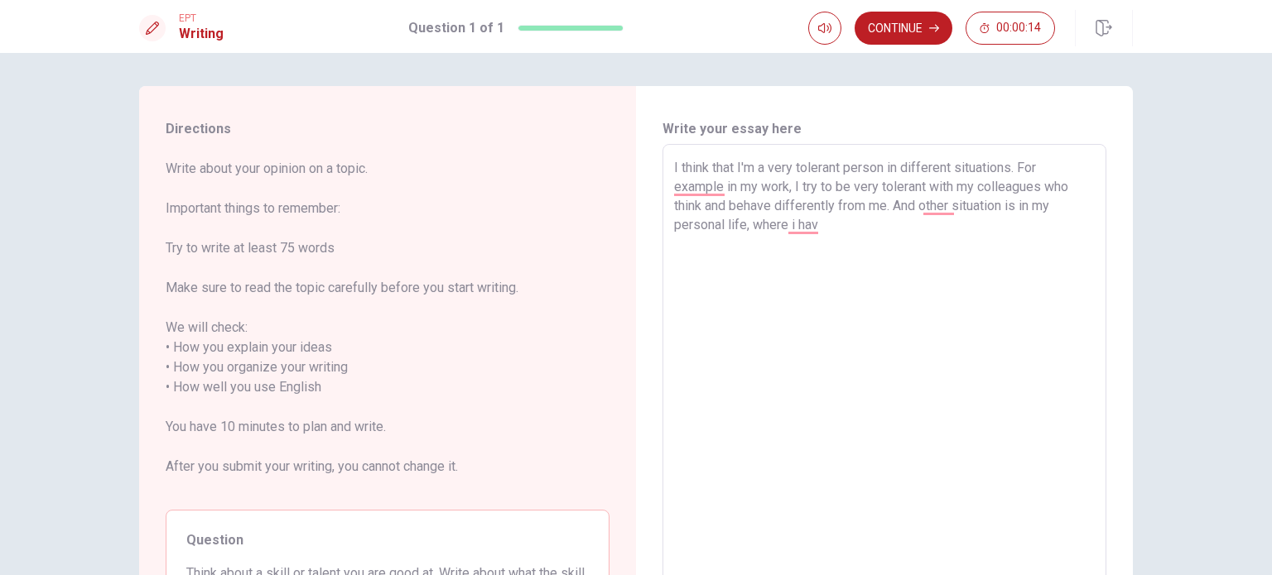
click at [816, 222] on textarea "I think that I'm a very tolerant person in different situations. For example in…" at bounding box center [884, 388] width 421 height 460
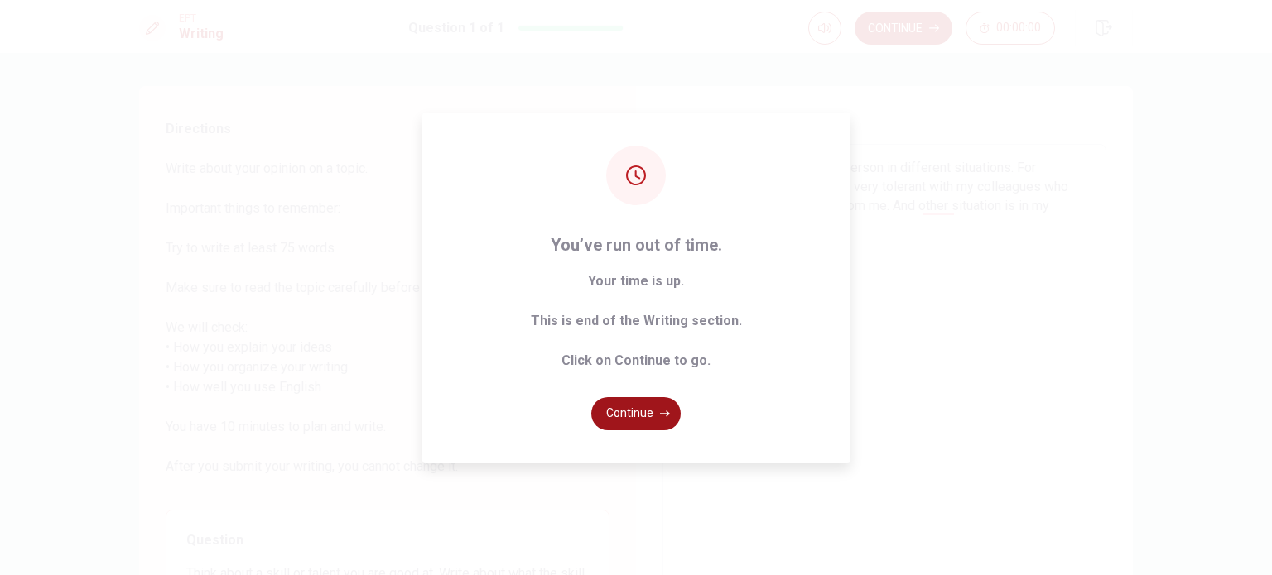
click at [645, 416] on button "Continue" at bounding box center [635, 413] width 89 height 33
click at [641, 416] on div "Write your essay here I think that I'm a very tolerant person in different situ…" at bounding box center [884, 388] width 497 height 604
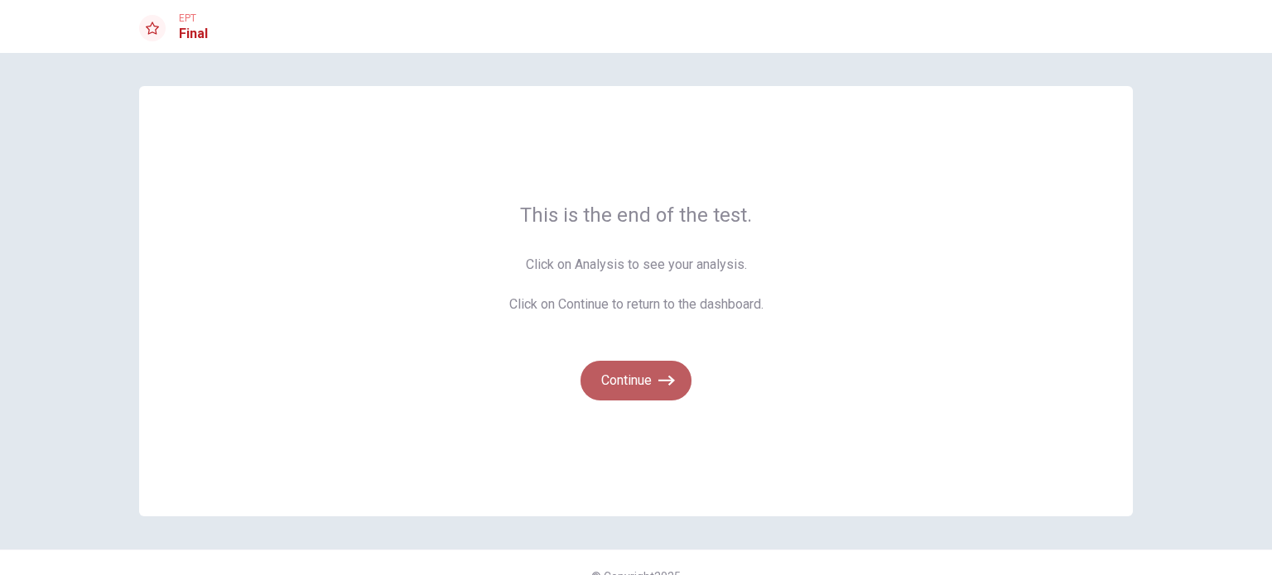
click at [641, 382] on button "Continue" at bounding box center [635, 381] width 111 height 40
